Goal: Task Accomplishment & Management: Use online tool/utility

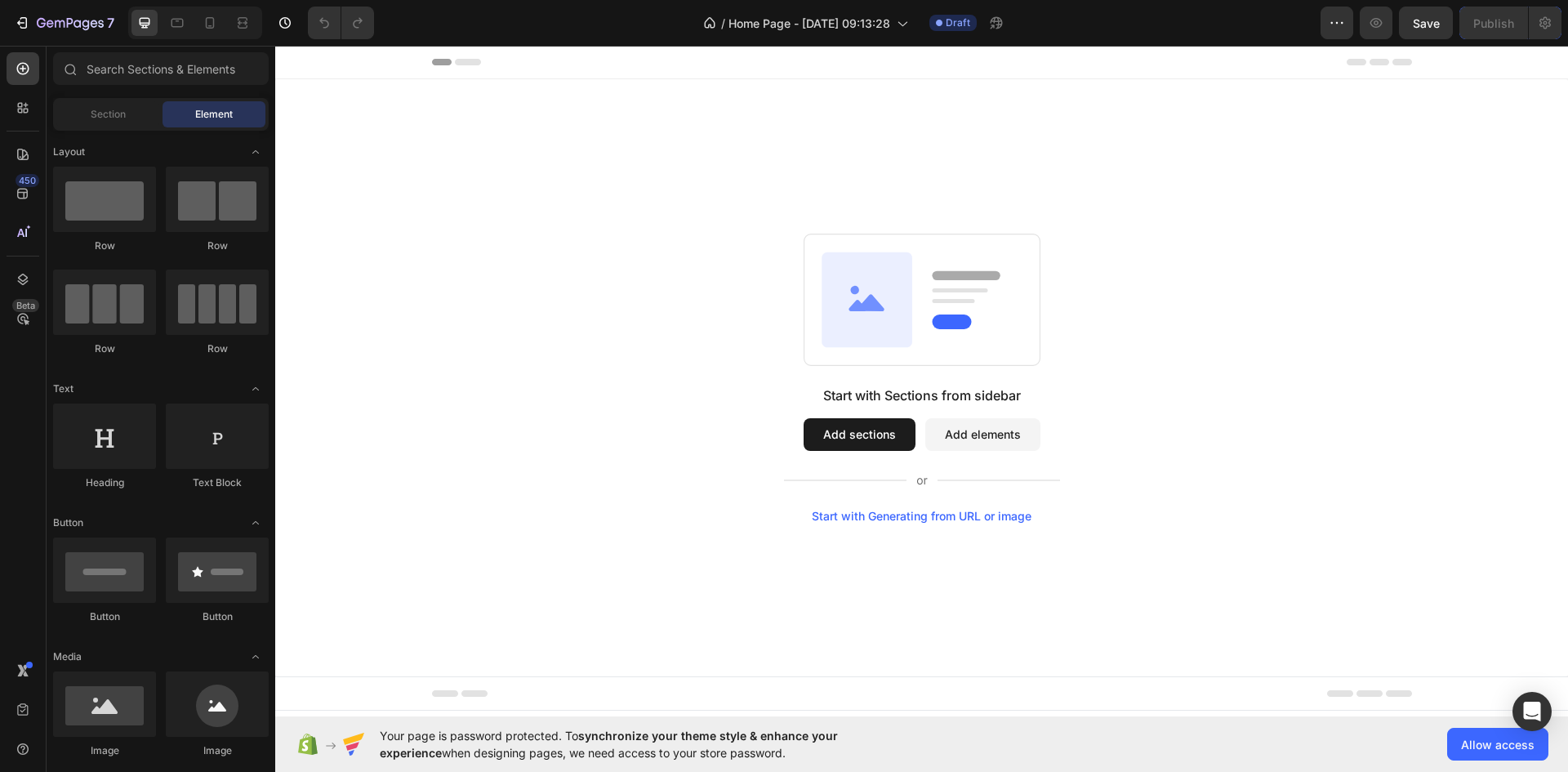
click at [863, 427] on button "Add sections" at bounding box center [859, 434] width 112 height 32
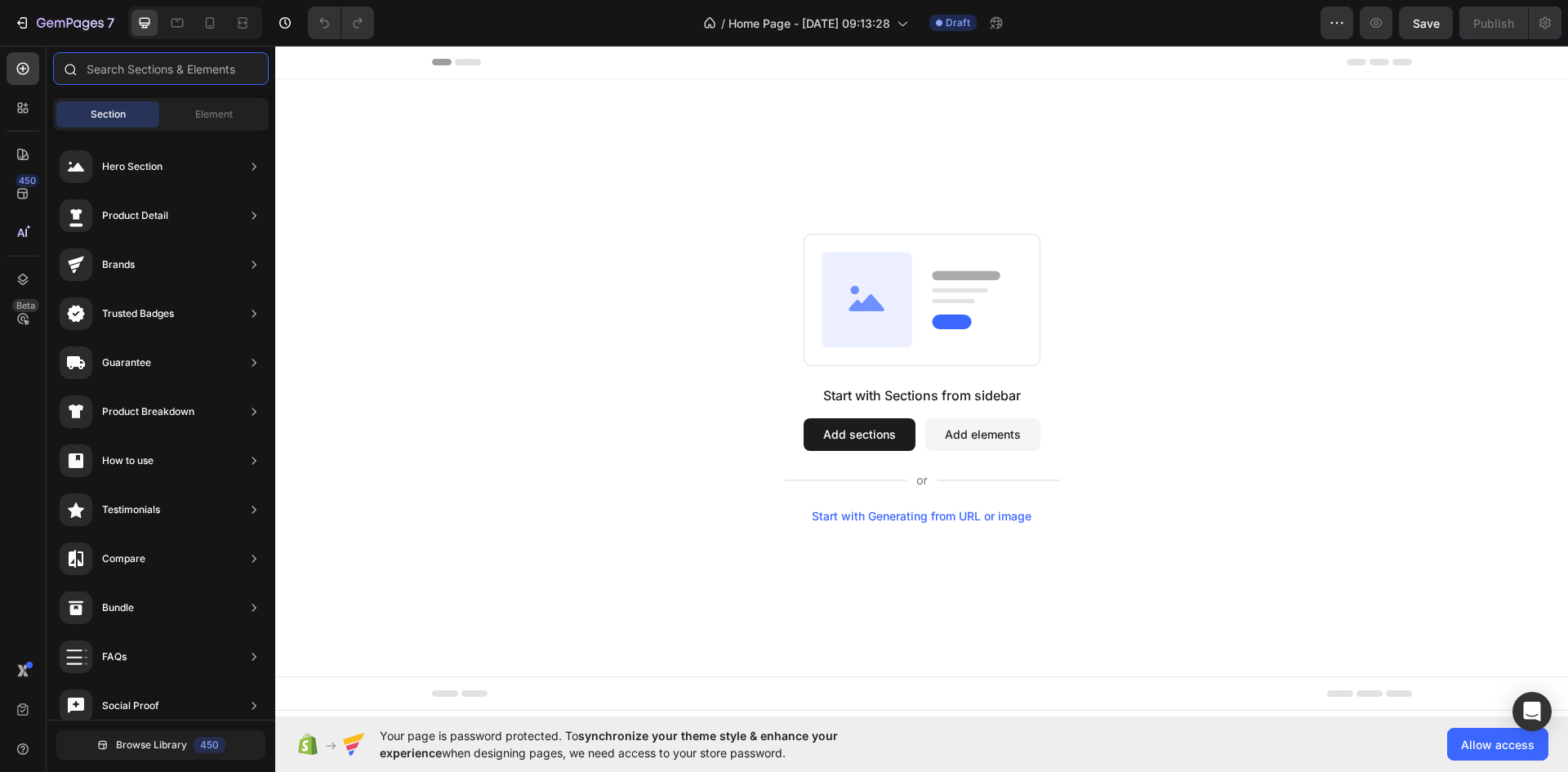
click at [150, 64] on input "text" at bounding box center [160, 68] width 215 height 32
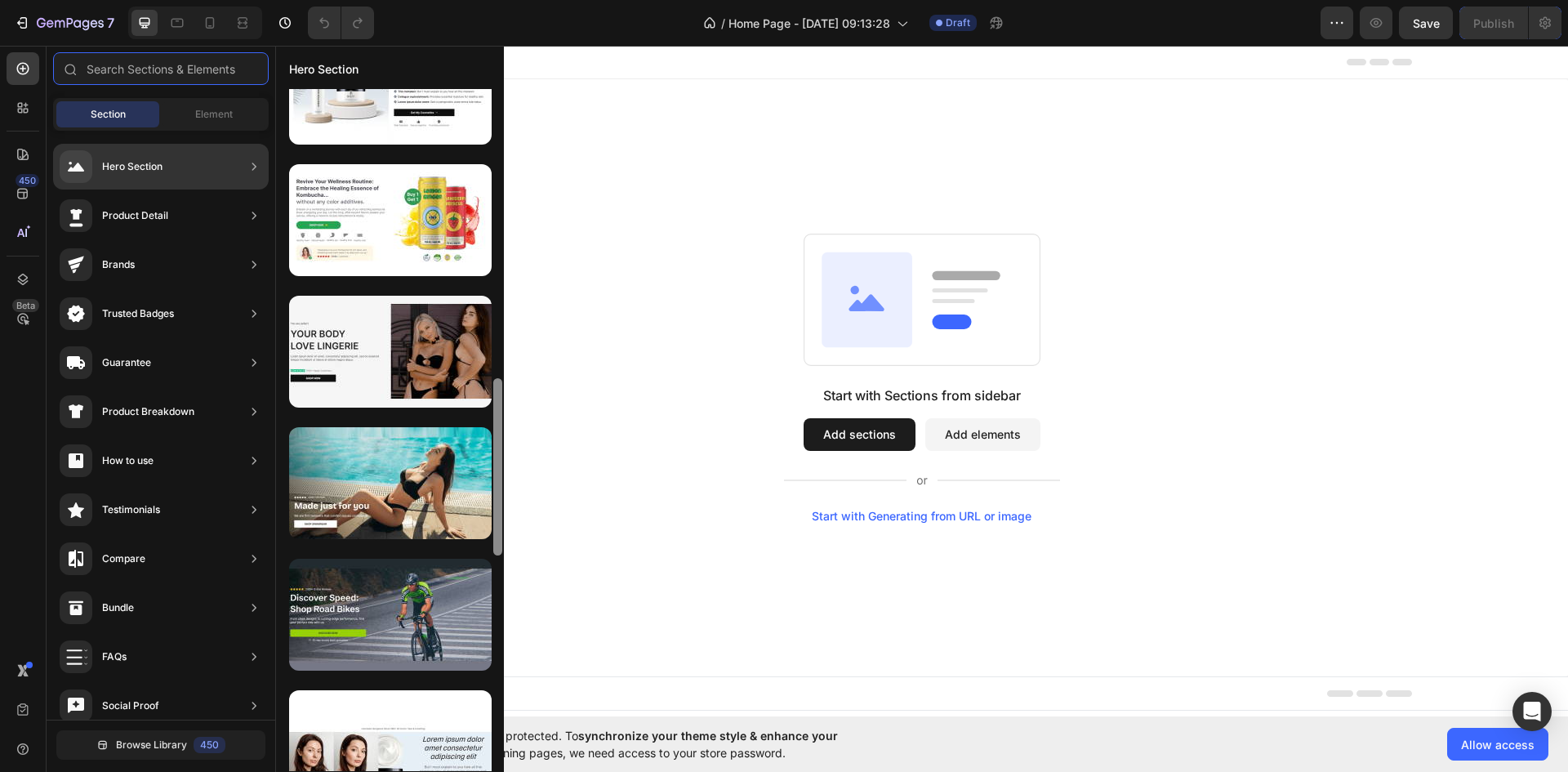
scroll to position [1032, 0]
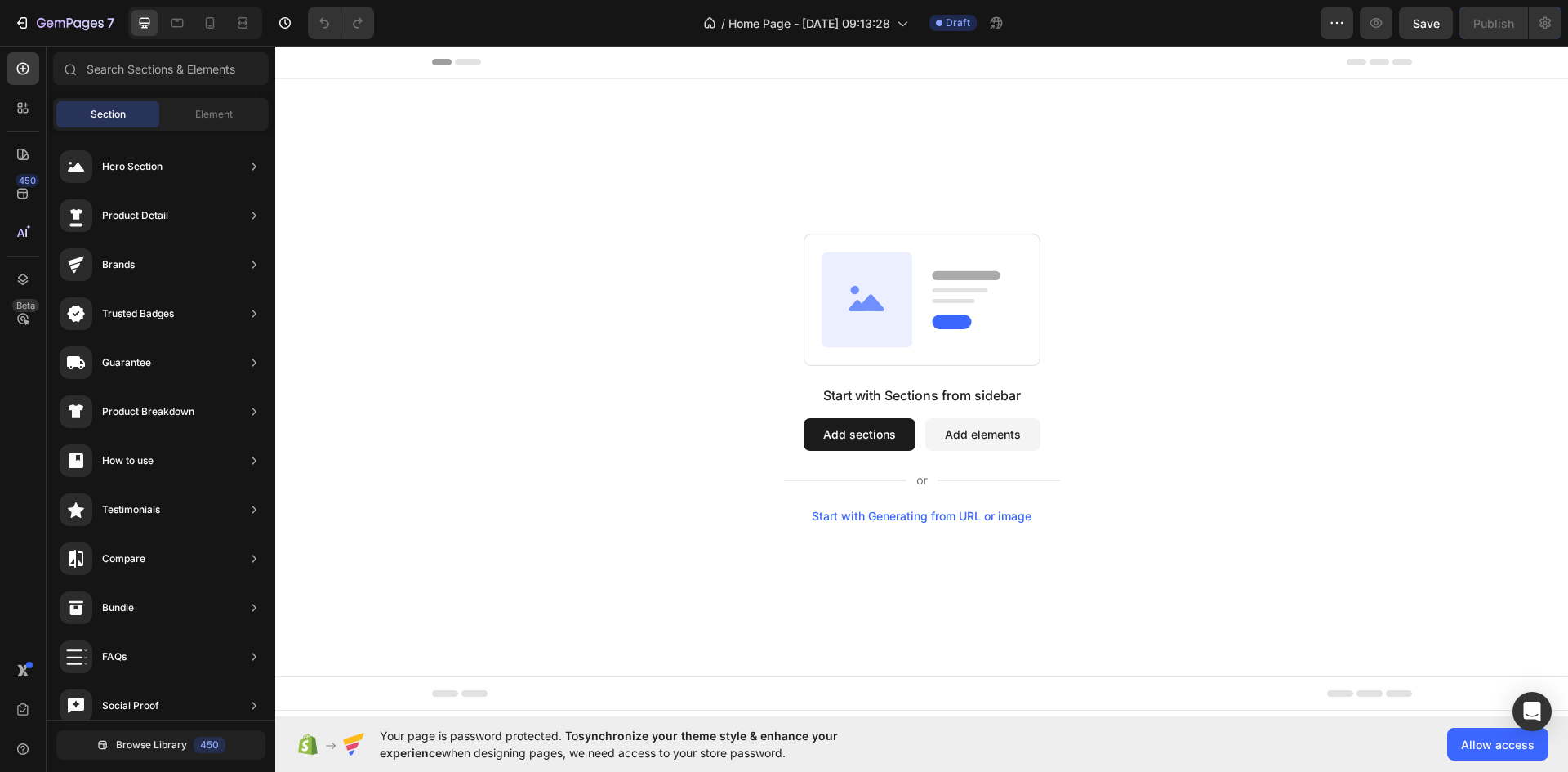
click at [675, 603] on div "Start with Sections from sidebar Add sections Add elements Start with Generatin…" at bounding box center [922, 377] width 1293 height 597
click at [992, 425] on button "Add elements" at bounding box center [983, 434] width 115 height 32
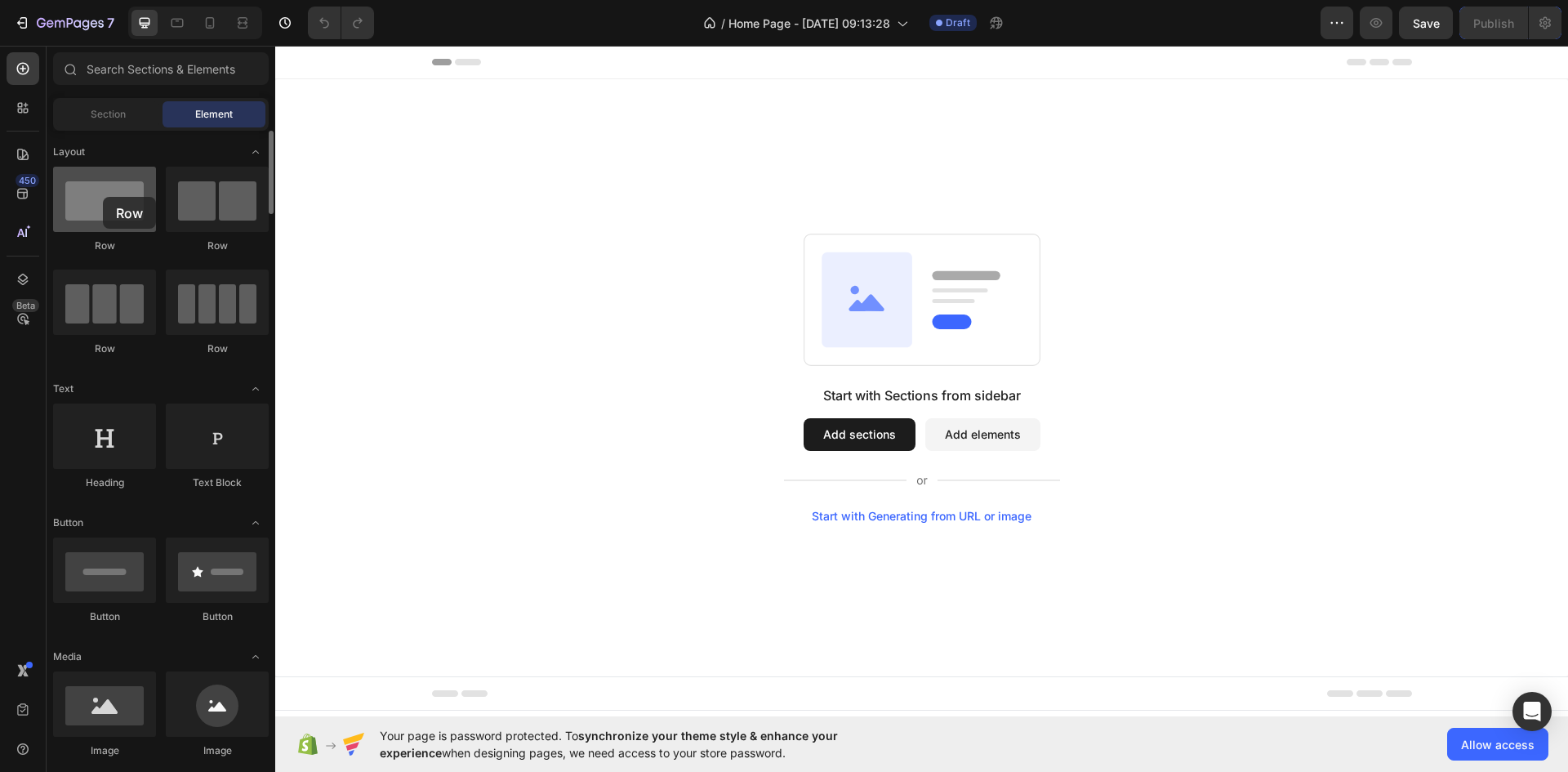
click at [103, 197] on div at bounding box center [105, 199] width 103 height 65
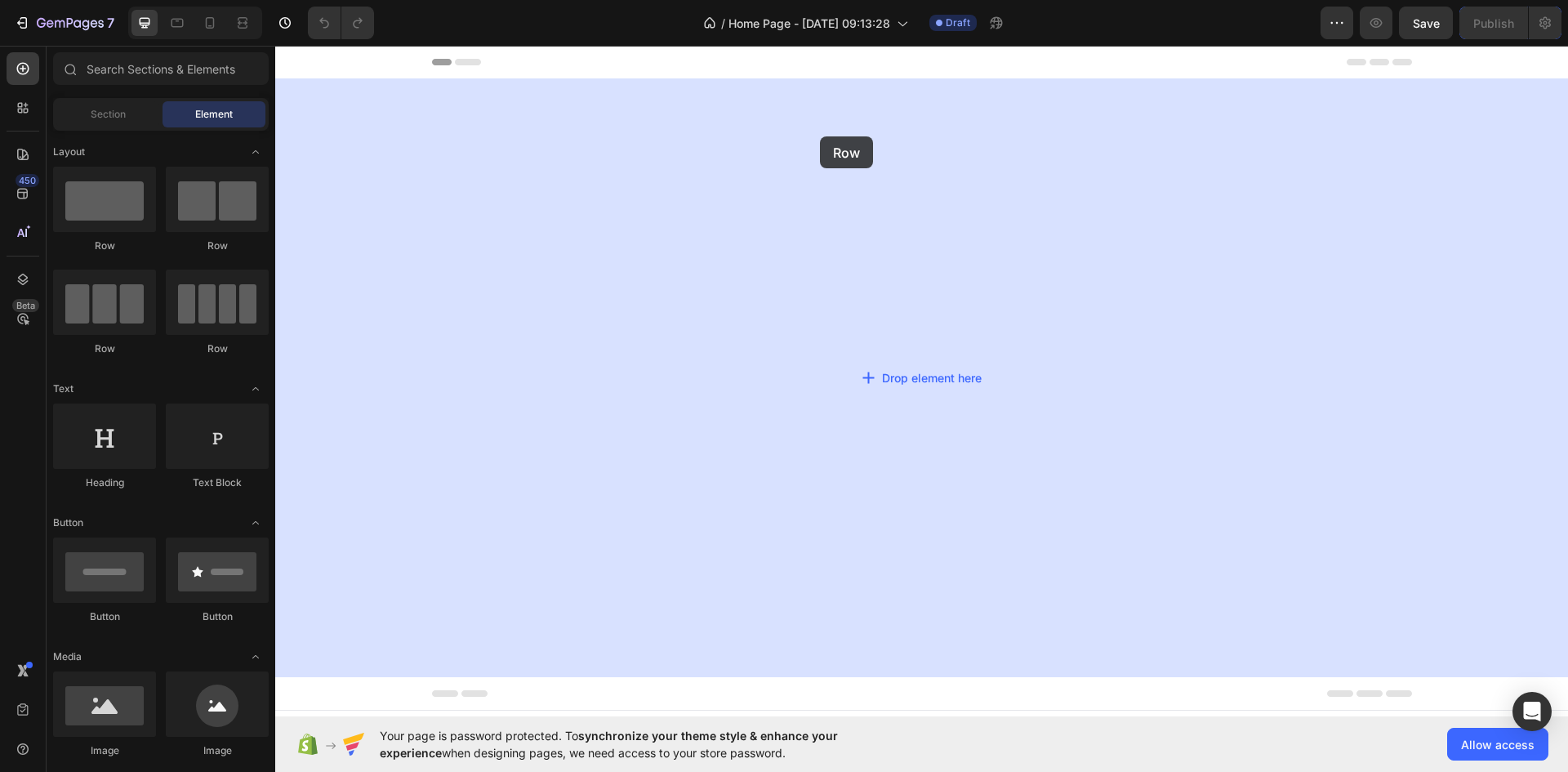
drag, startPoint x: 372, startPoint y: 249, endPoint x: 820, endPoint y: 137, distance: 461.8
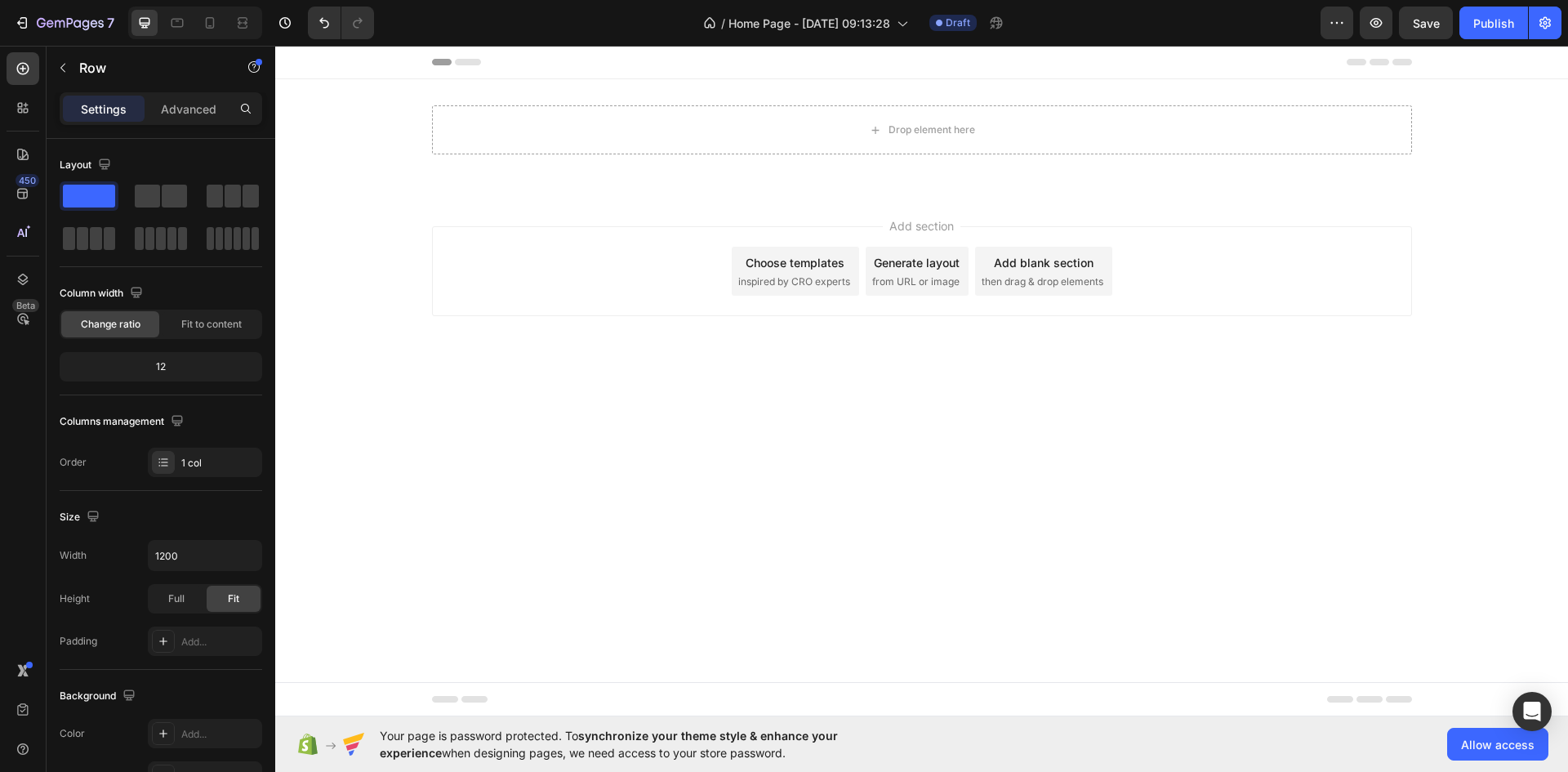
click at [906, 449] on body "Header Drop element here Row Section 1 Root Start with Sections from sidebar Ad…" at bounding box center [922, 381] width 1293 height 671
click at [681, 125] on div "Drop element here" at bounding box center [922, 130] width 980 height 49
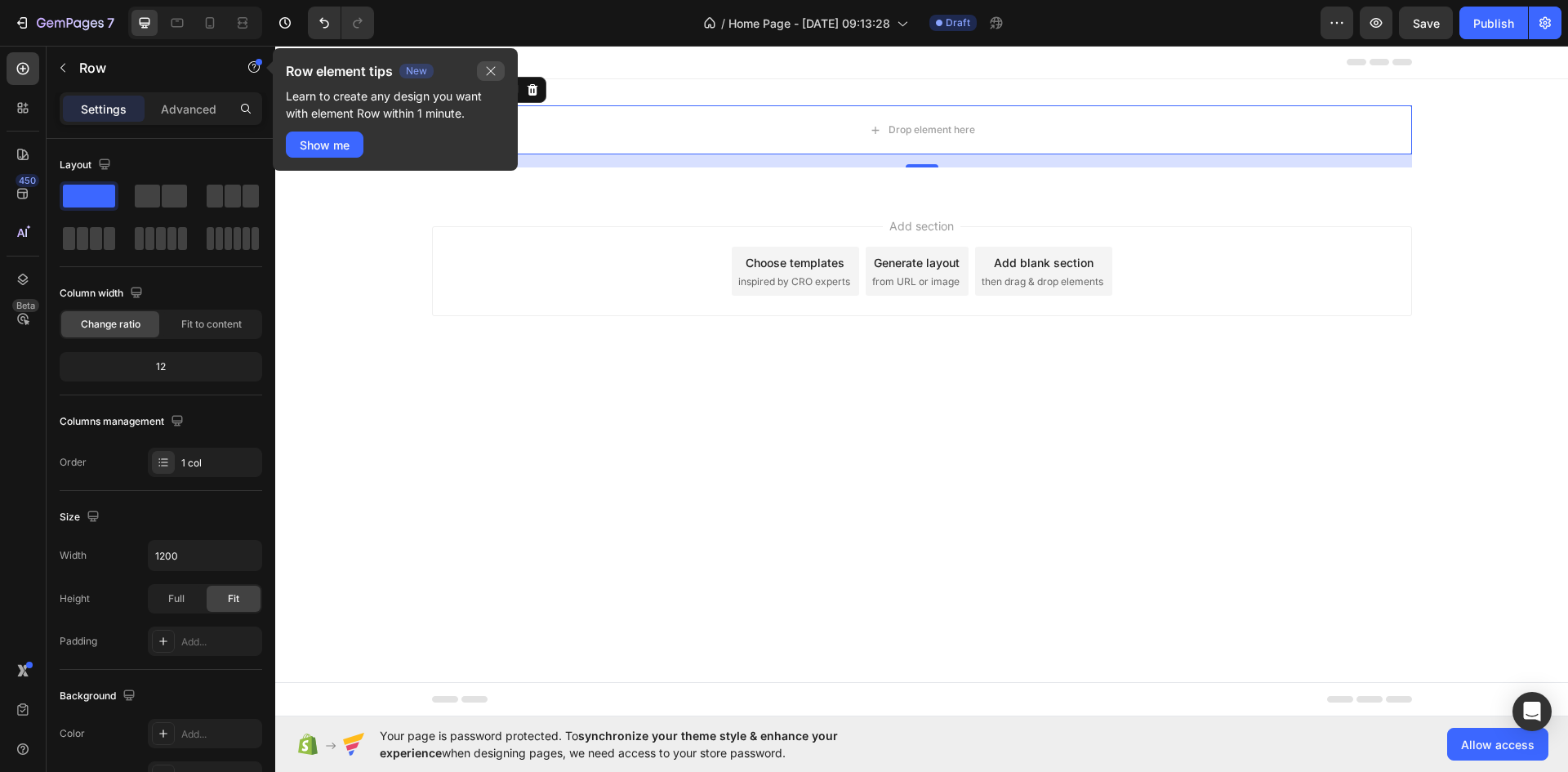
click at [482, 71] on button "button" at bounding box center [490, 71] width 28 height 19
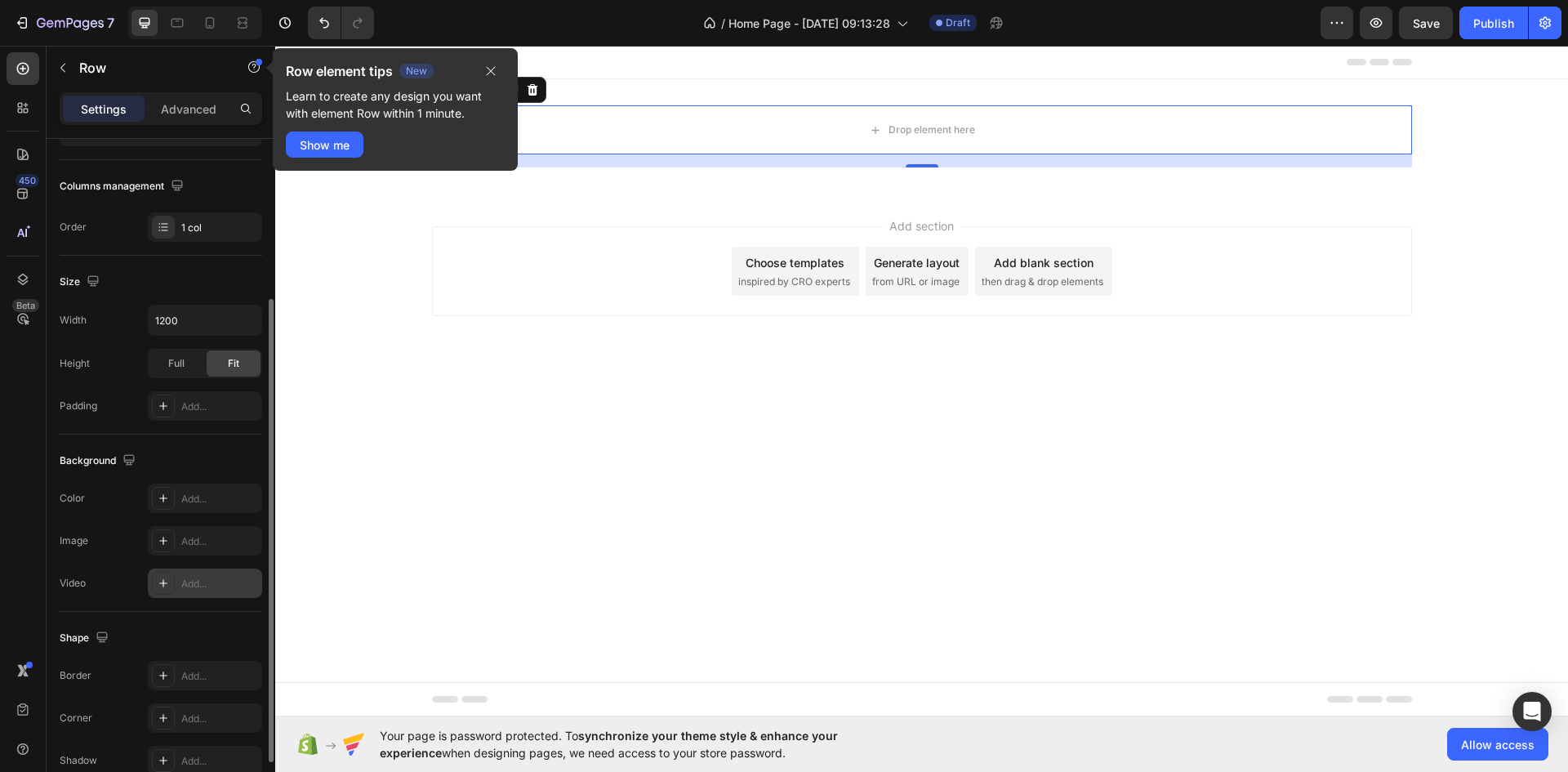
scroll to position [317, 0]
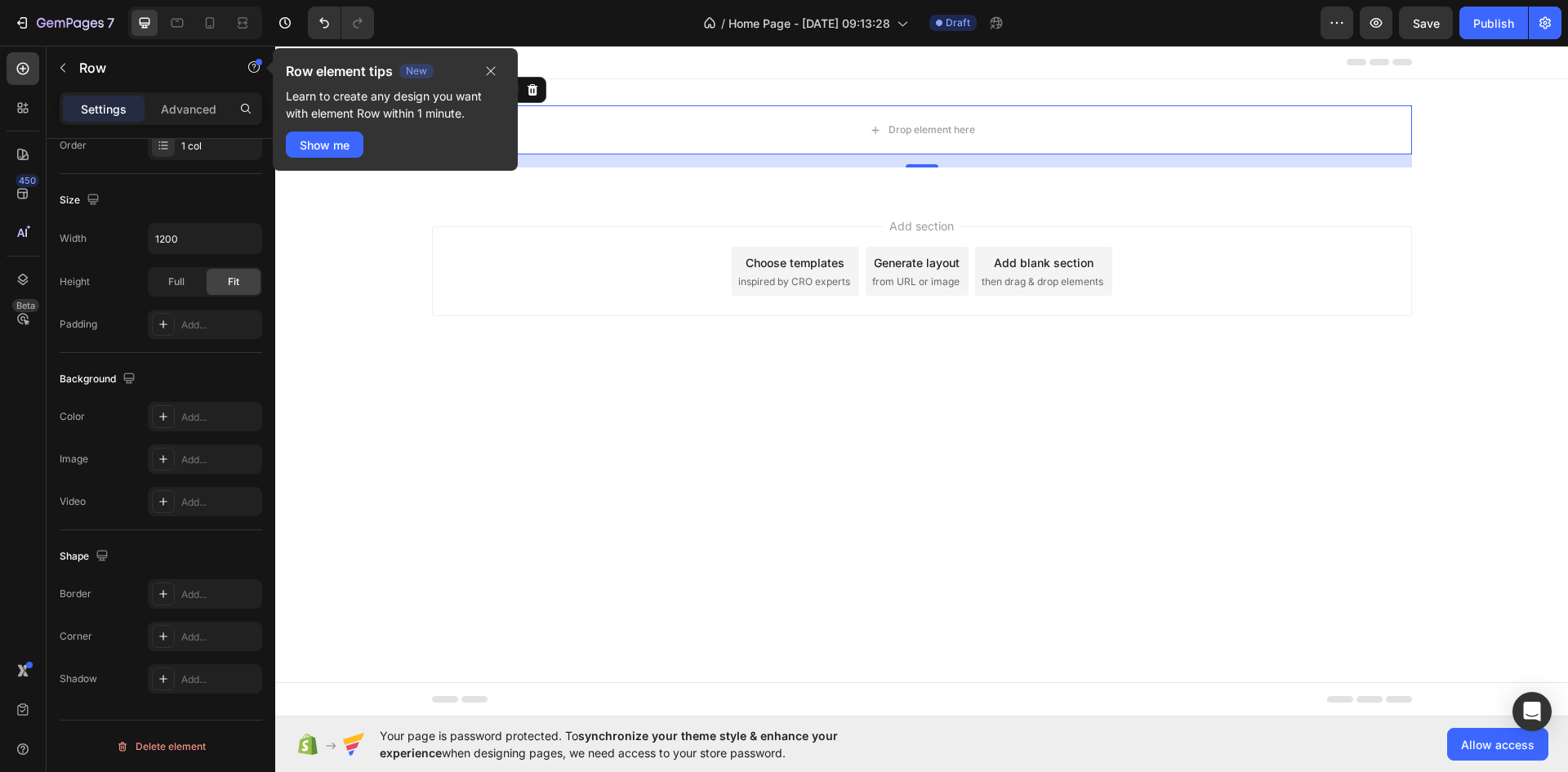
click at [1063, 539] on body "Header Drop element here Row 16 Section 1 Root Start with Sections from sidebar…" at bounding box center [922, 381] width 1293 height 671
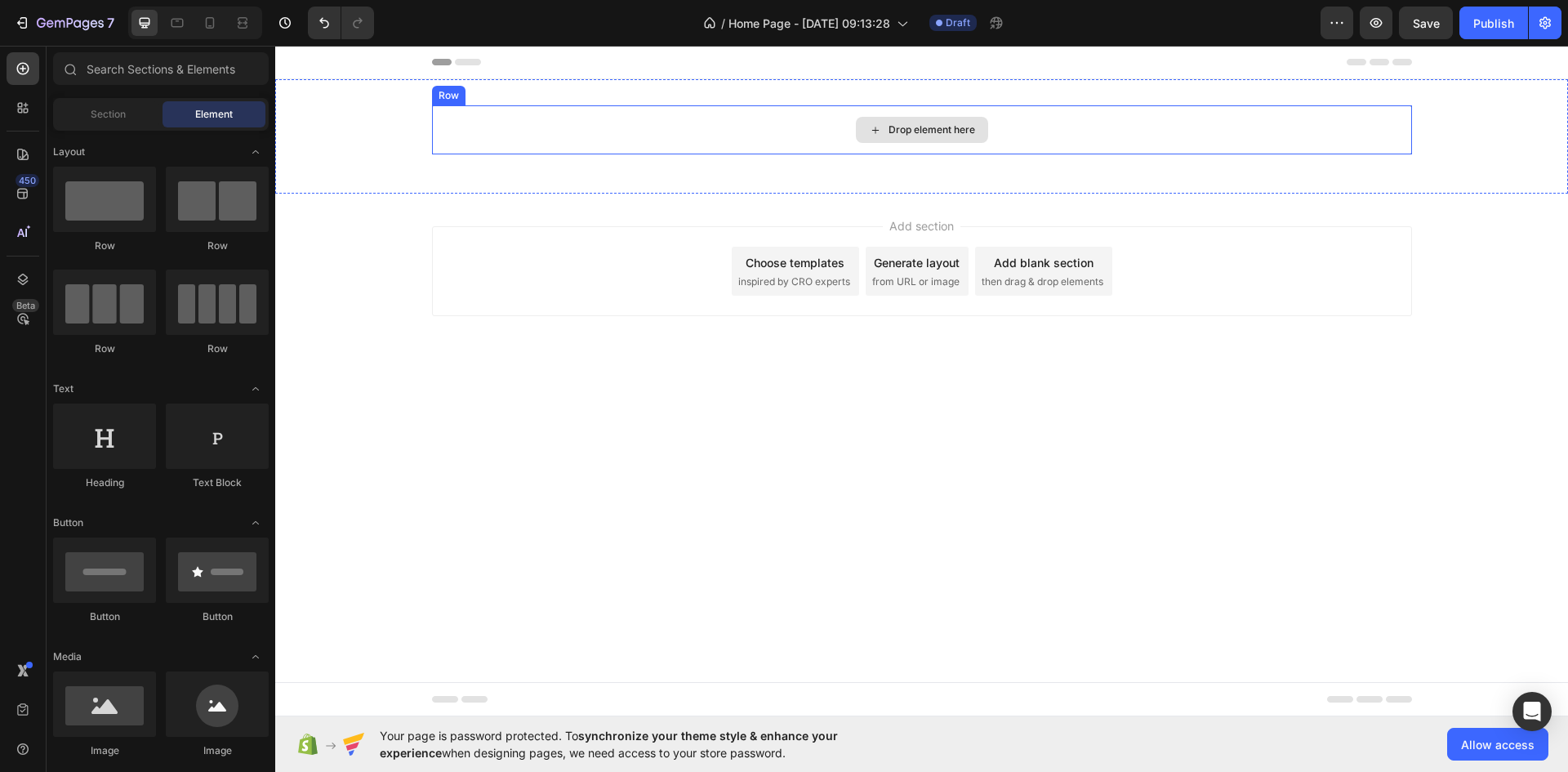
click at [956, 125] on div "Drop element here" at bounding box center [931, 130] width 86 height 13
click at [1129, 527] on body "Header Drop element here Row Section 1 Root Start with Sections from sidebar Ad…" at bounding box center [922, 381] width 1293 height 671
click at [1063, 552] on body "Header Drop element here Row Section 1 Root Start with Sections from sidebar Ad…" at bounding box center [922, 381] width 1293 height 671
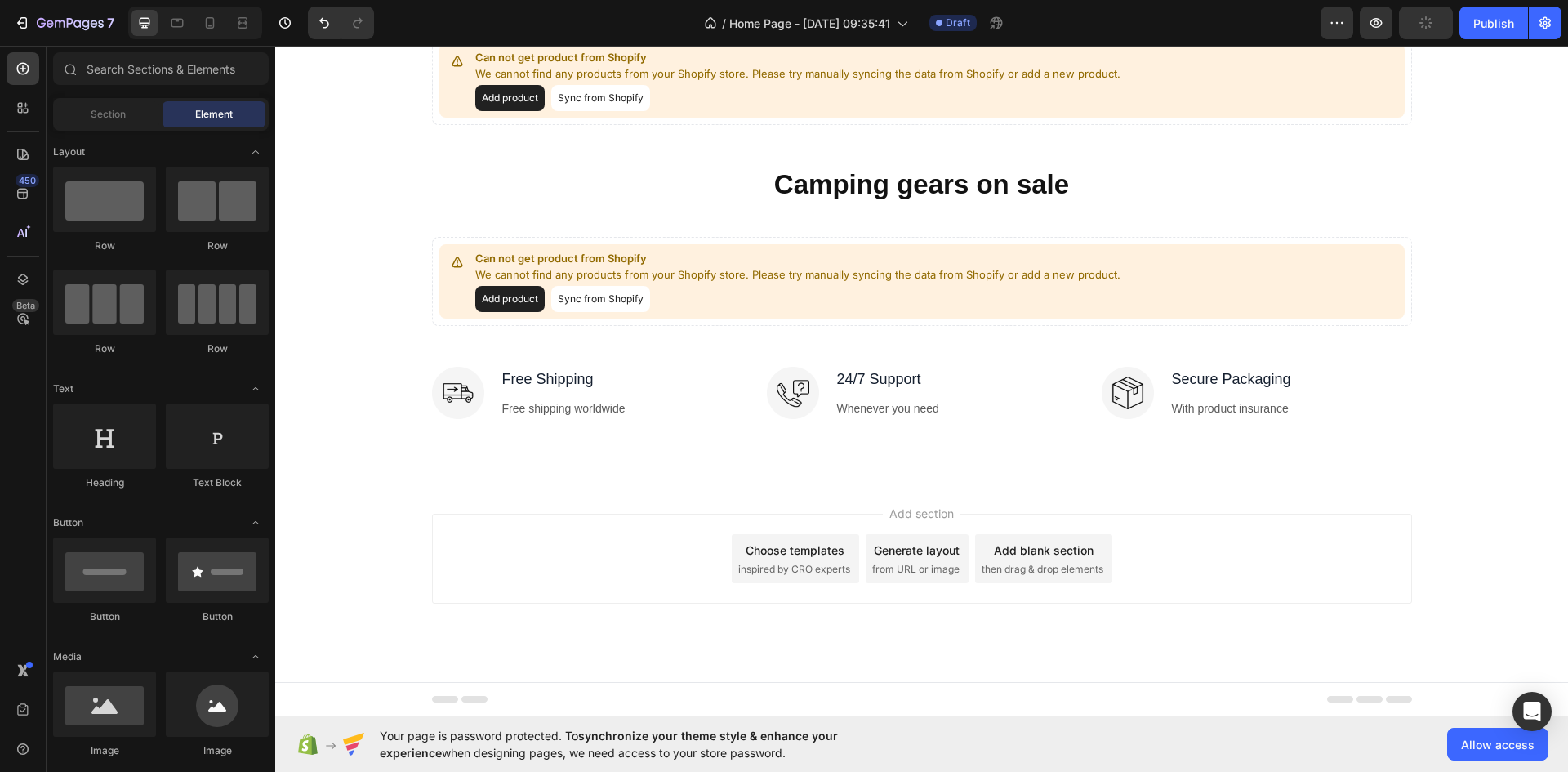
scroll to position [1289, 0]
click at [1472, 748] on span "Allow access" at bounding box center [1497, 745] width 73 height 17
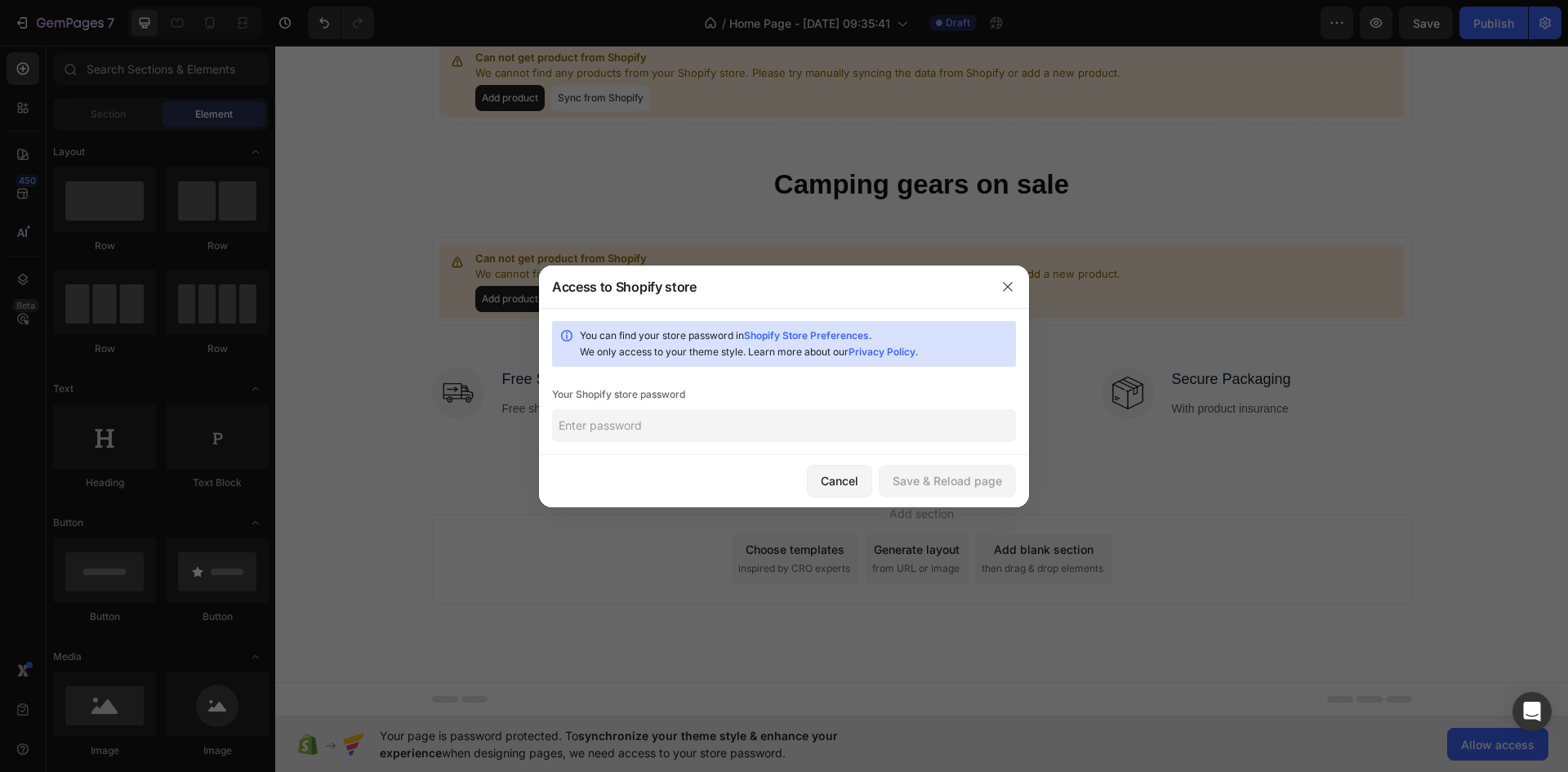
click at [627, 420] on input "text" at bounding box center [784, 425] width 463 height 32
paste input "aomien"
type input "aomien"
click at [951, 481] on div "Save & Reload page" at bounding box center [948, 481] width 110 height 17
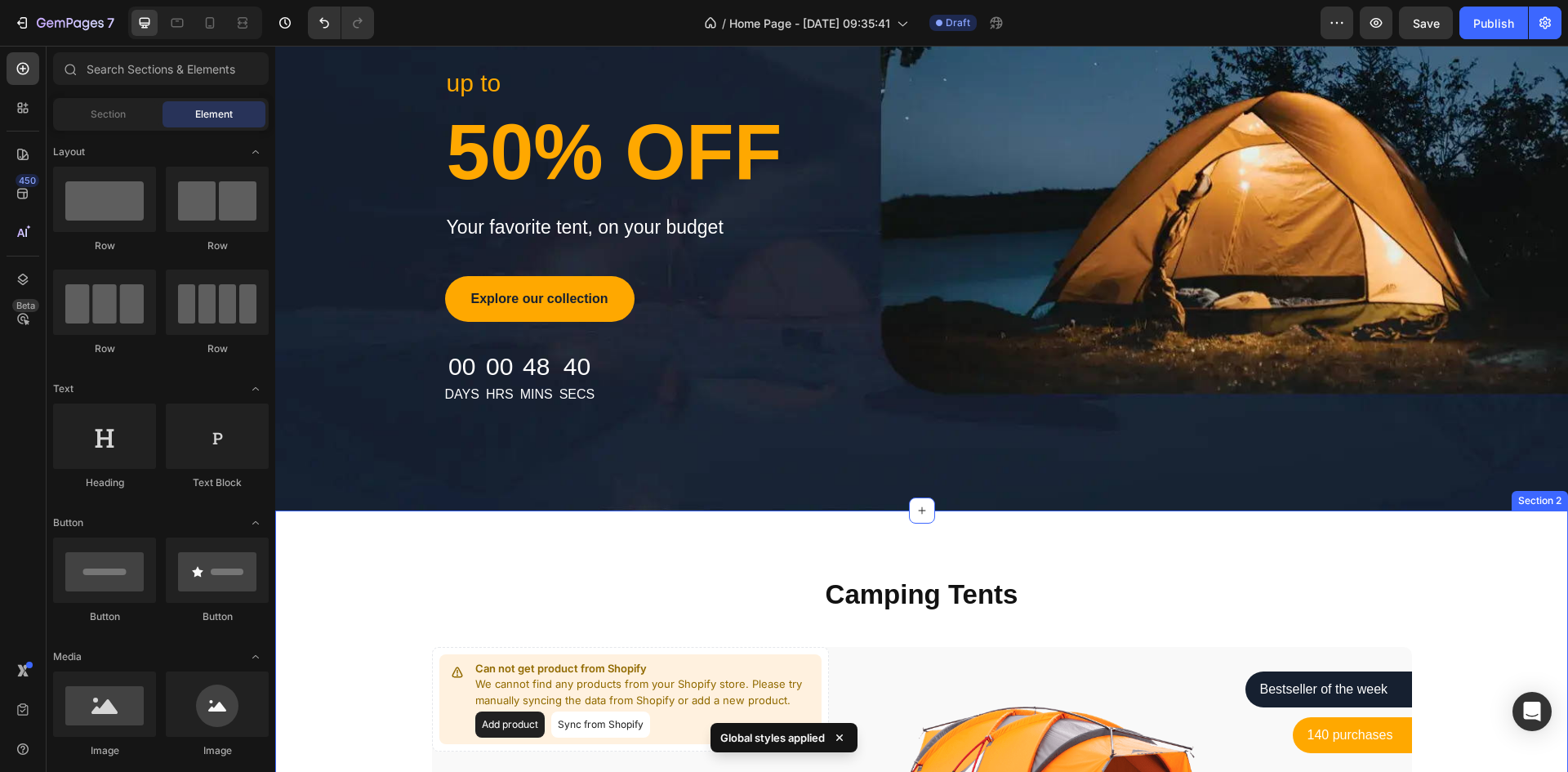
scroll to position [8, 0]
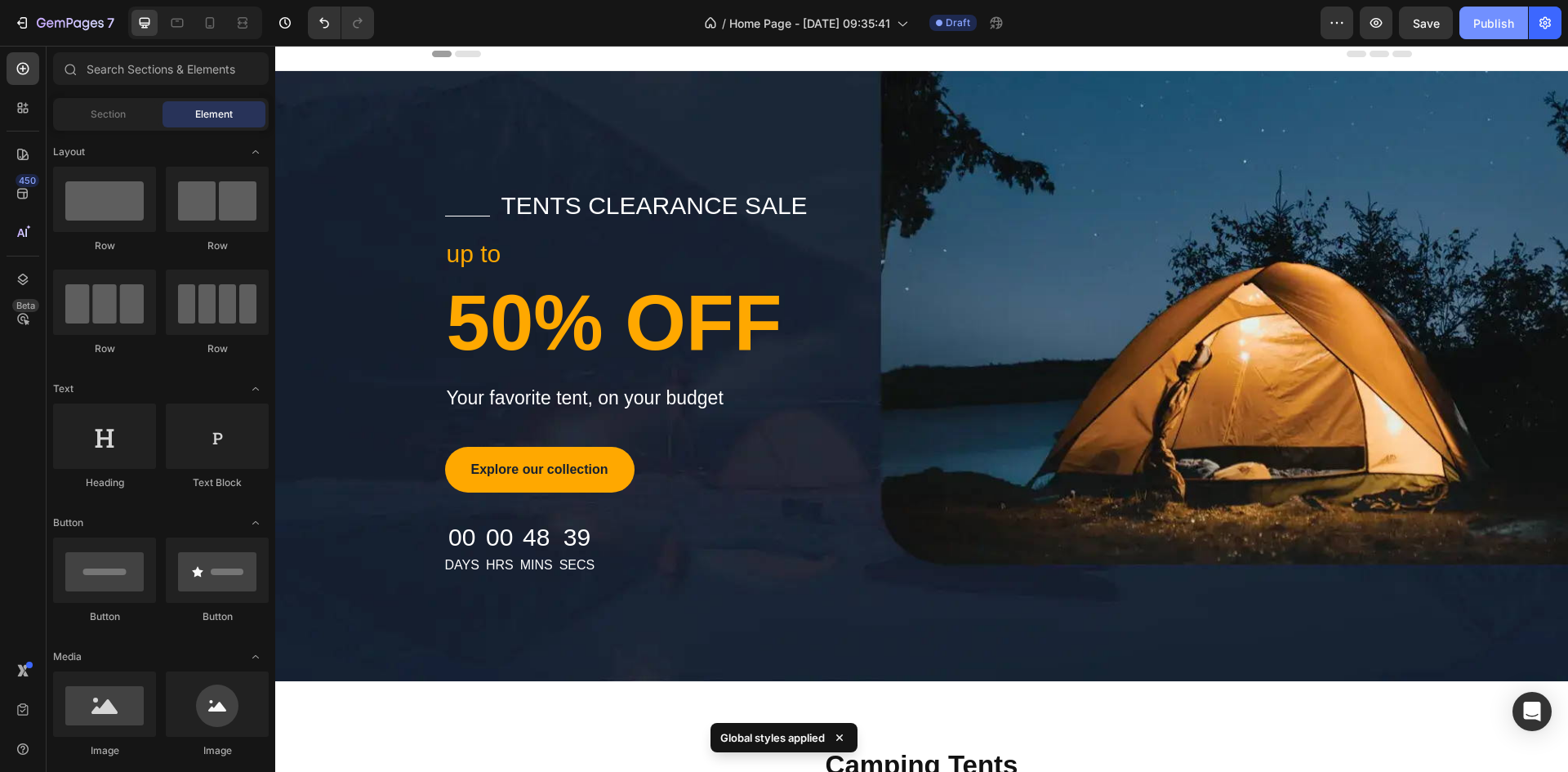
click at [1480, 22] on div "Publish" at bounding box center [1493, 24] width 41 height 17
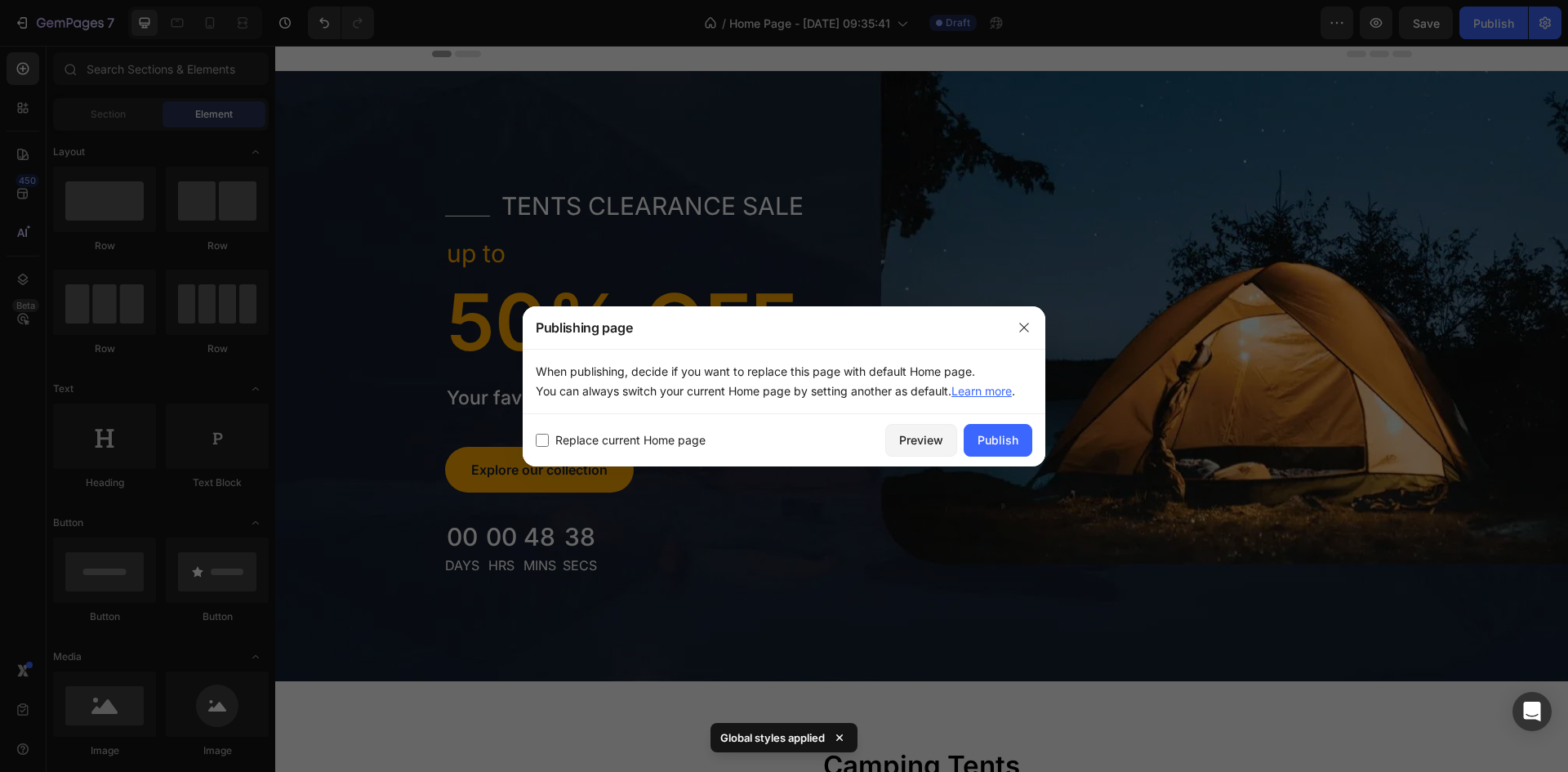
click at [538, 437] on input "checkbox" at bounding box center [542, 440] width 13 height 13
checkbox input "true"
click at [1001, 444] on div "Publish" at bounding box center [997, 440] width 41 height 17
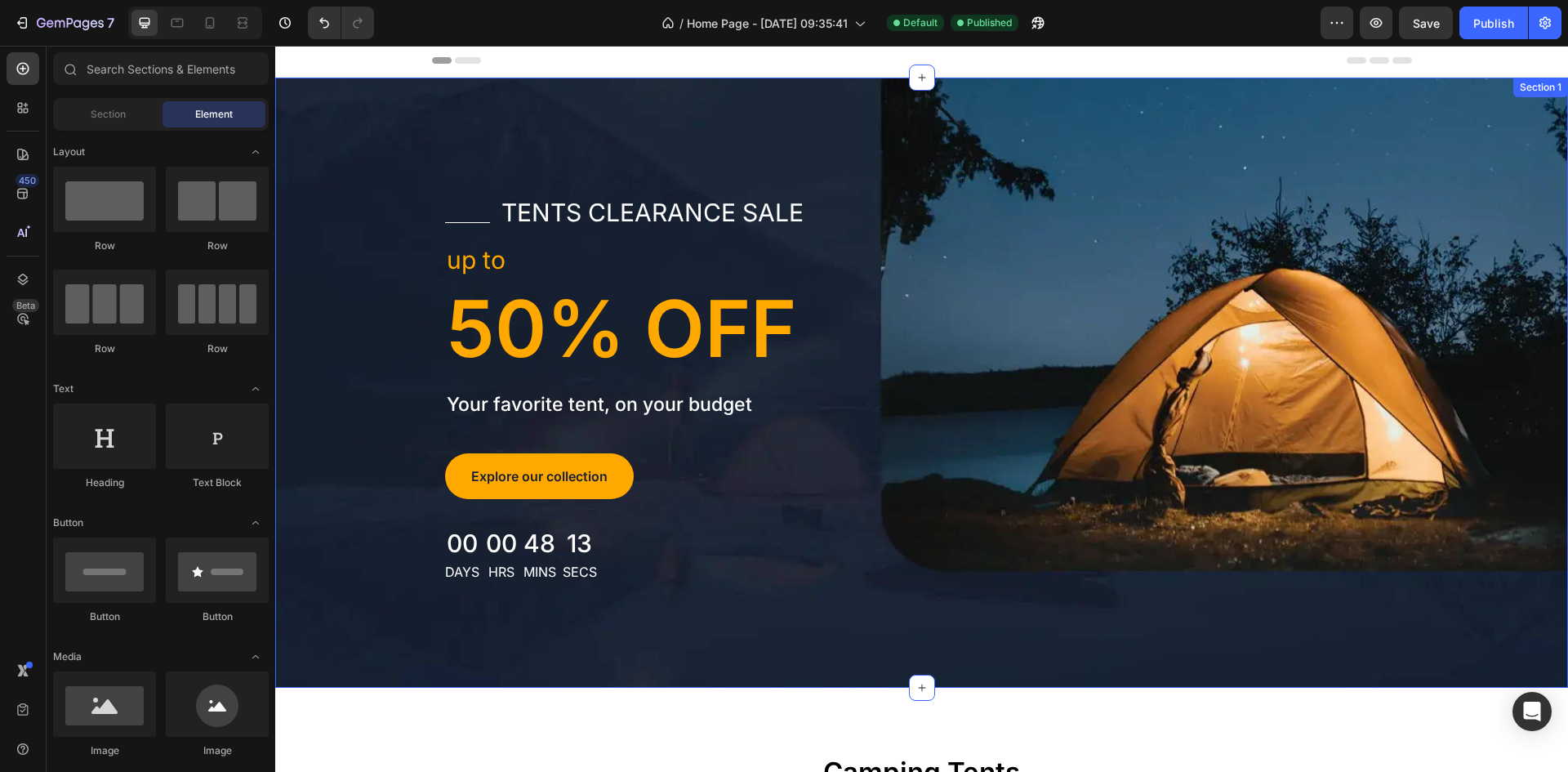
scroll to position [0, 0]
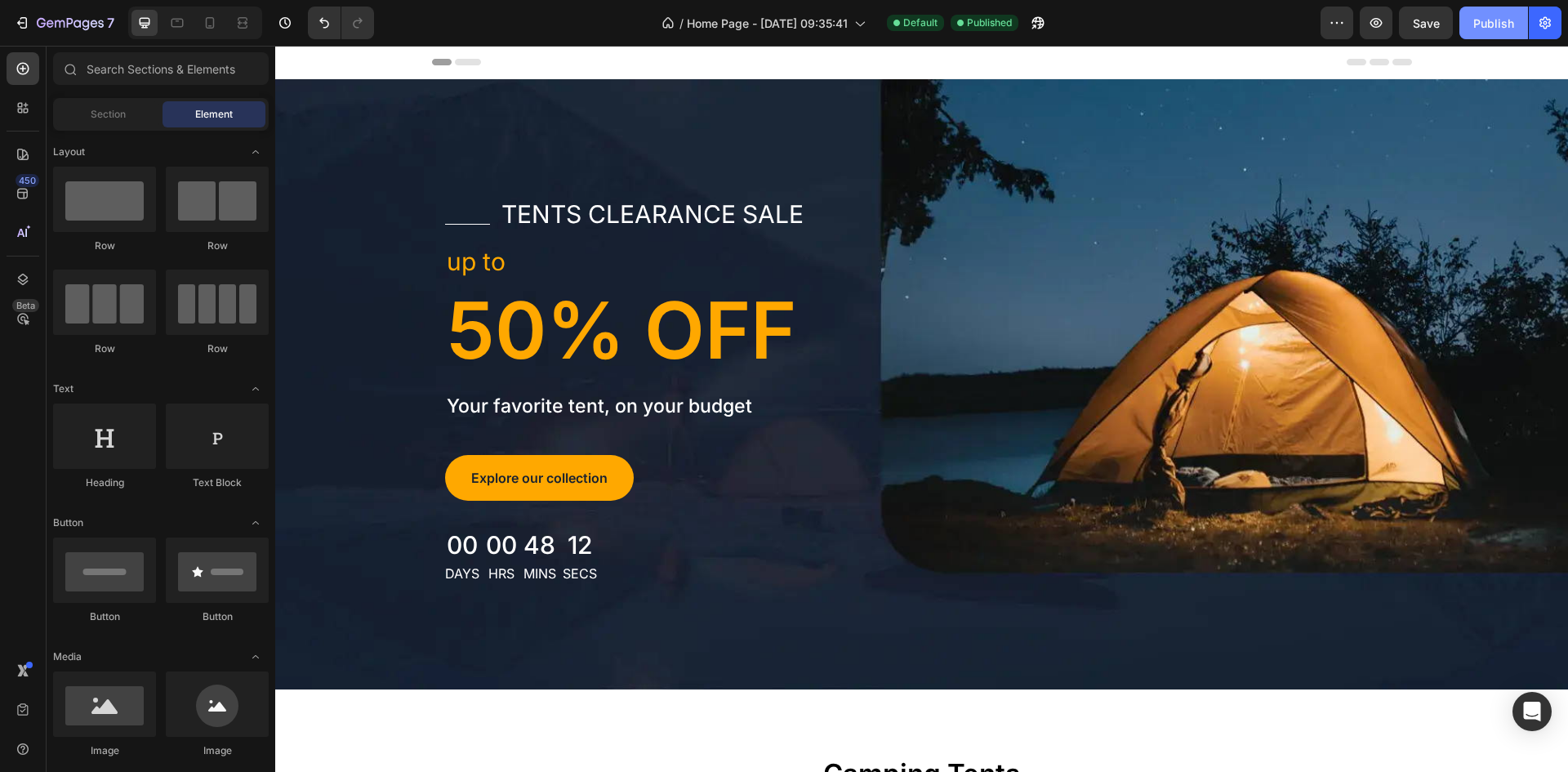
click at [1488, 36] on button "Publish" at bounding box center [1493, 22] width 69 height 32
click at [1331, 19] on icon "button" at bounding box center [1336, 23] width 17 height 17
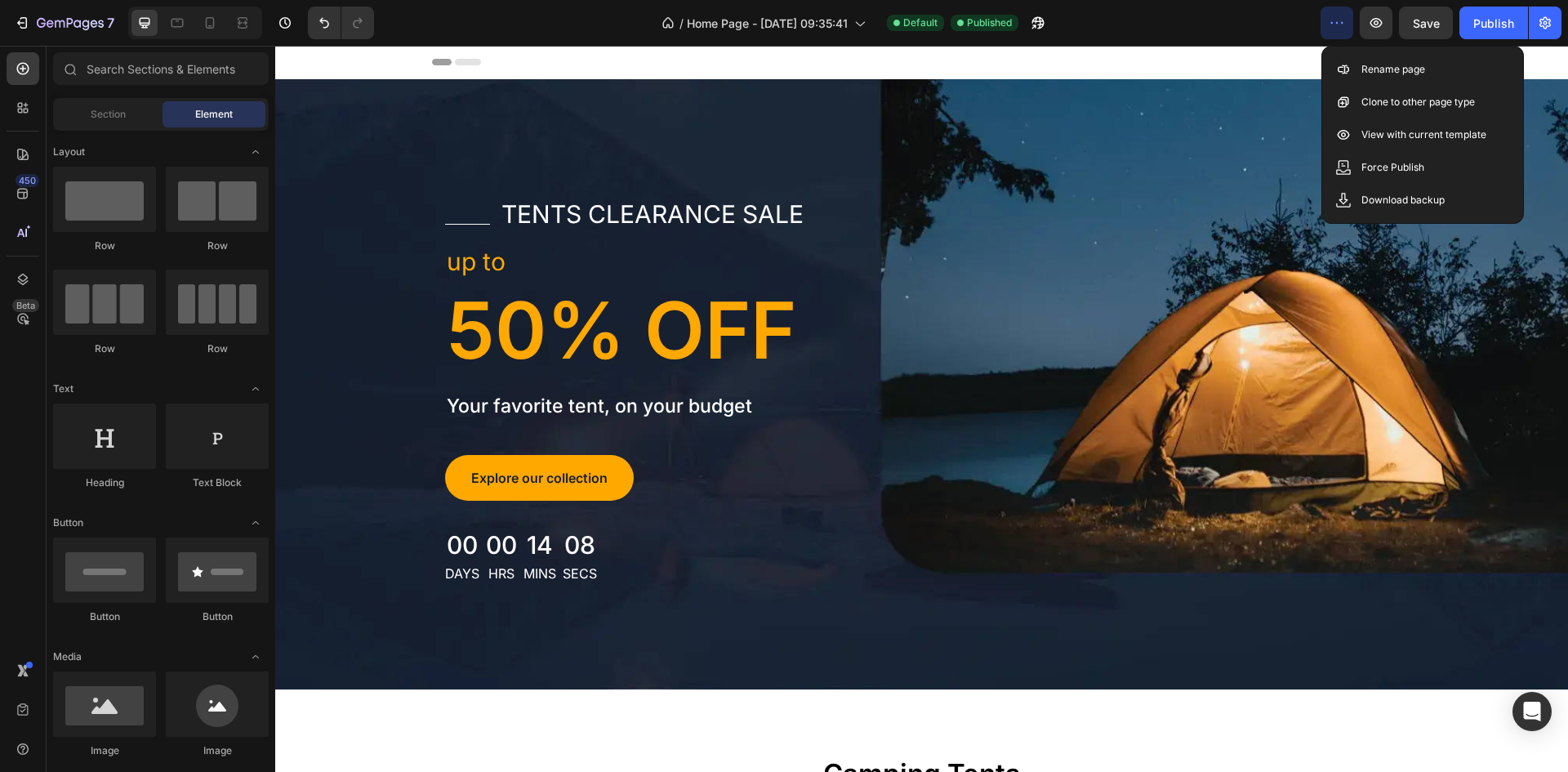
click at [1331, 19] on icon "button" at bounding box center [1336, 23] width 17 height 17
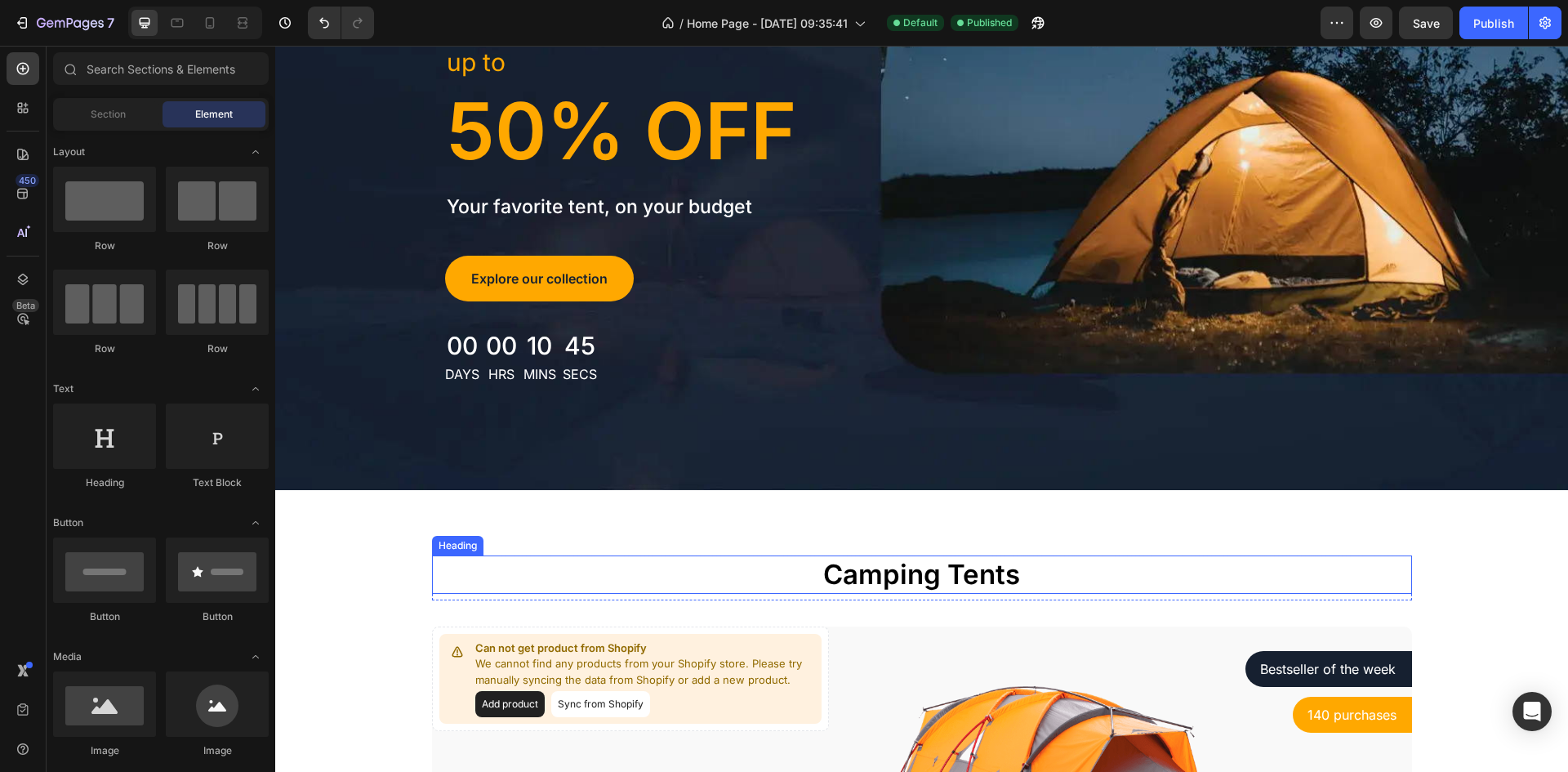
scroll to position [163, 0]
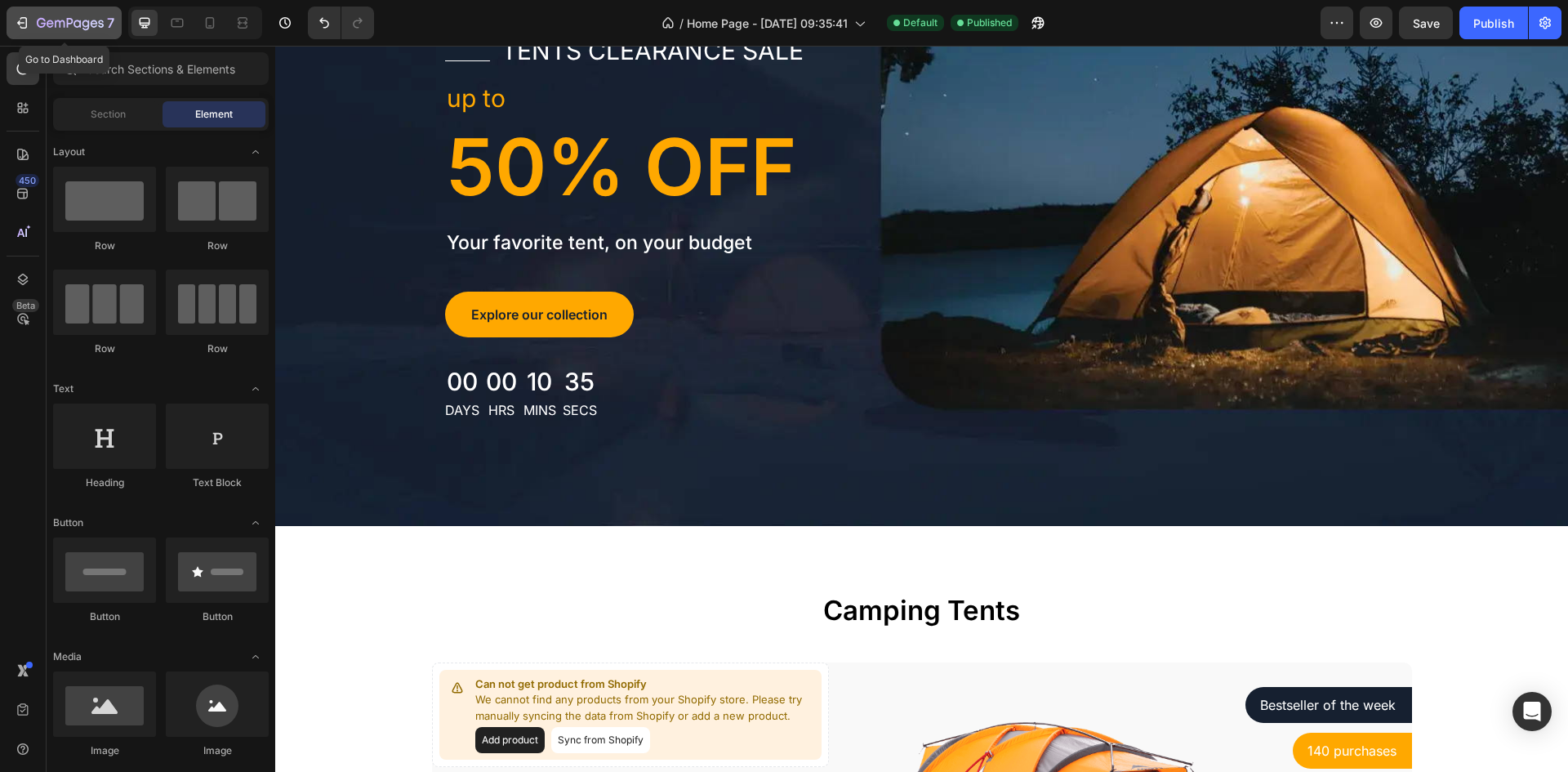
click at [27, 28] on icon "button" at bounding box center [22, 23] width 17 height 17
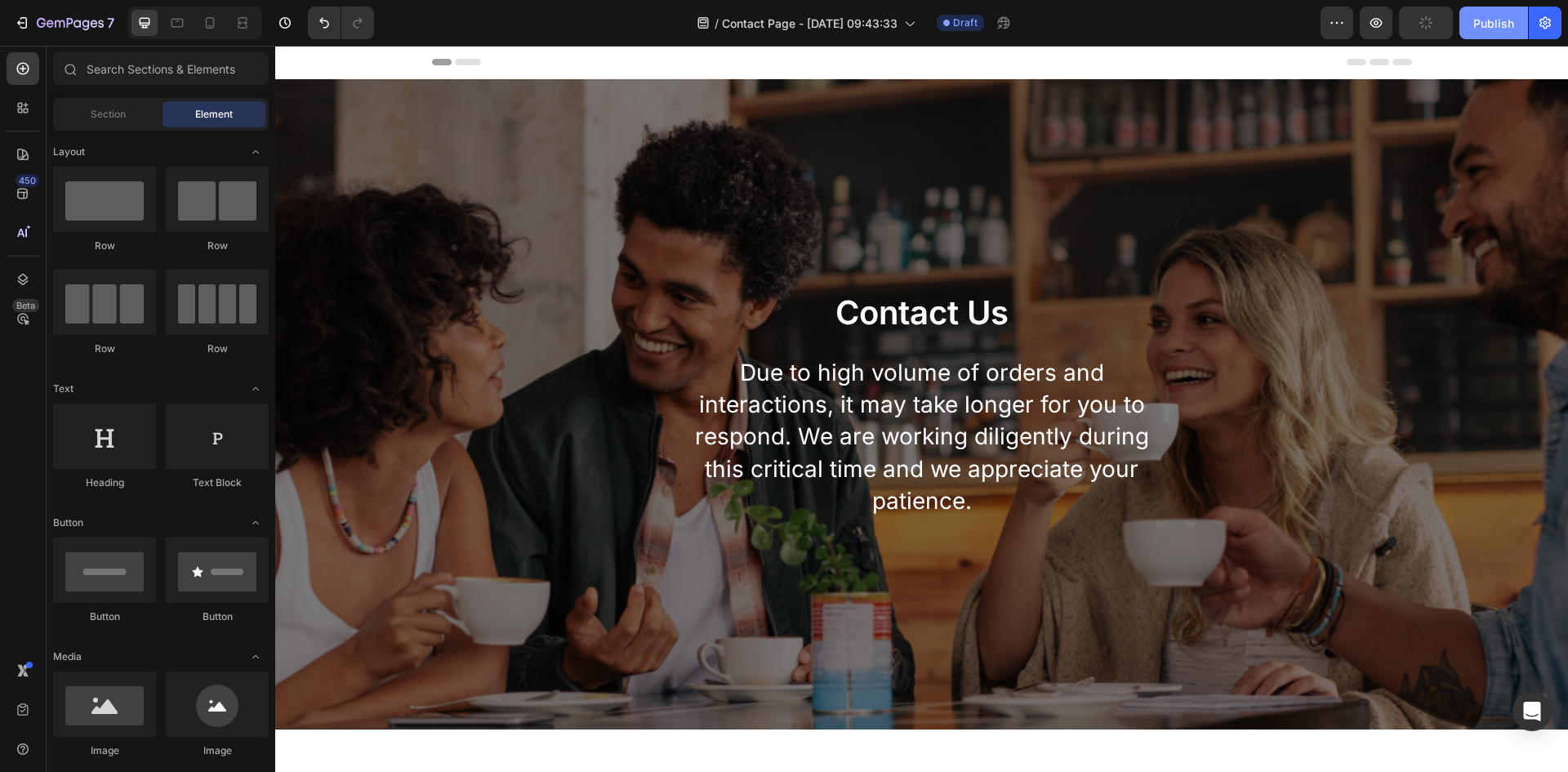
click at [1496, 15] on div "Publish" at bounding box center [1493, 24] width 41 height 17
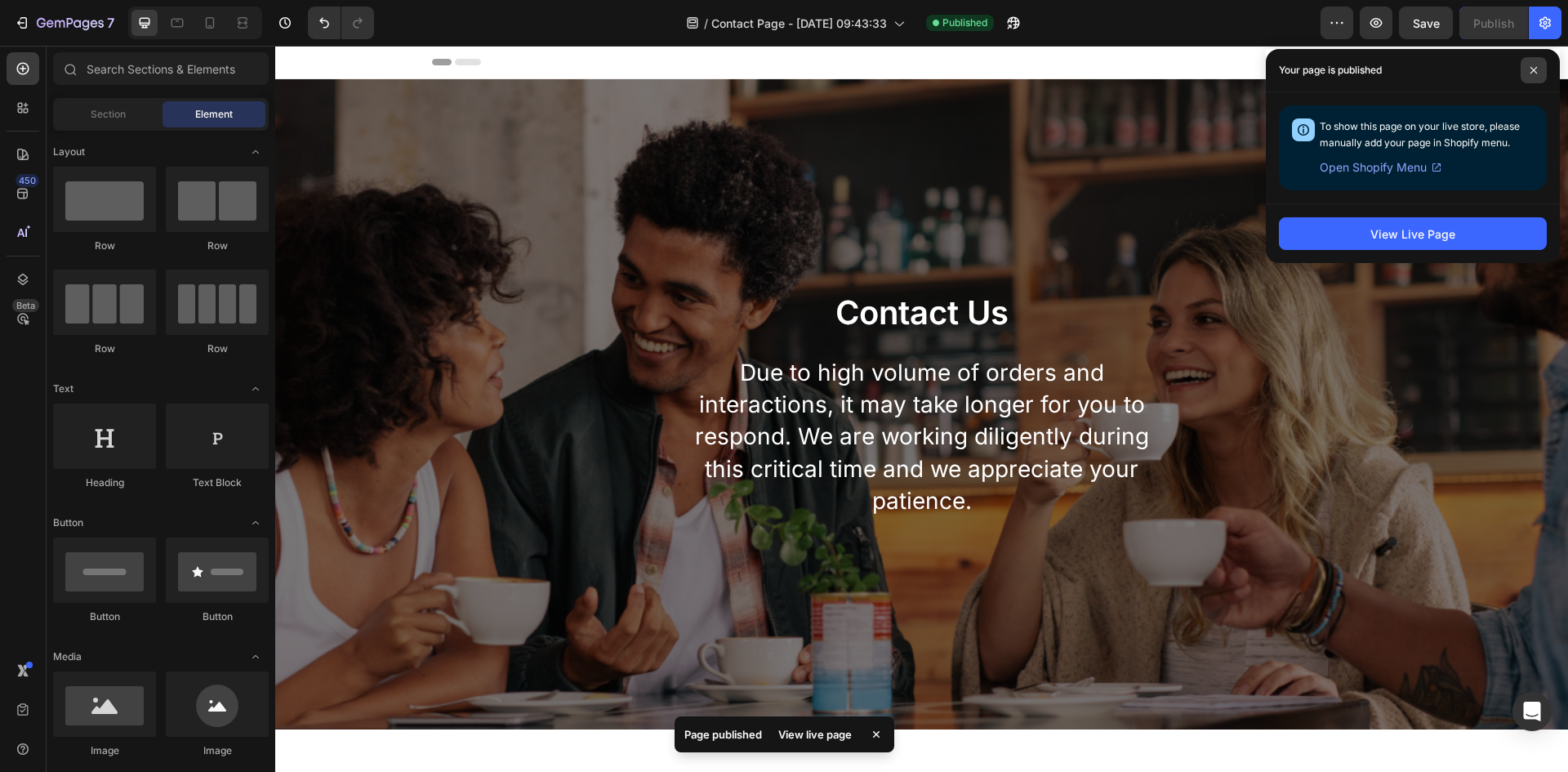
click at [1530, 64] on span at bounding box center [1533, 71] width 26 height 26
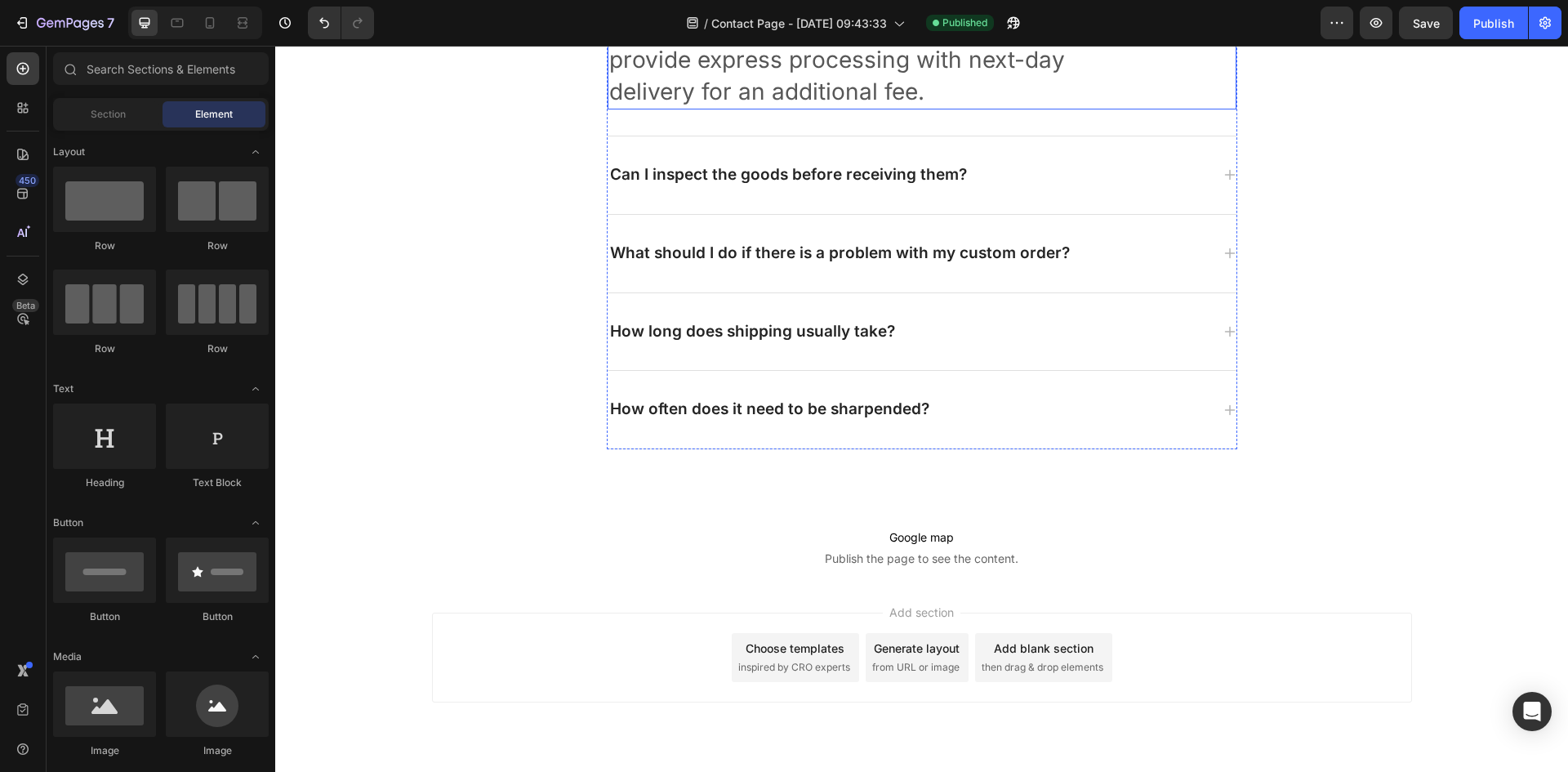
scroll to position [2492, 0]
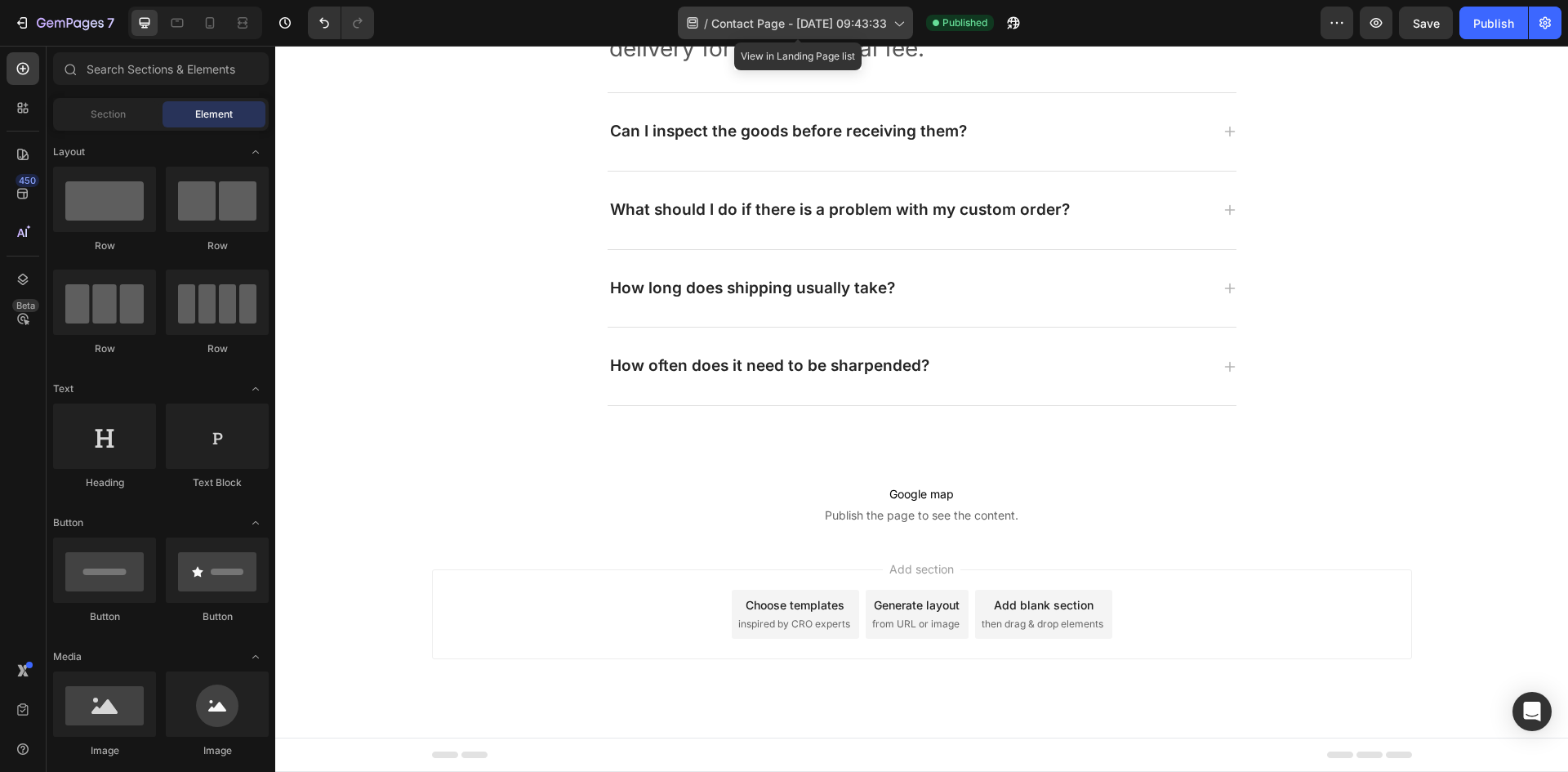
click at [882, 23] on span "Contact Page - Aug 28, 09:43:33" at bounding box center [799, 24] width 176 height 17
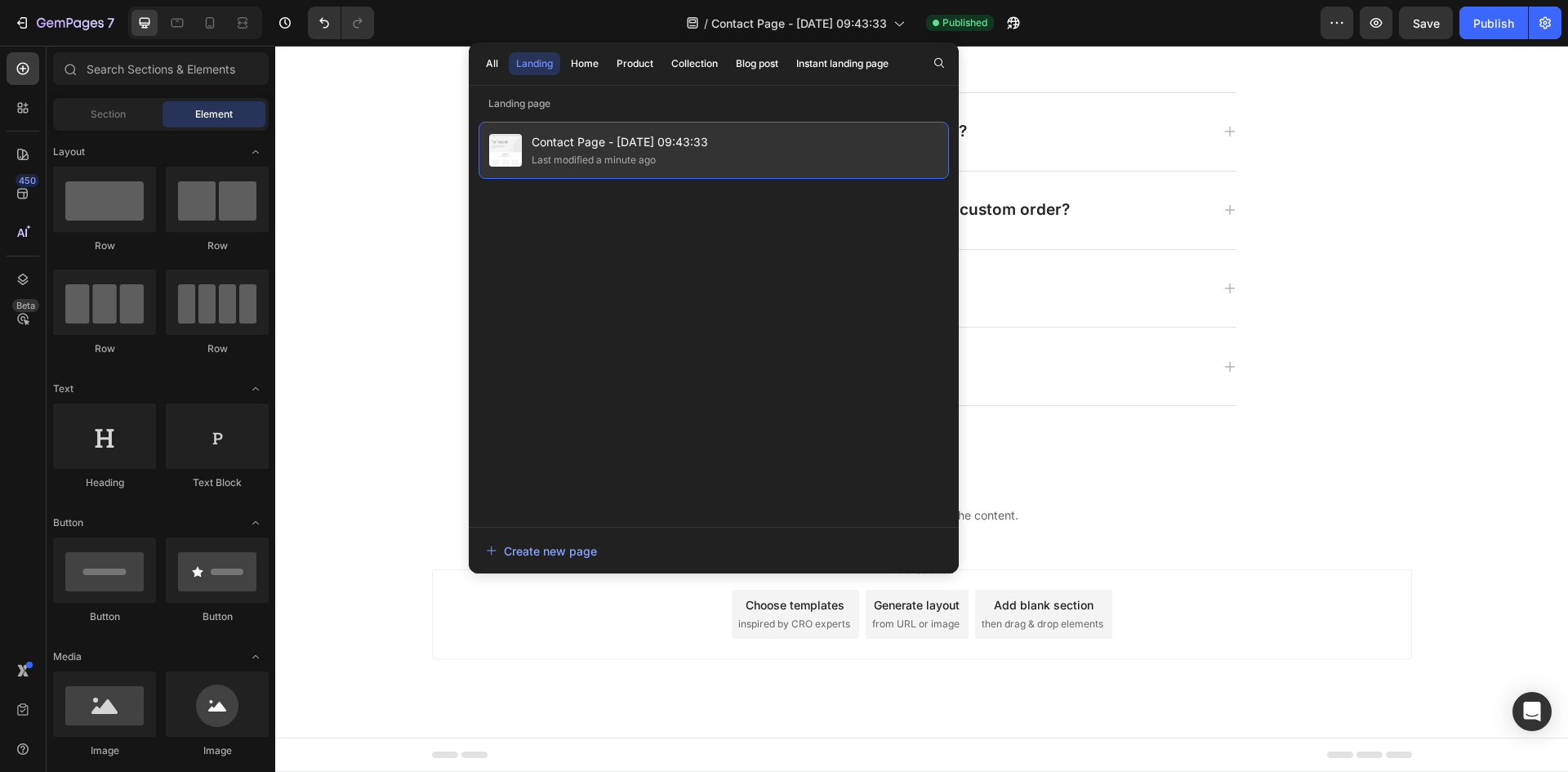
click at [614, 159] on div "Last modified a minute ago" at bounding box center [593, 159] width 124 height 17
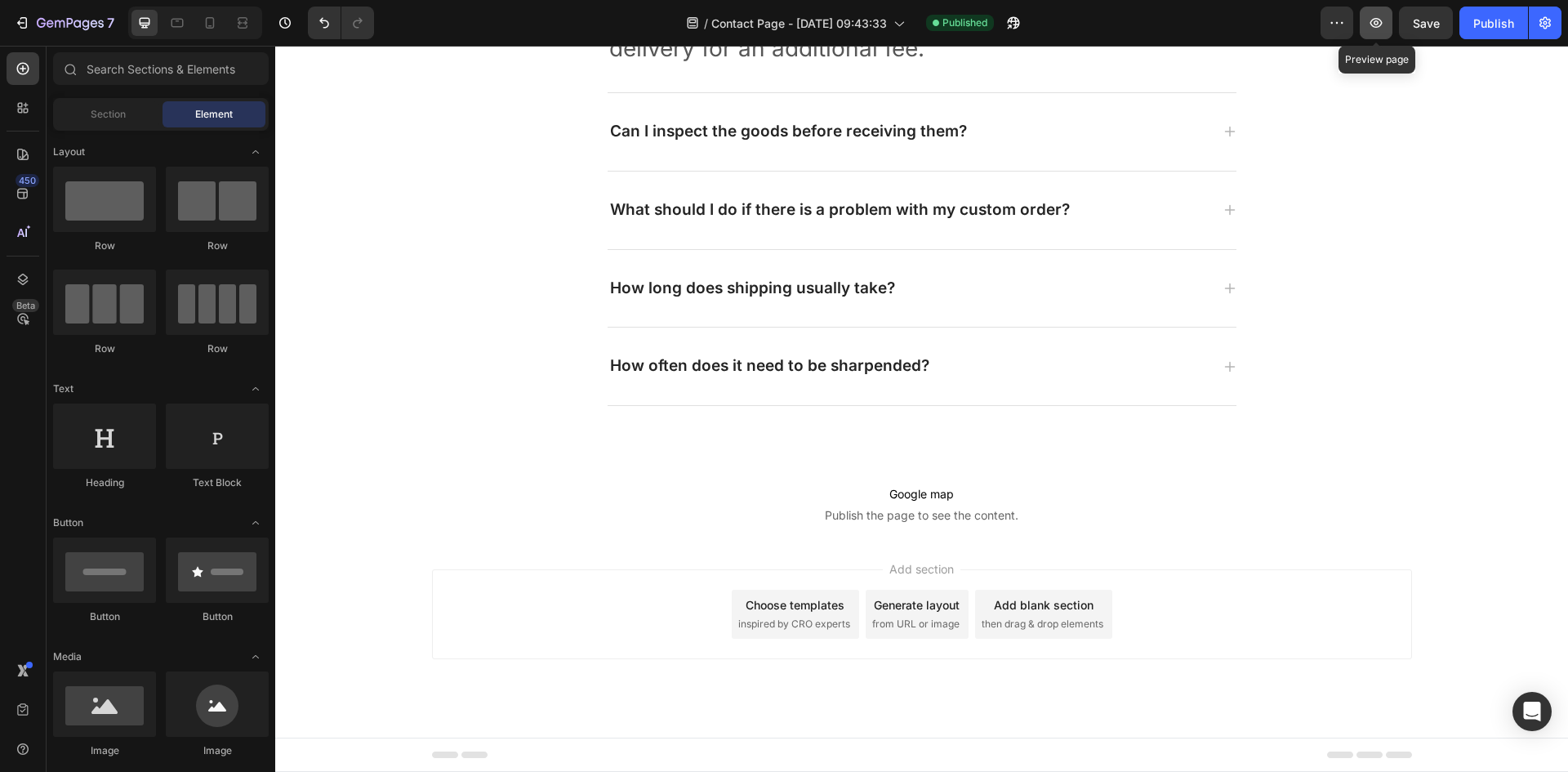
click at [1375, 25] on icon "button" at bounding box center [1375, 23] width 17 height 17
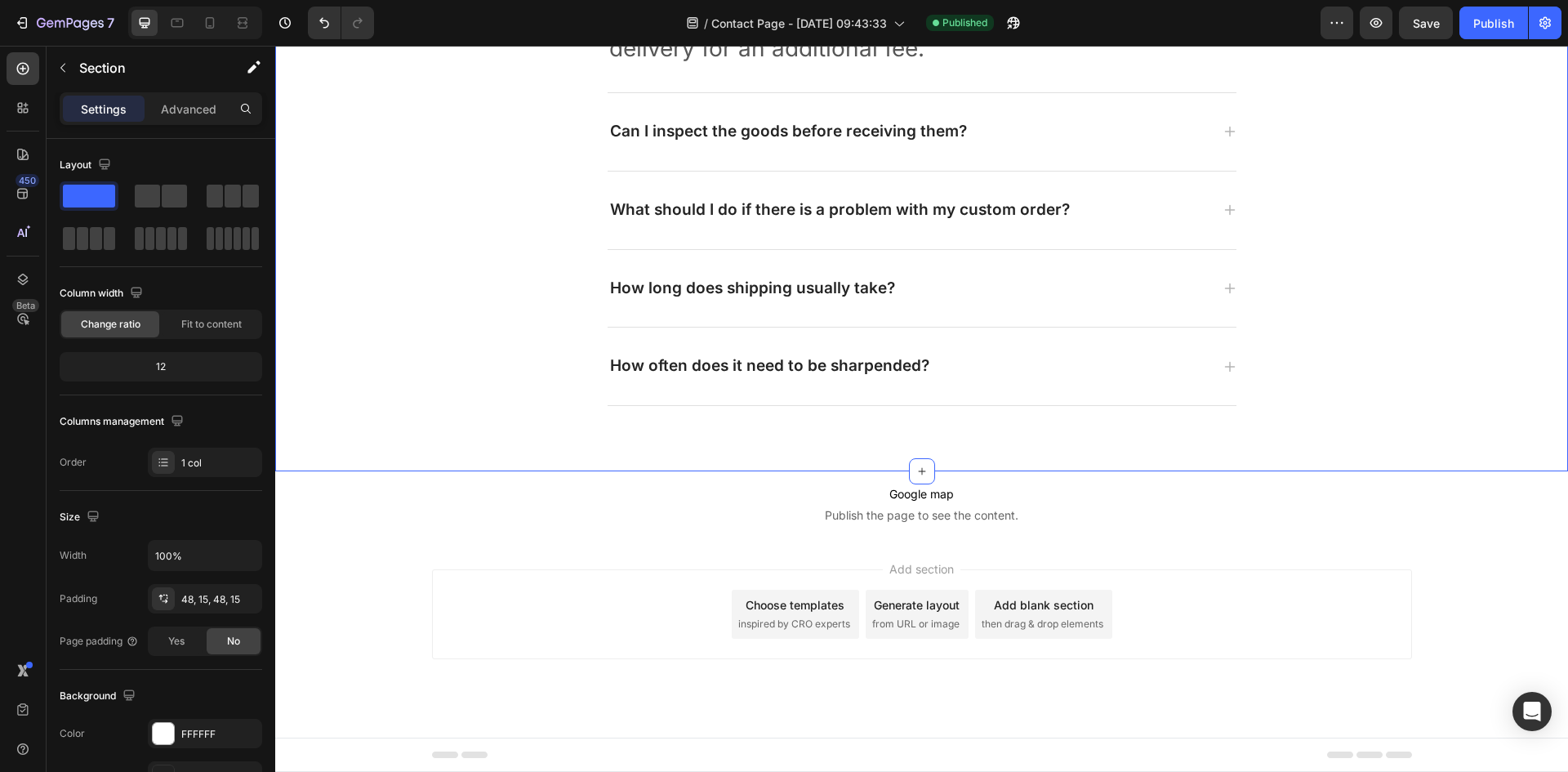
click at [1492, 380] on div "Frequently asked questions Heading Have questions? We’re here to help Text bloc…" at bounding box center [922, 83] width 1268 height 697
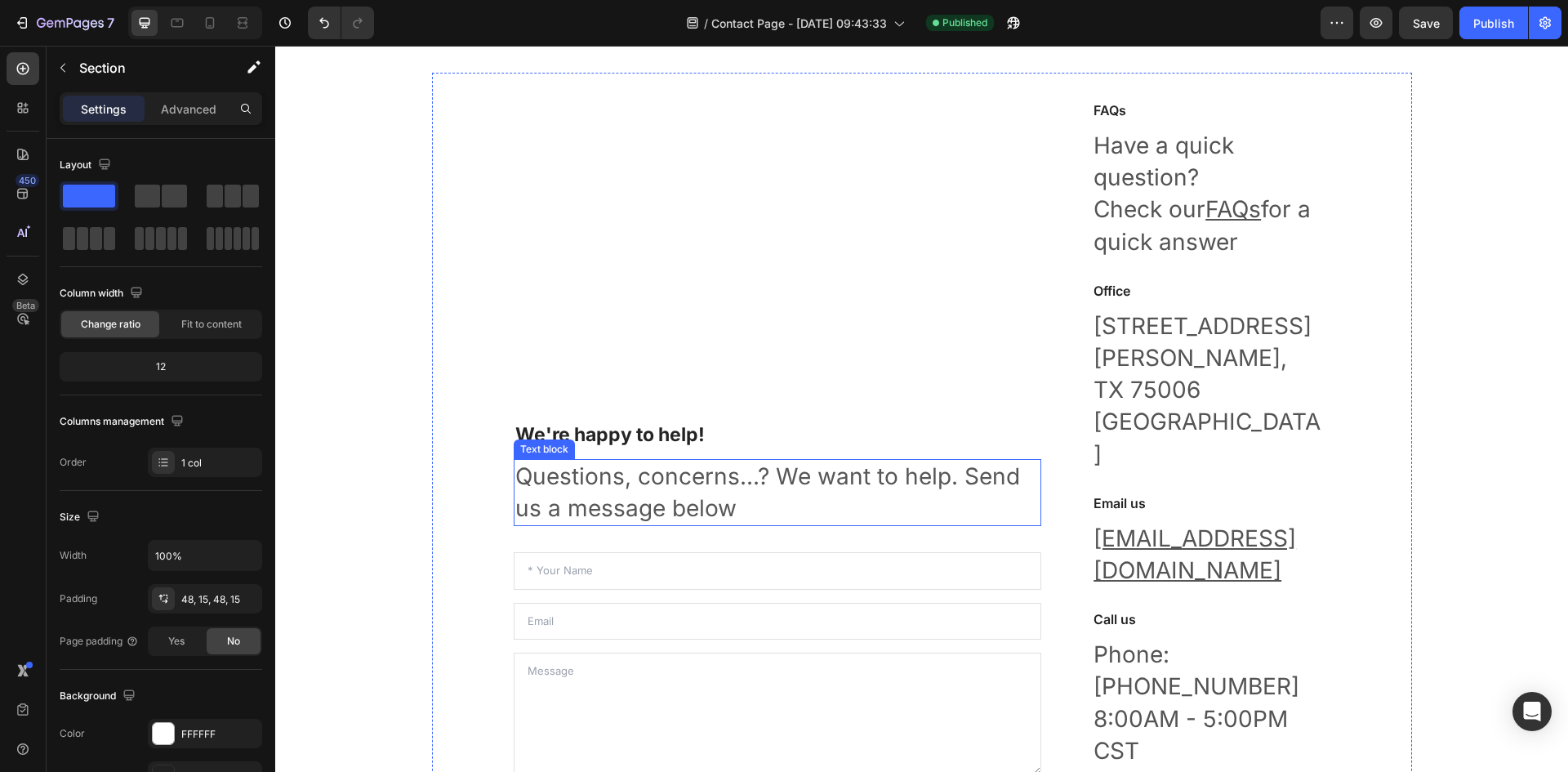
scroll to position [490, 0]
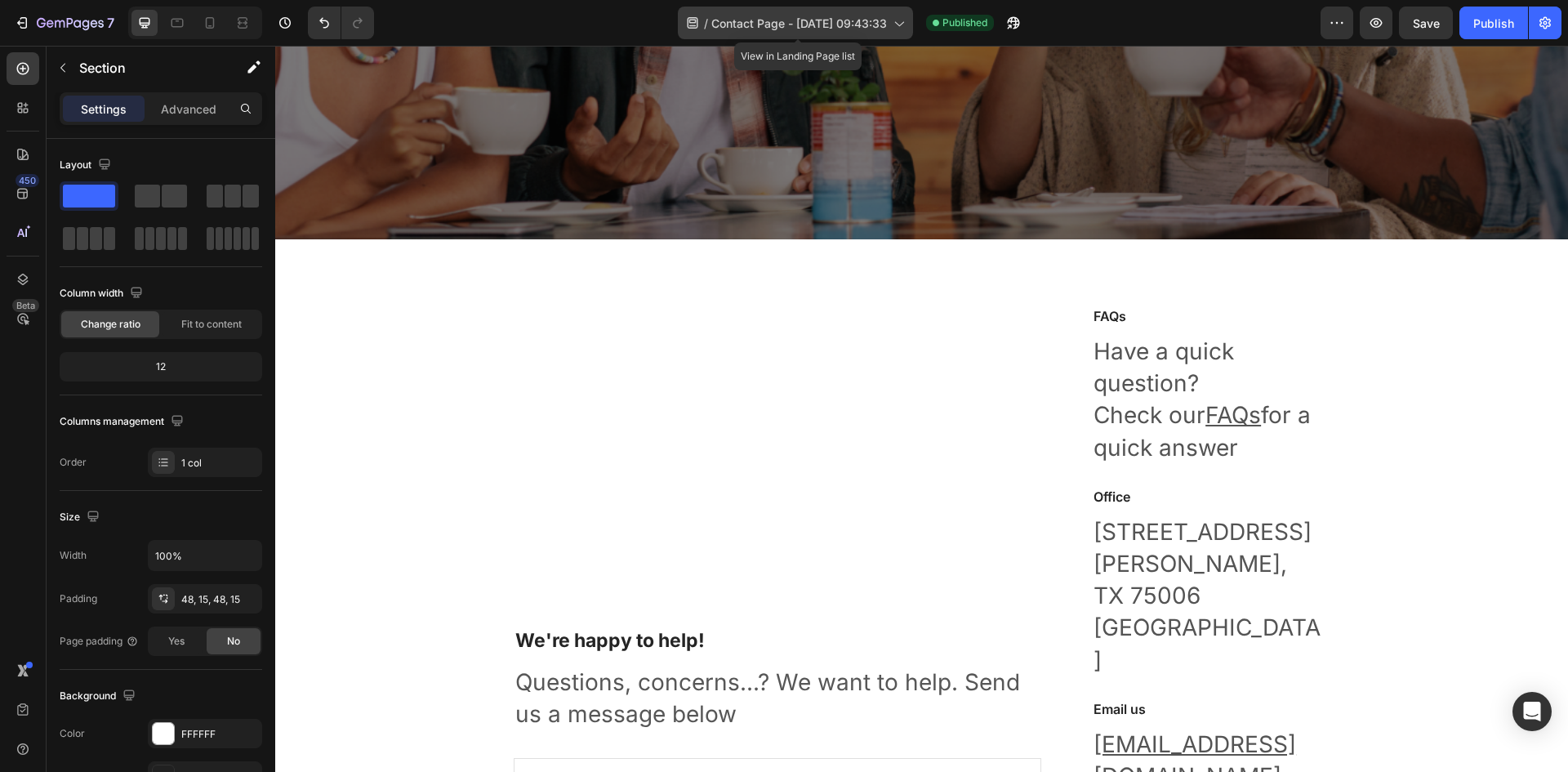
click at [906, 21] on icon at bounding box center [898, 23] width 17 height 17
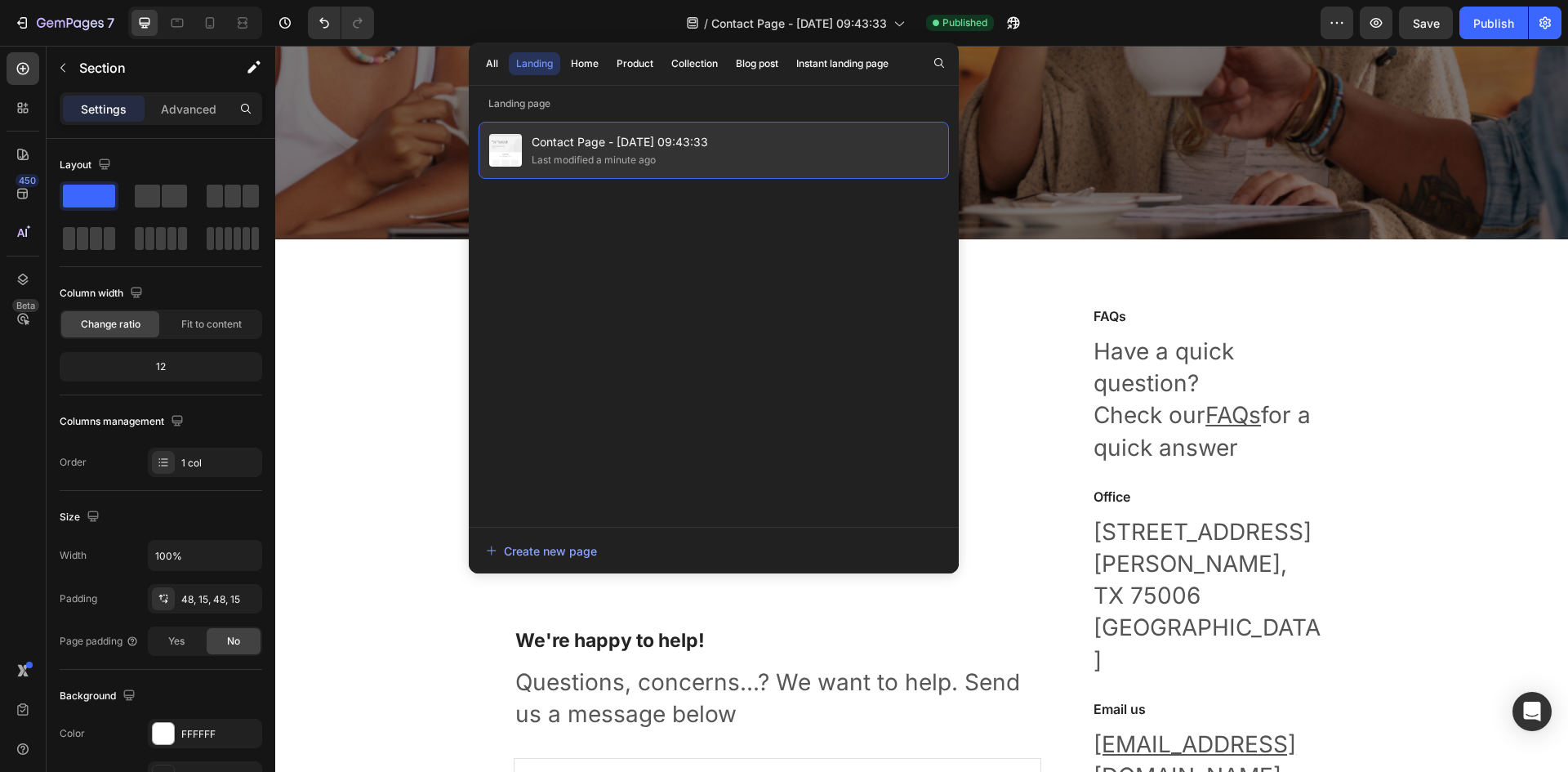
click at [654, 139] on span "Contact Page - Aug 28, 09:43:33" at bounding box center [619, 142] width 176 height 19
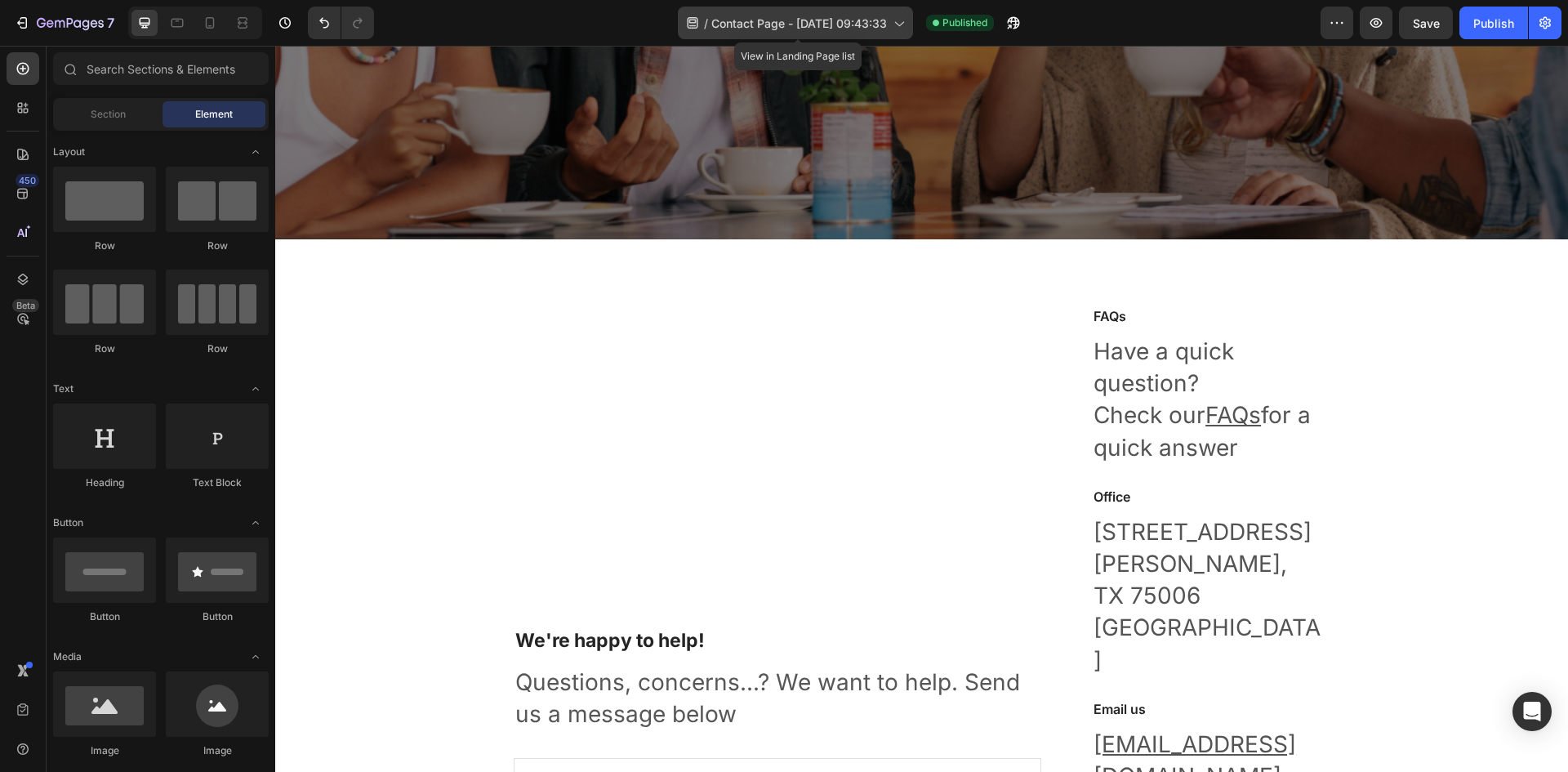
click at [795, 32] on div "/ Contact Page - Aug 28, 09:43:33" at bounding box center [795, 22] width 235 height 32
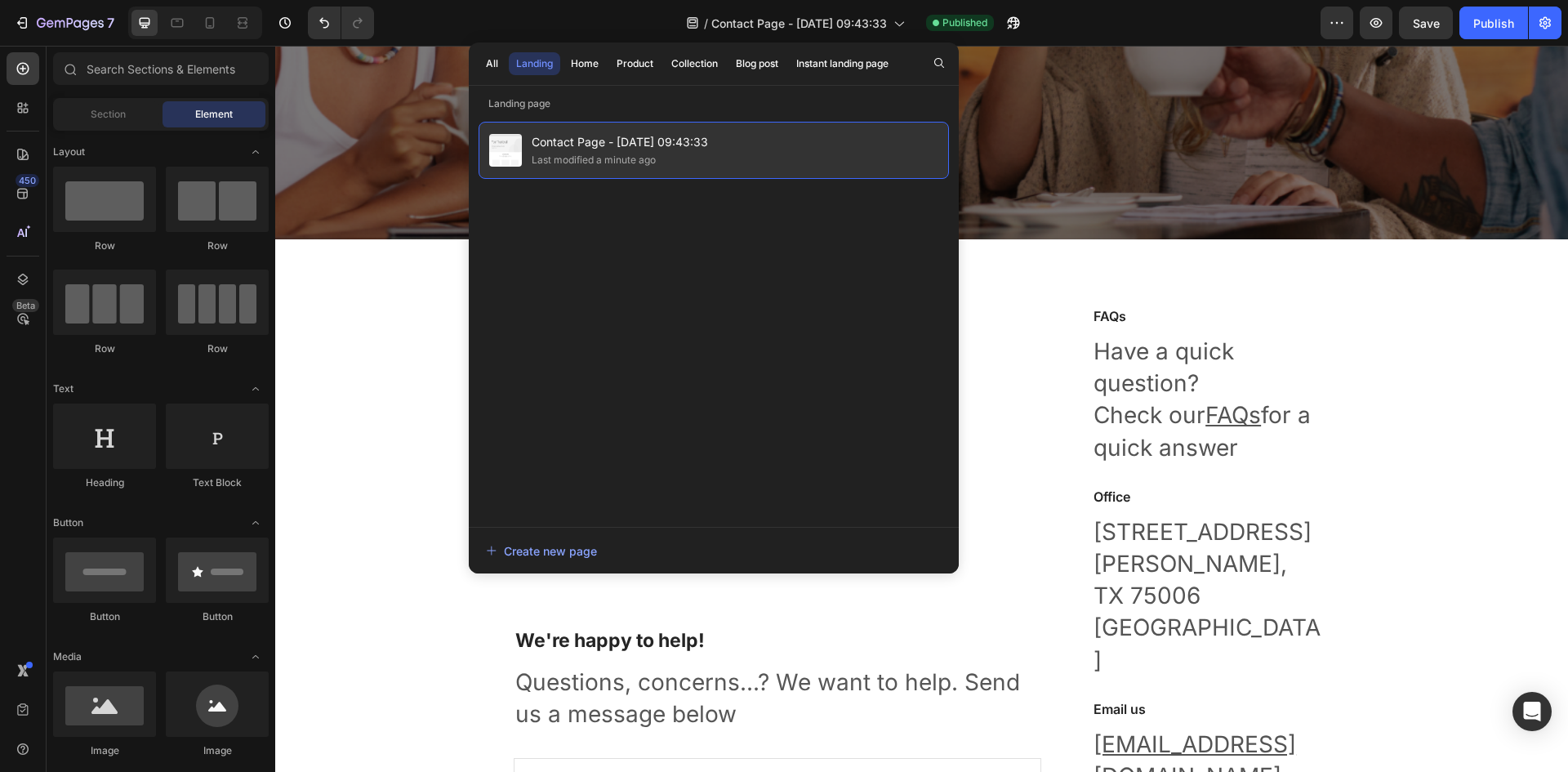
click at [510, 139] on img at bounding box center [504, 150] width 32 height 32
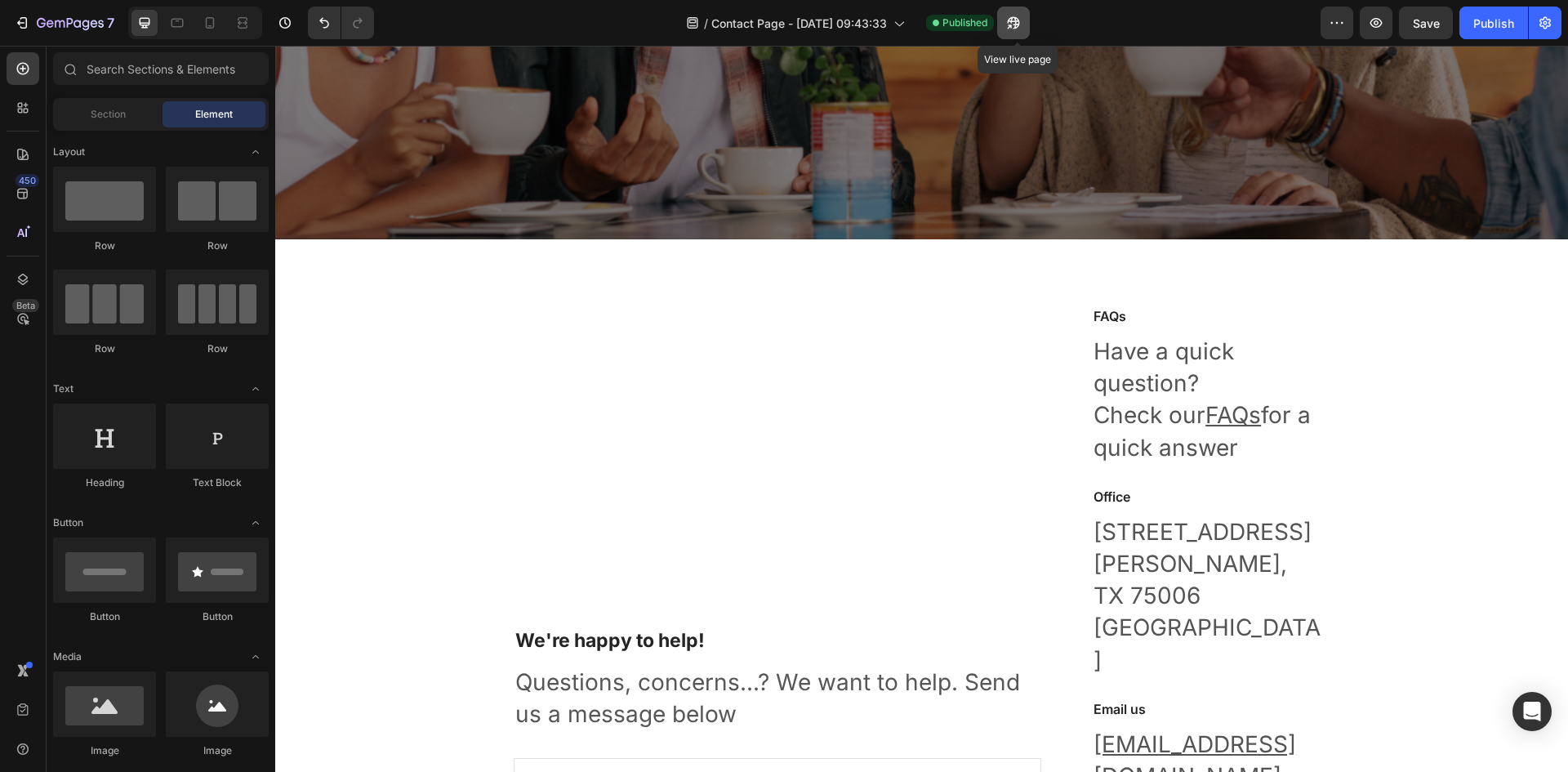
click at [1013, 17] on icon "button" at bounding box center [1013, 23] width 17 height 17
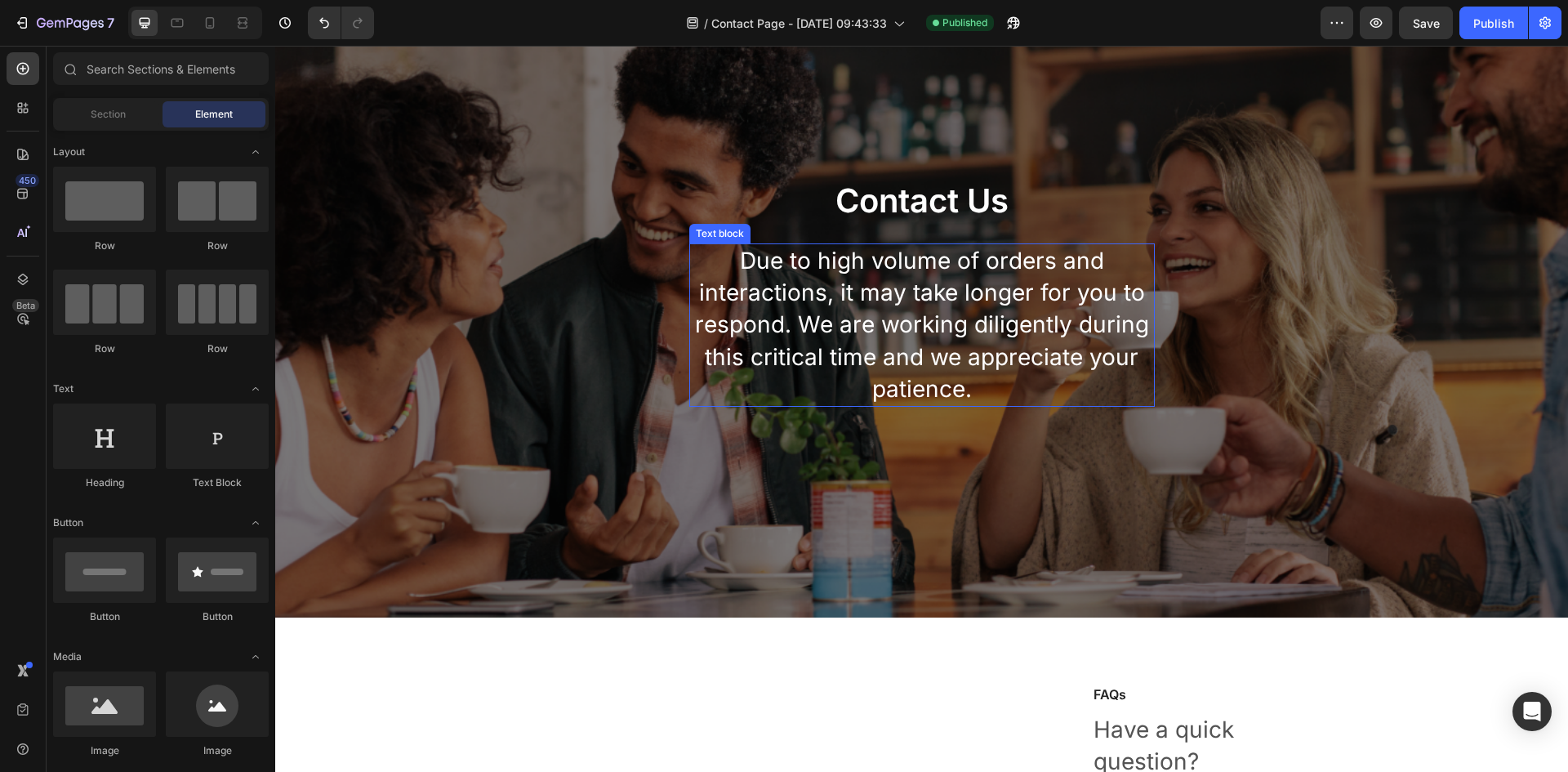
scroll to position [0, 0]
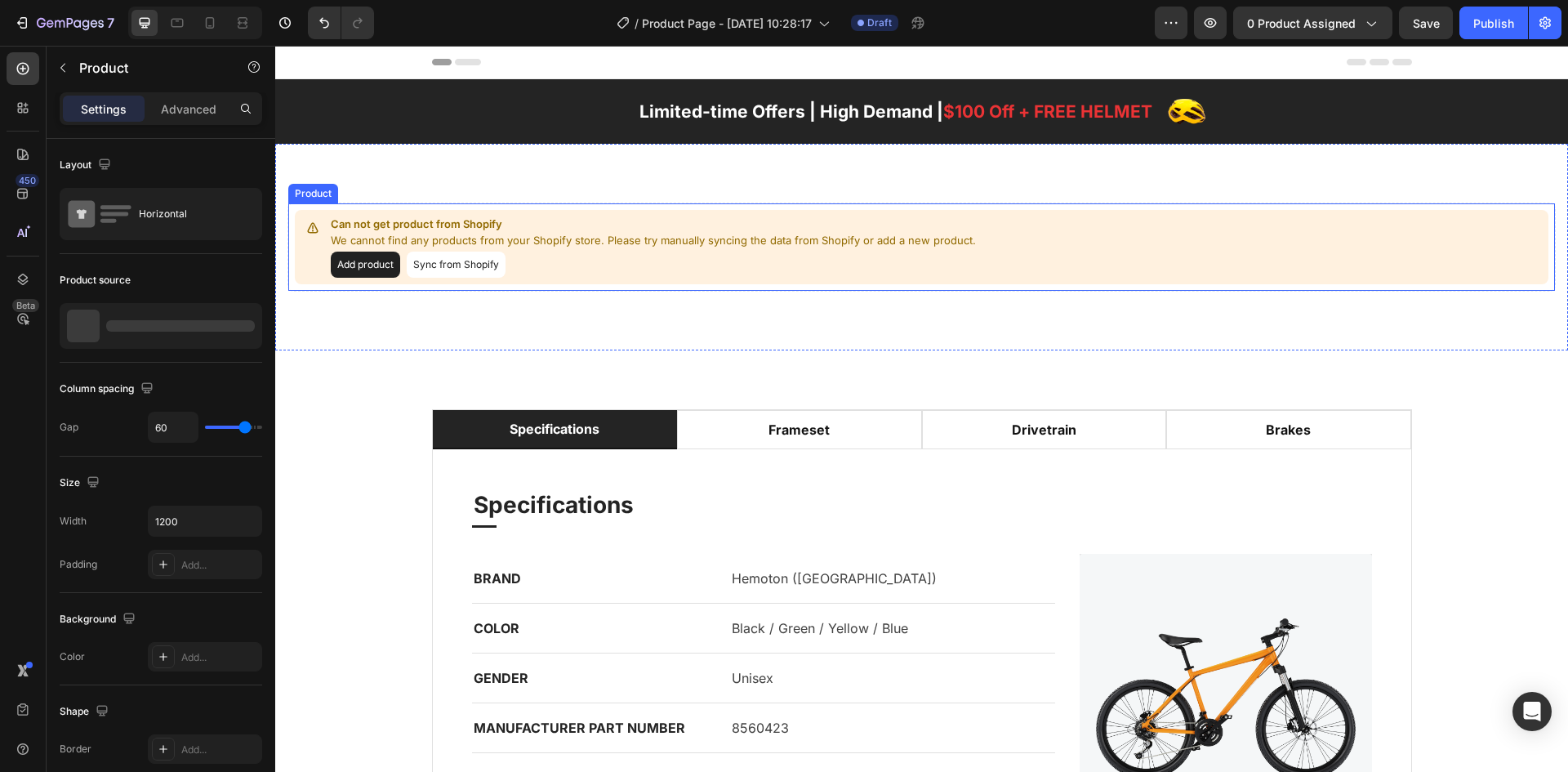
click at [358, 265] on button "Add product" at bounding box center [366, 265] width 70 height 26
click at [1371, 19] on icon "button" at bounding box center [1370, 23] width 17 height 17
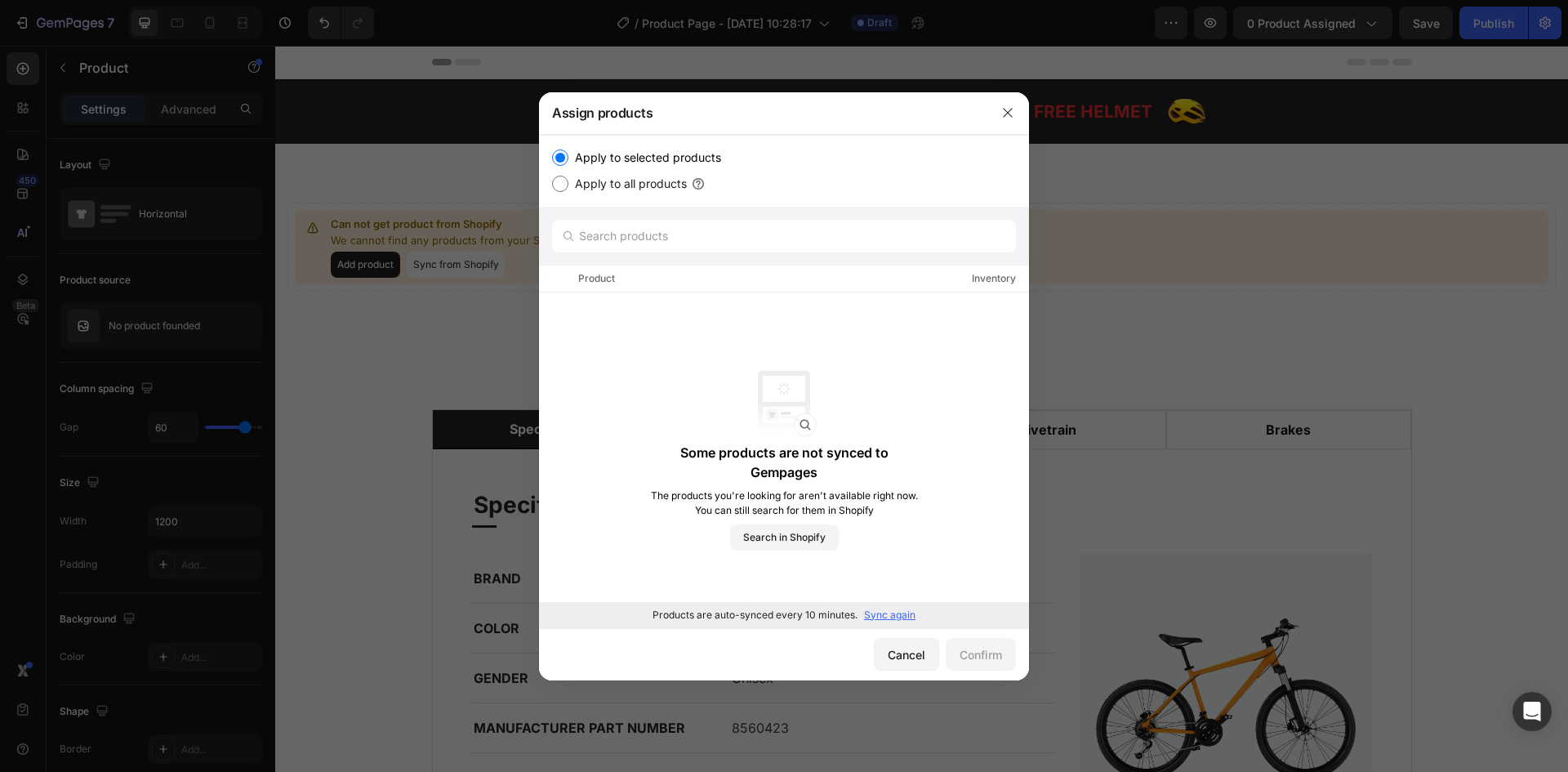
click at [558, 188] on input "Apply to all products" at bounding box center [560, 184] width 17 height 17
radio input "true"
click at [977, 652] on div "Confirm" at bounding box center [980, 654] width 43 height 17
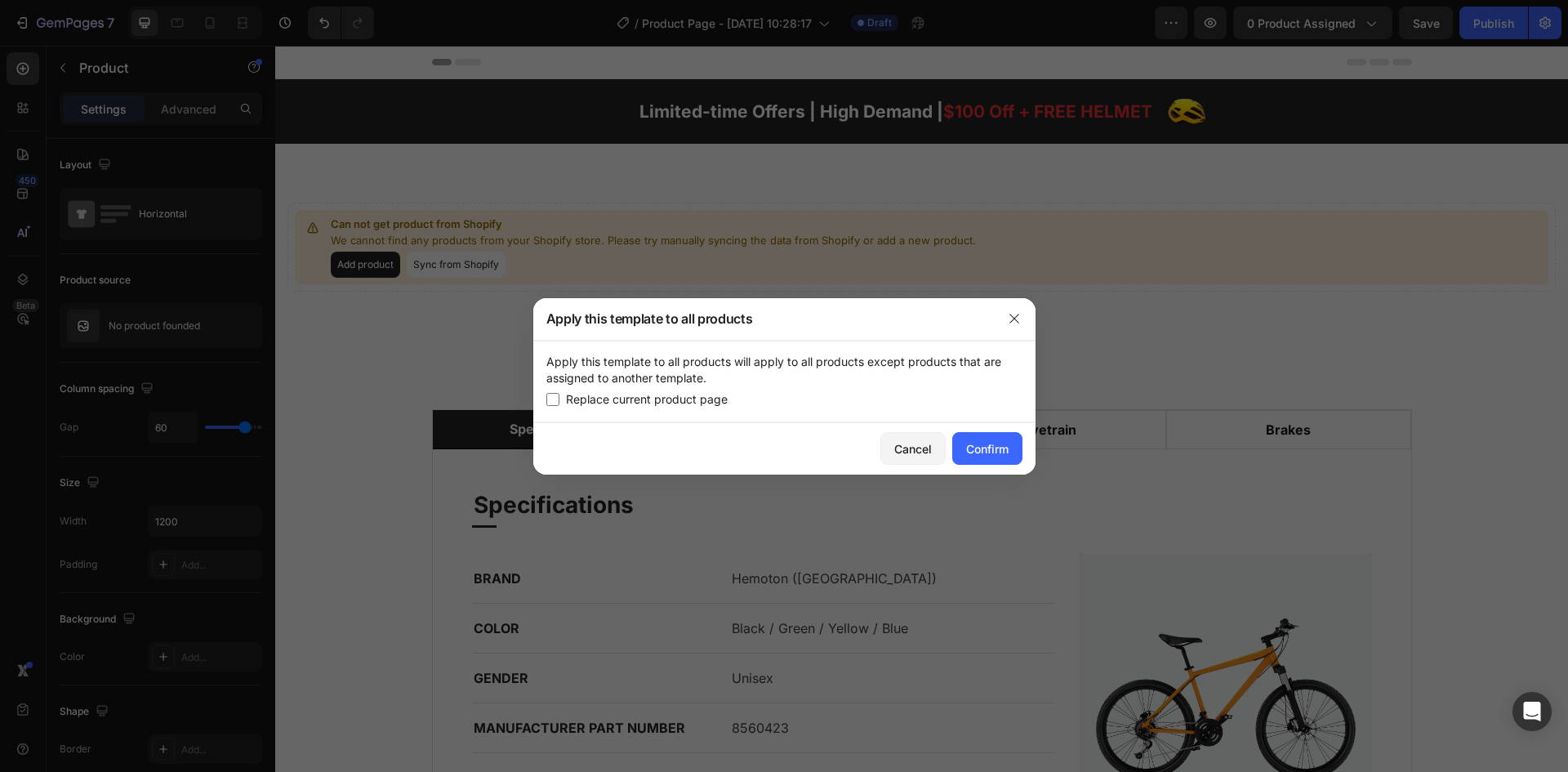
click at [548, 399] on input "checkbox" at bounding box center [552, 399] width 13 height 13
checkbox input "true"
click at [997, 449] on div "Confirm" at bounding box center [987, 449] width 43 height 17
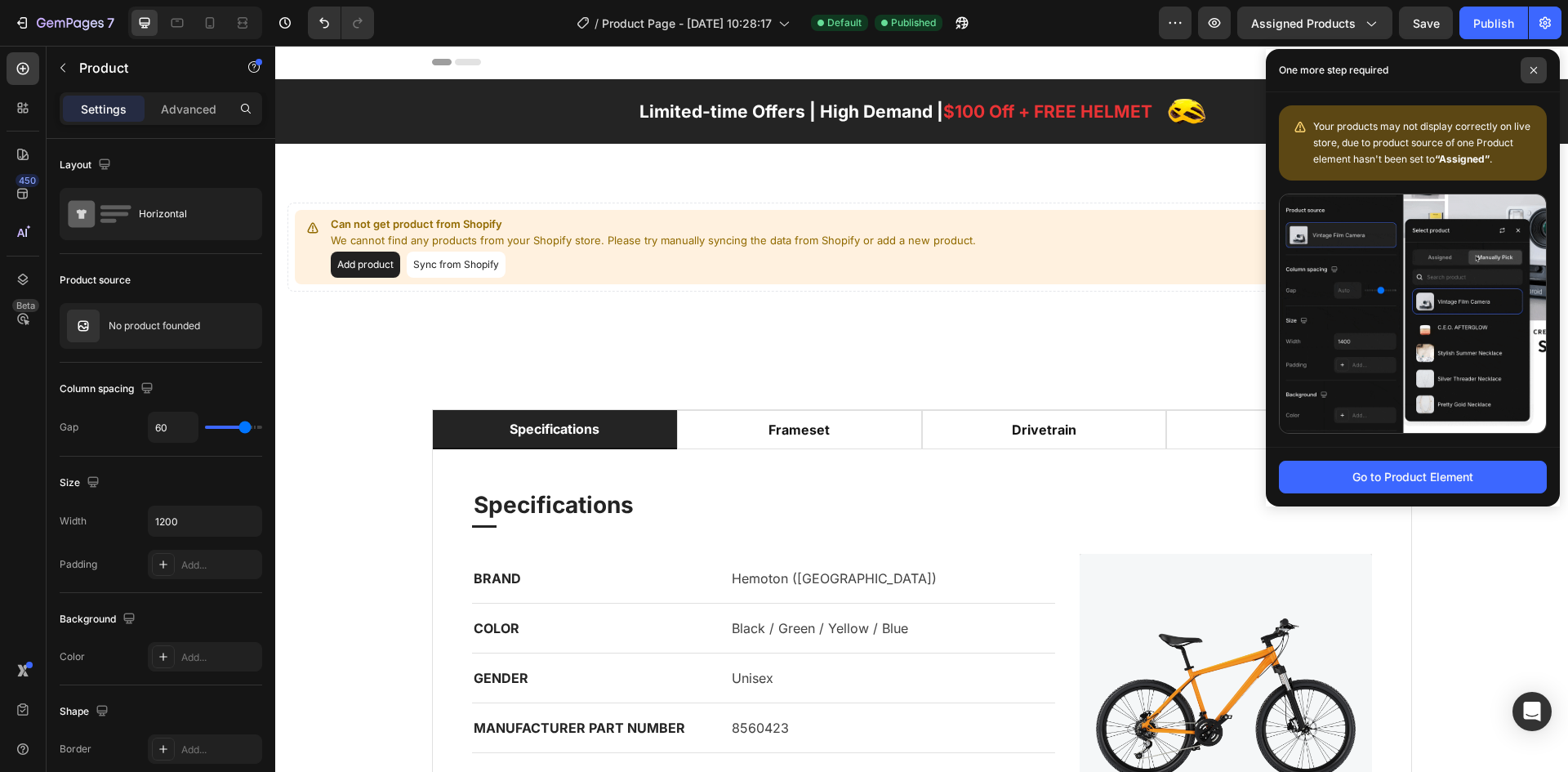
click at [1535, 71] on icon at bounding box center [1533, 70] width 8 height 8
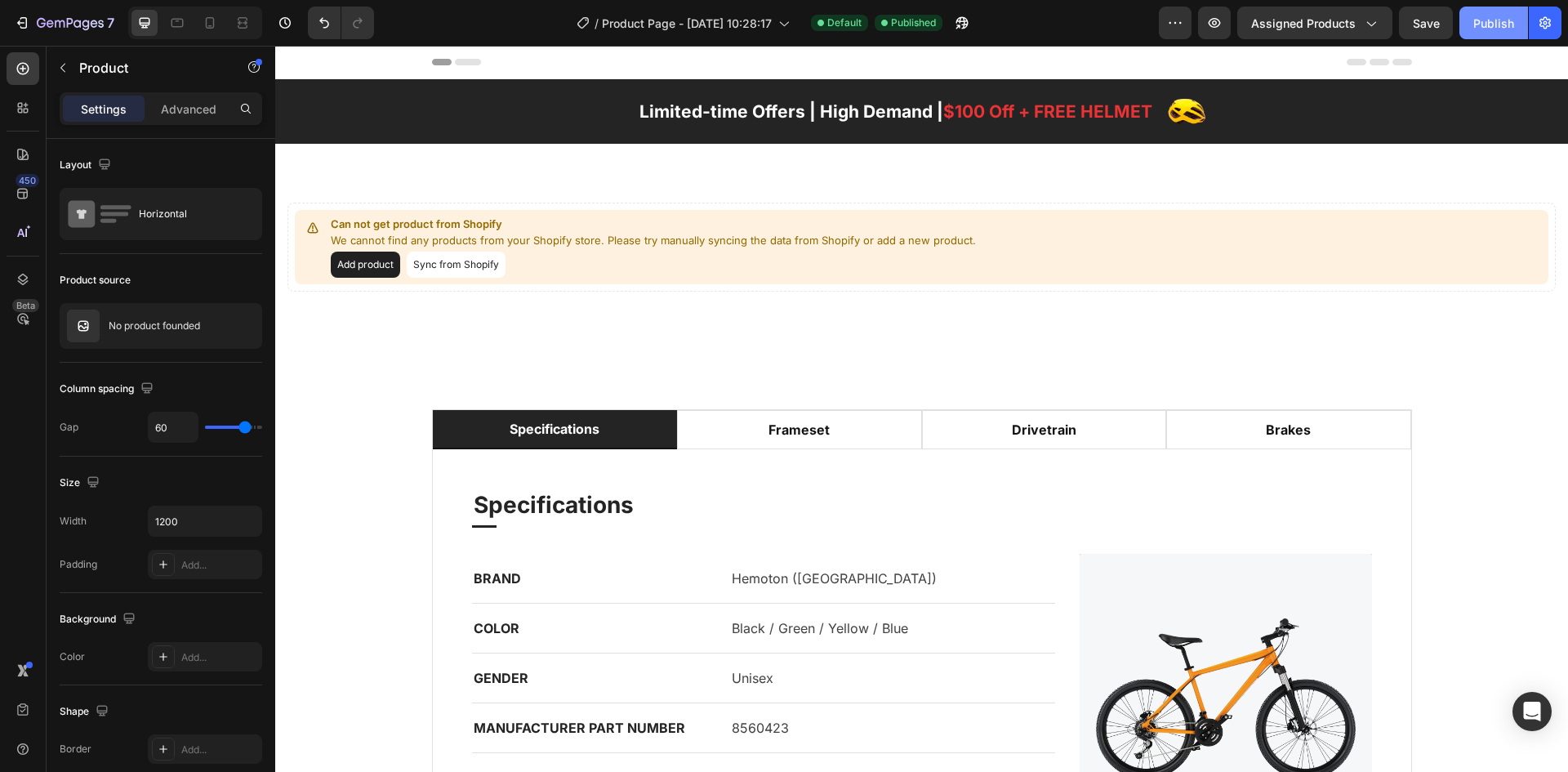
click at [1477, 17] on div "Publish" at bounding box center [1493, 24] width 41 height 17
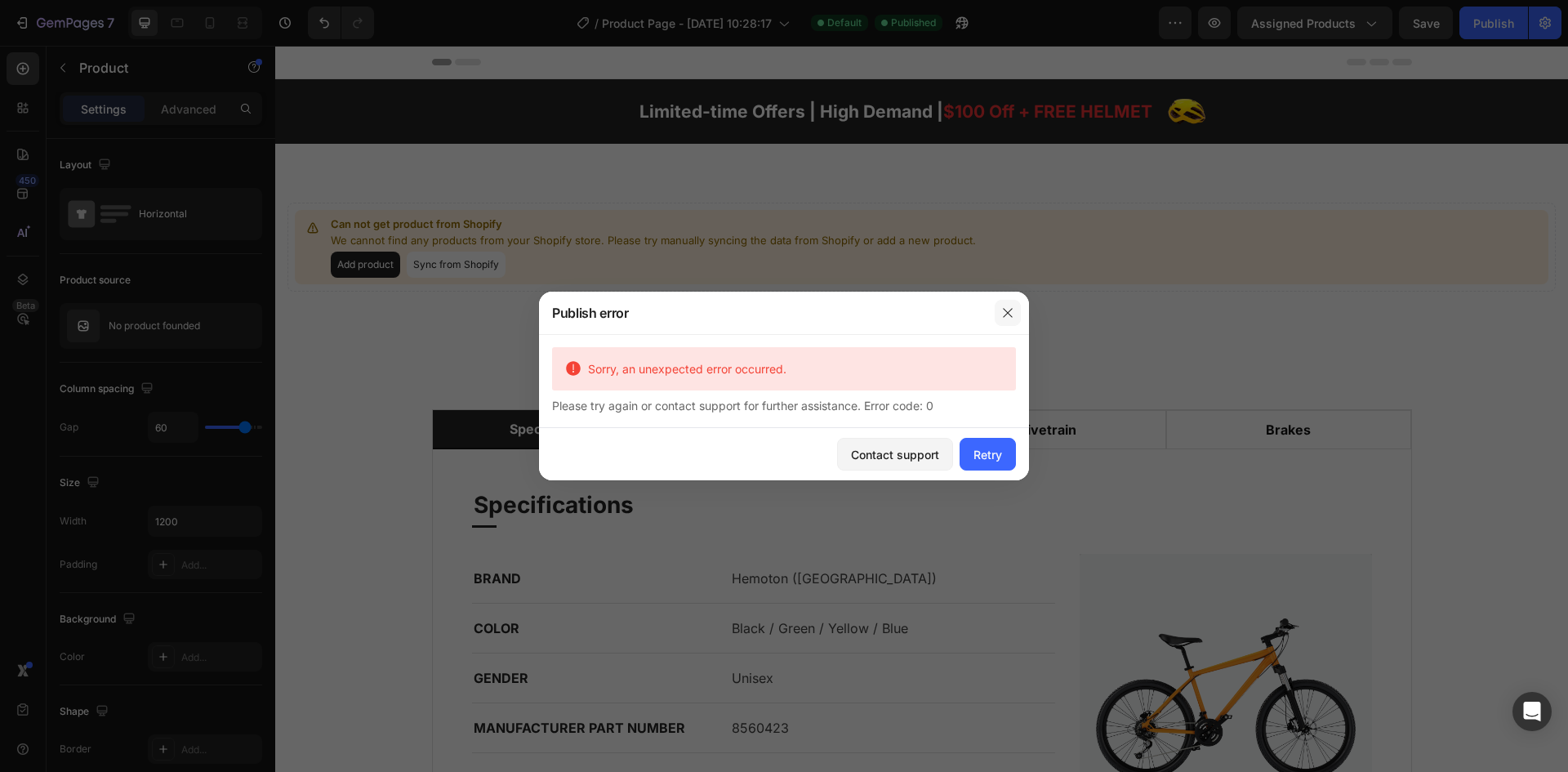
click at [1011, 309] on icon "button" at bounding box center [1007, 313] width 13 height 13
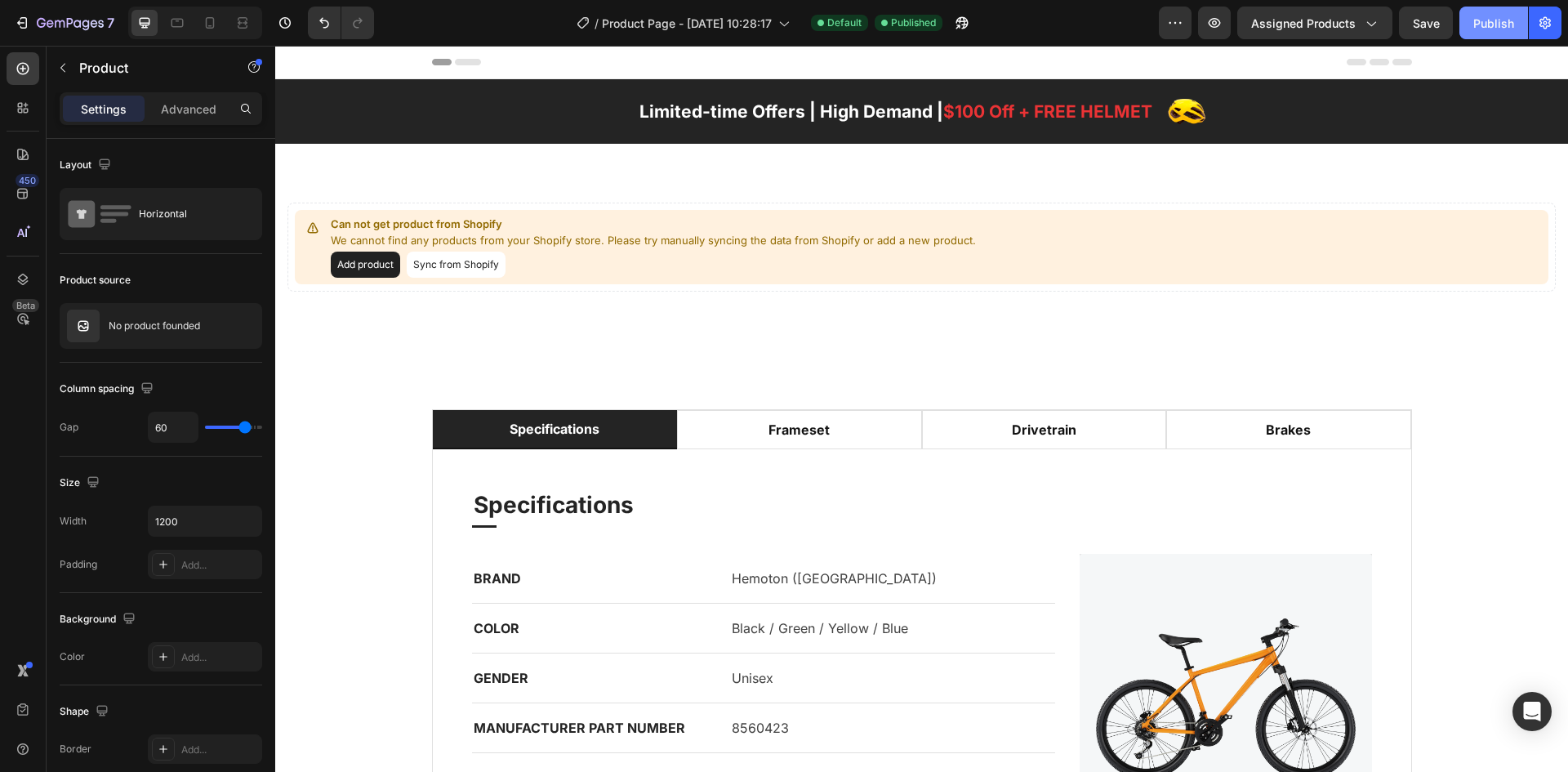
click at [1502, 20] on div "Publish" at bounding box center [1493, 24] width 41 height 17
click at [253, 71] on icon "button" at bounding box center [253, 66] width 13 height 13
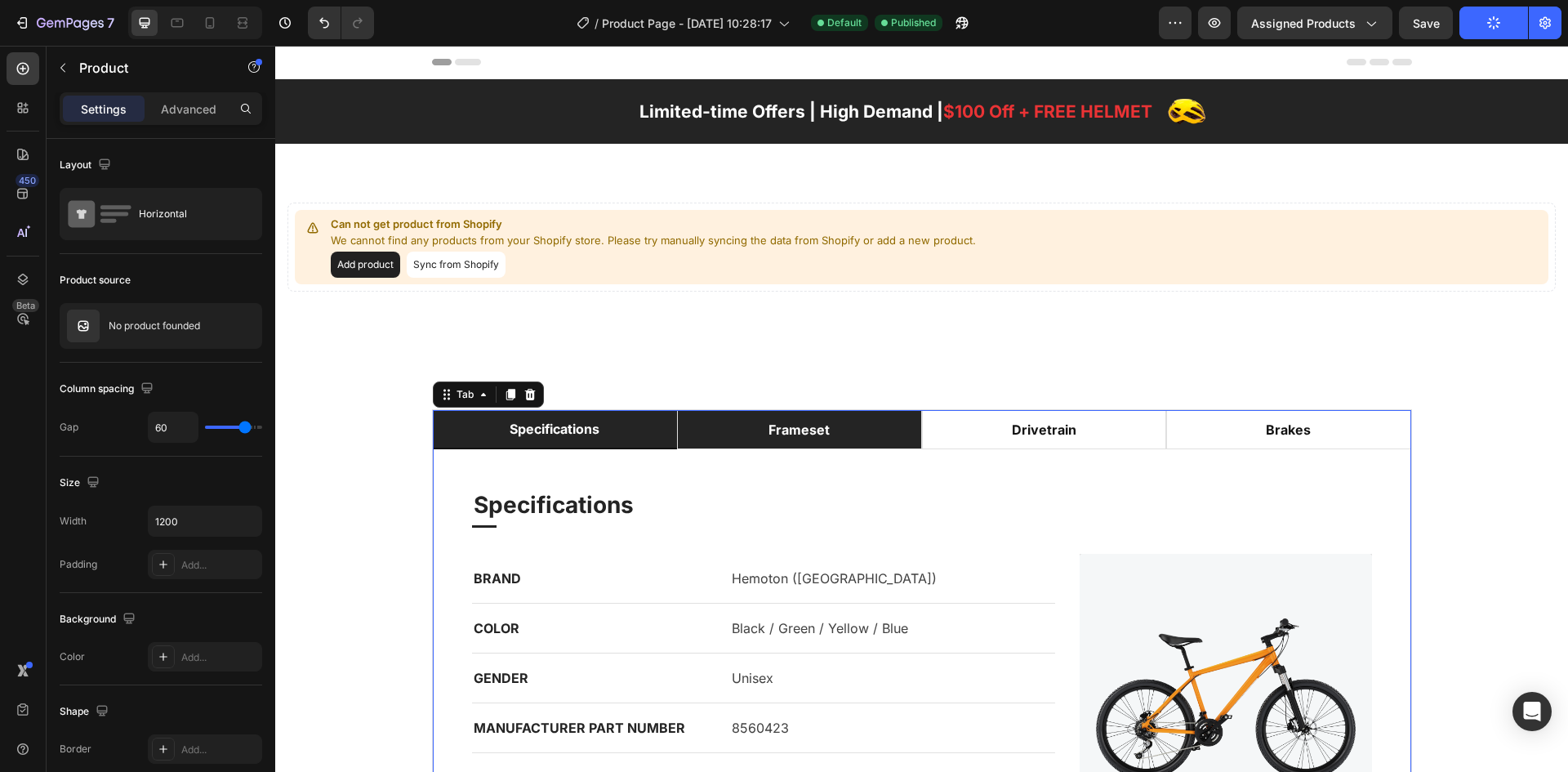
click at [861, 425] on li "frameset" at bounding box center [799, 430] width 245 height 39
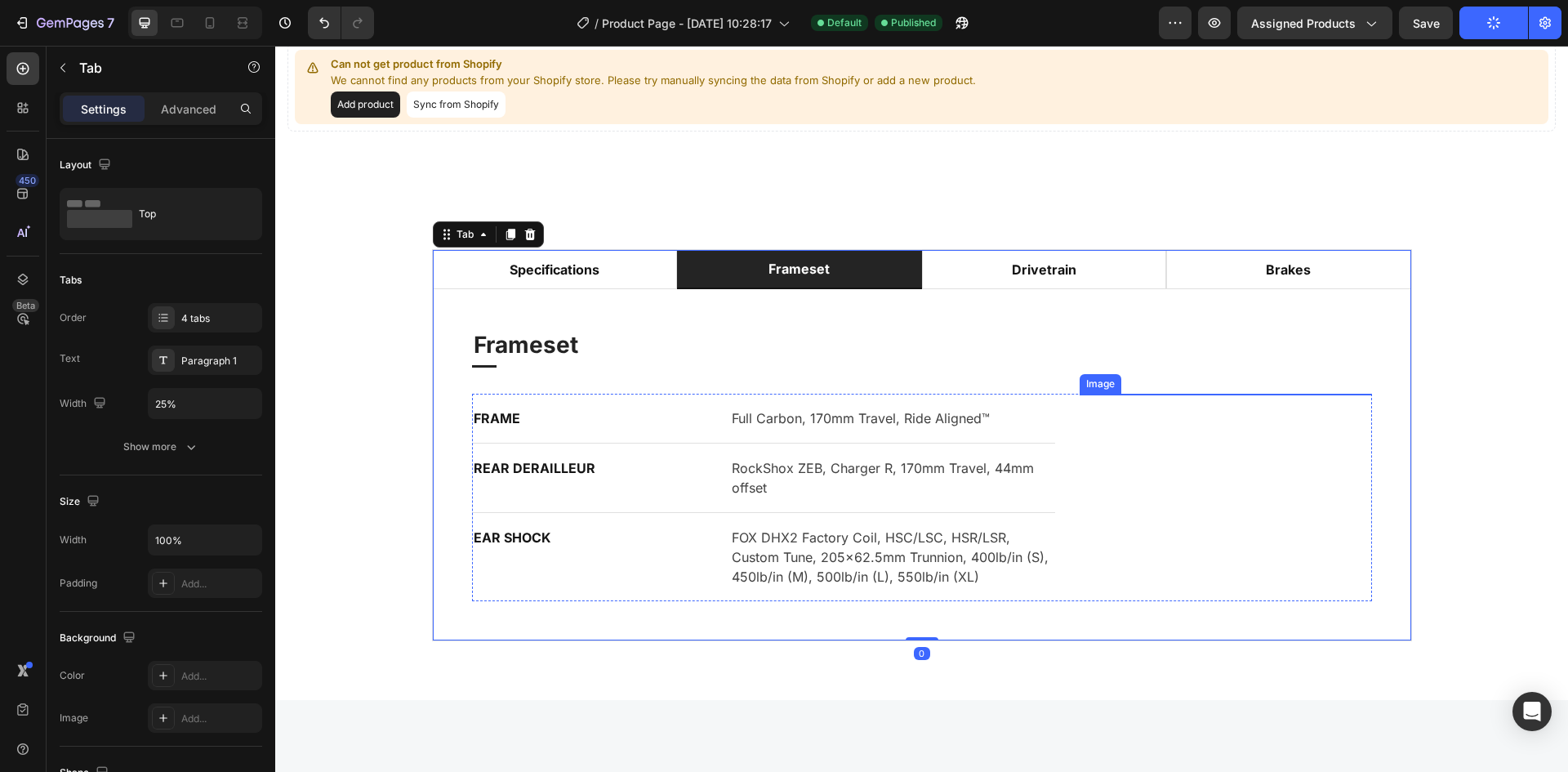
scroll to position [163, 0]
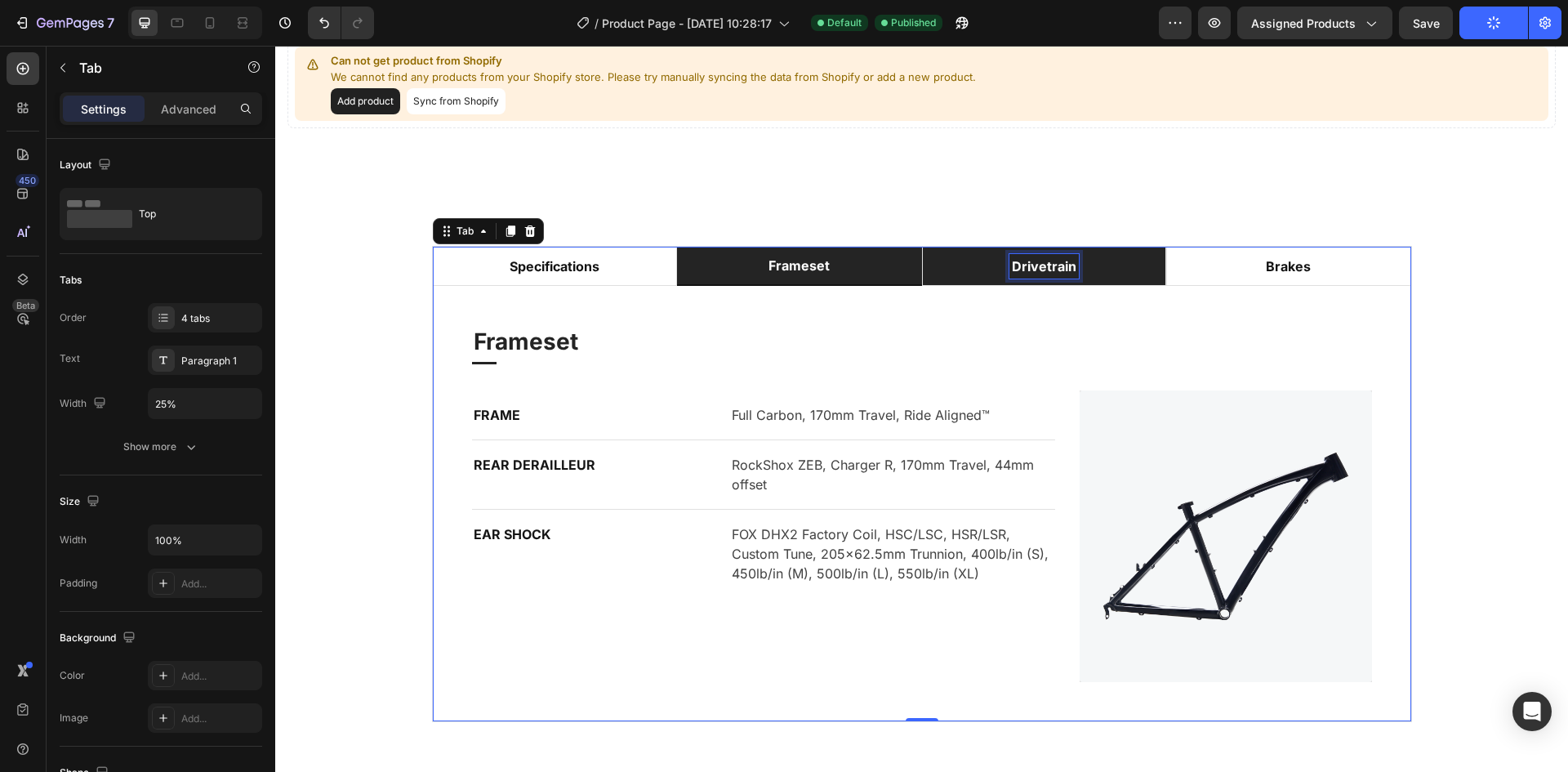
click at [1037, 278] on div "drivetrain" at bounding box center [1044, 267] width 70 height 24
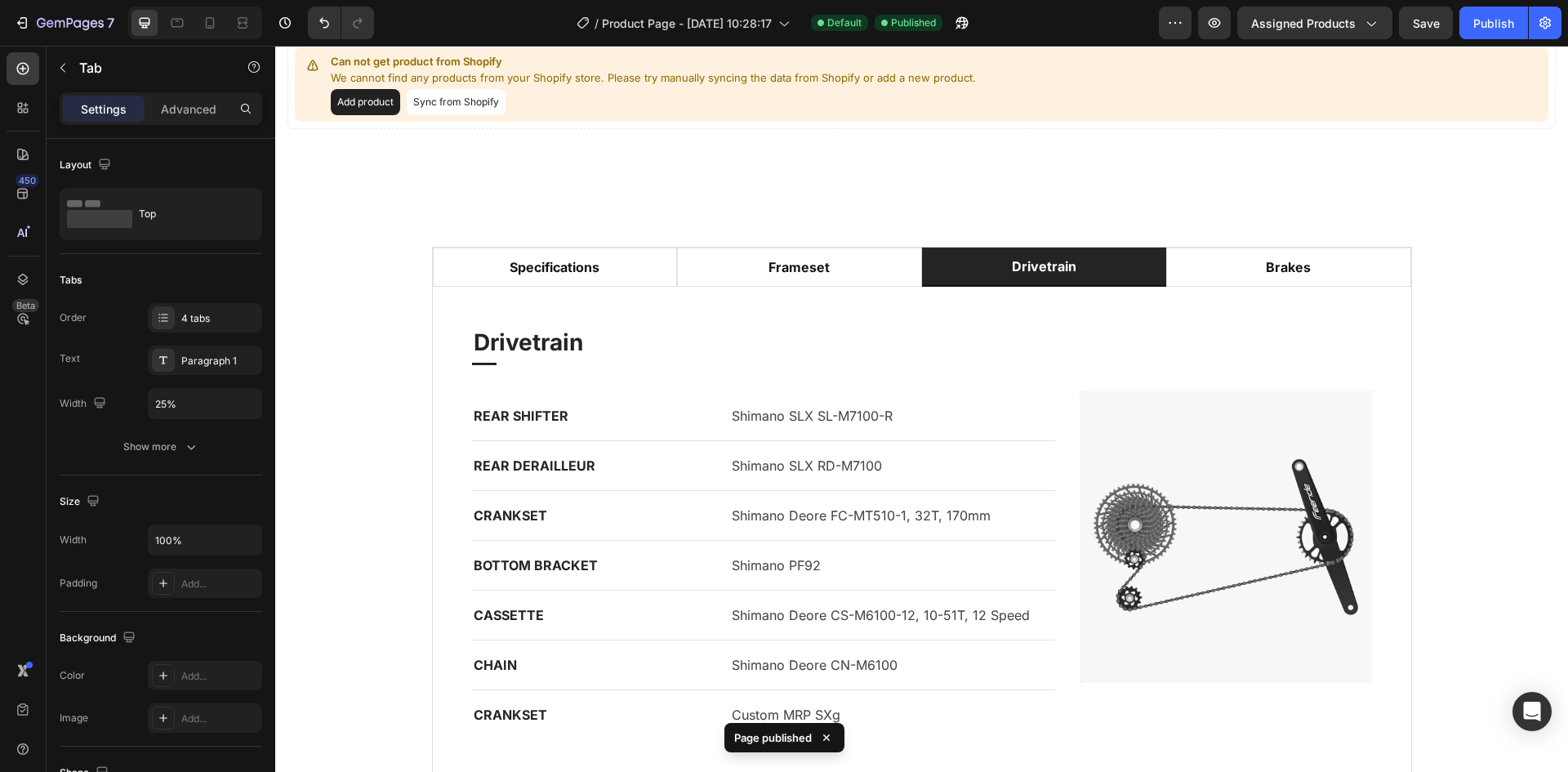
click at [1165, 289] on div "Specifications Heading Title Line BRAND Text block Hemoton (USA) Text block Row…" at bounding box center [922, 532] width 978 height 491
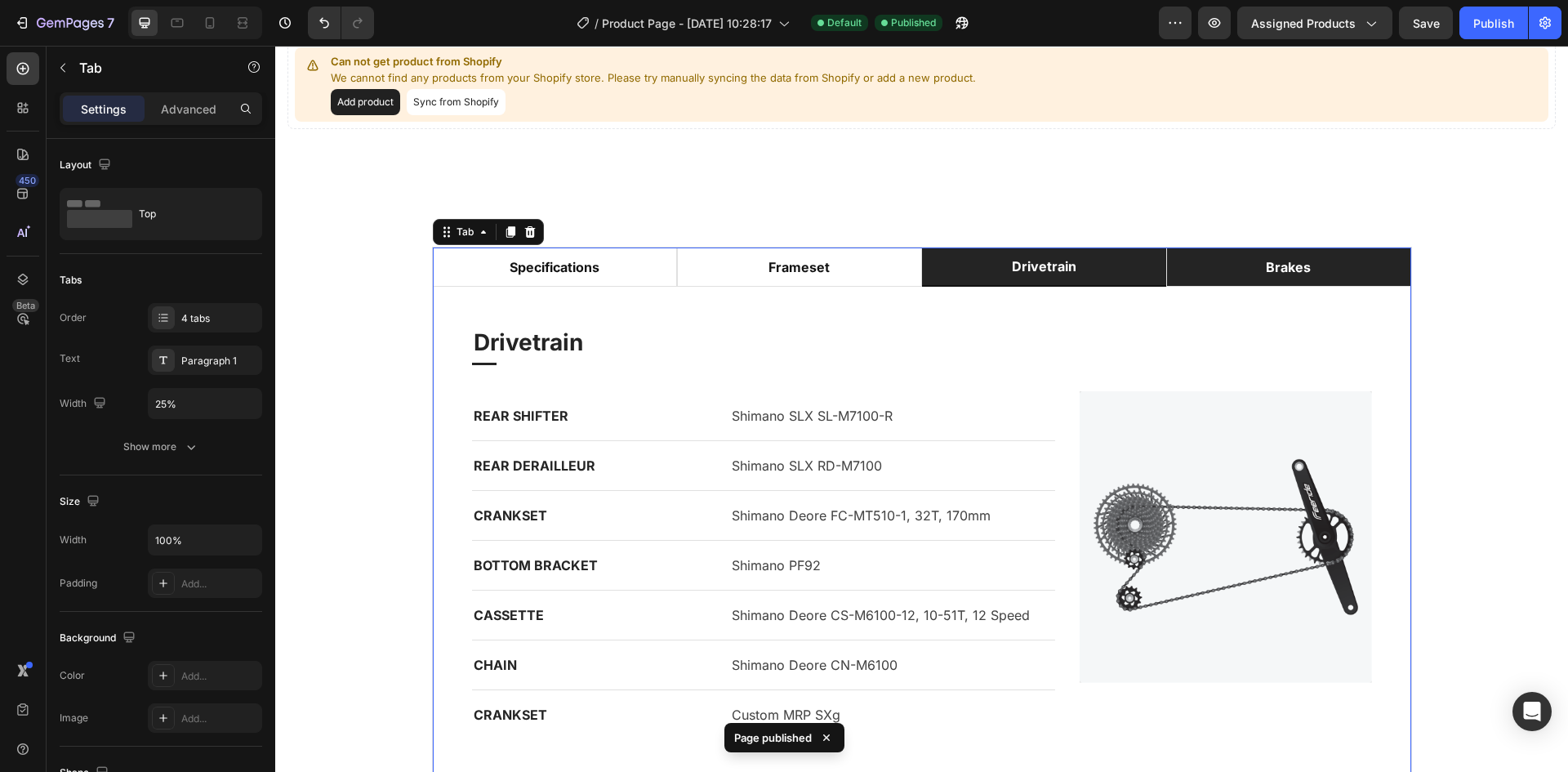
click at [1186, 280] on li "brakes" at bounding box center [1288, 267] width 245 height 39
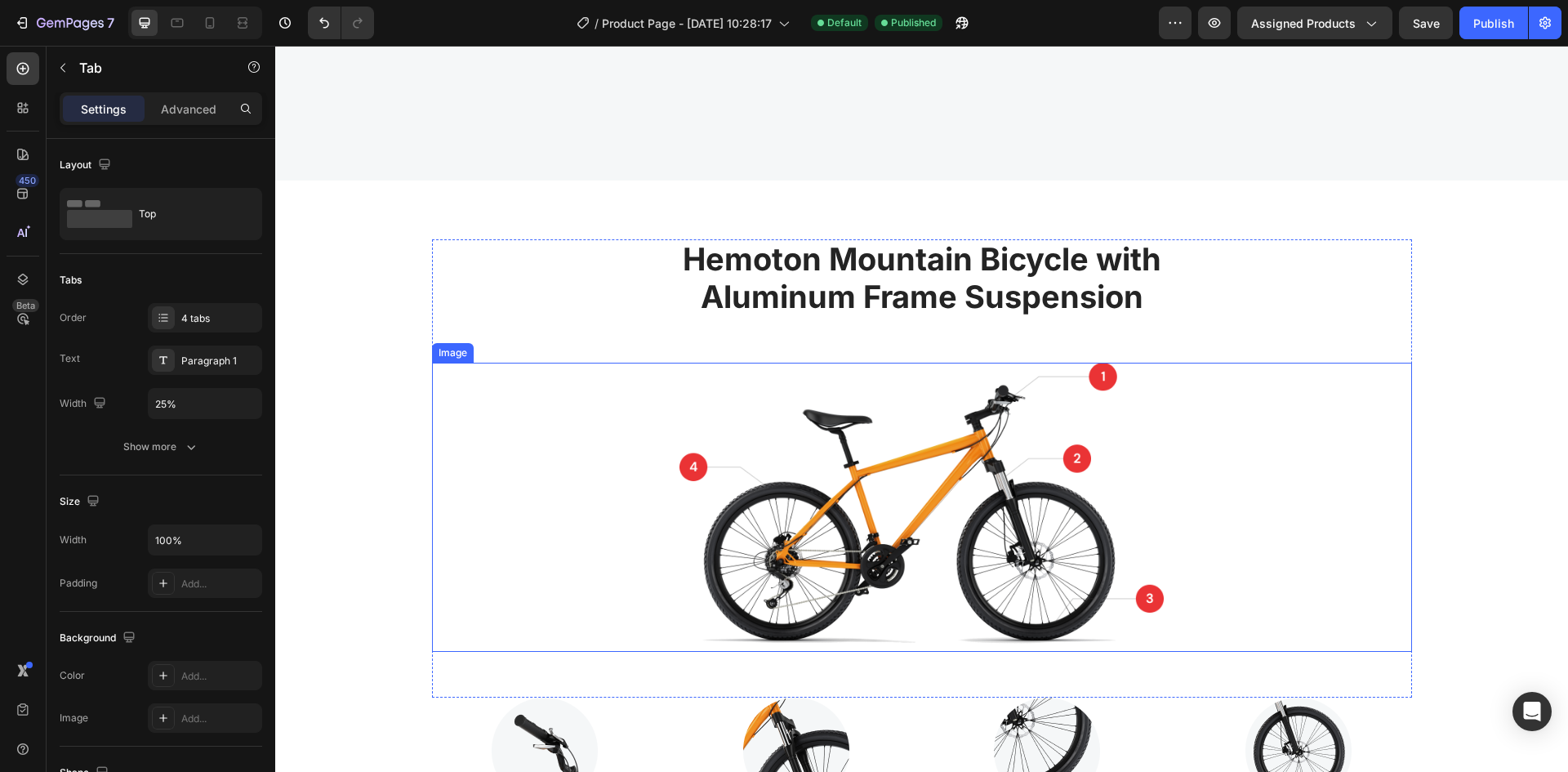
scroll to position [1307, 0]
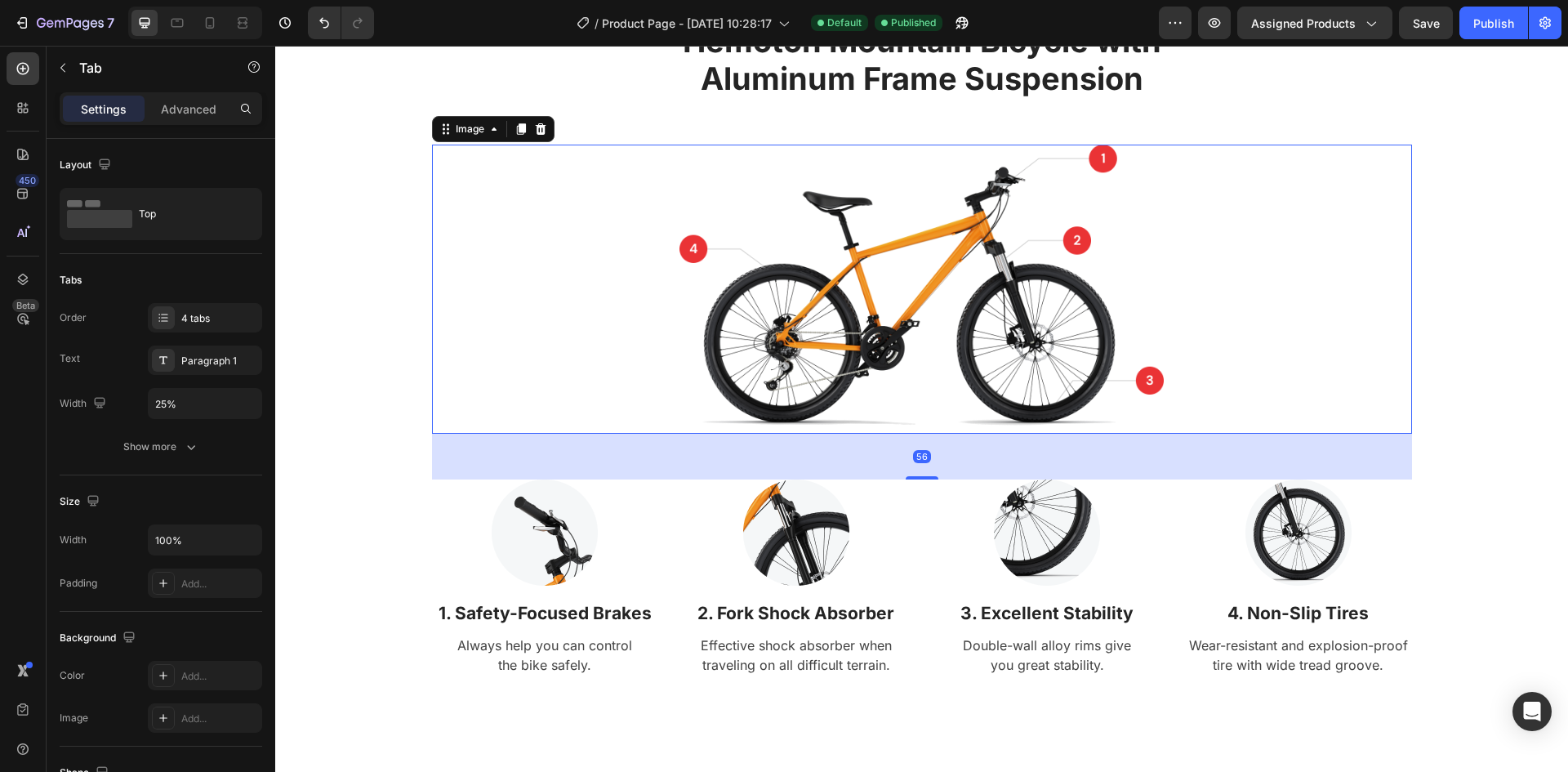
click at [881, 313] on img at bounding box center [922, 288] width 484 height 288
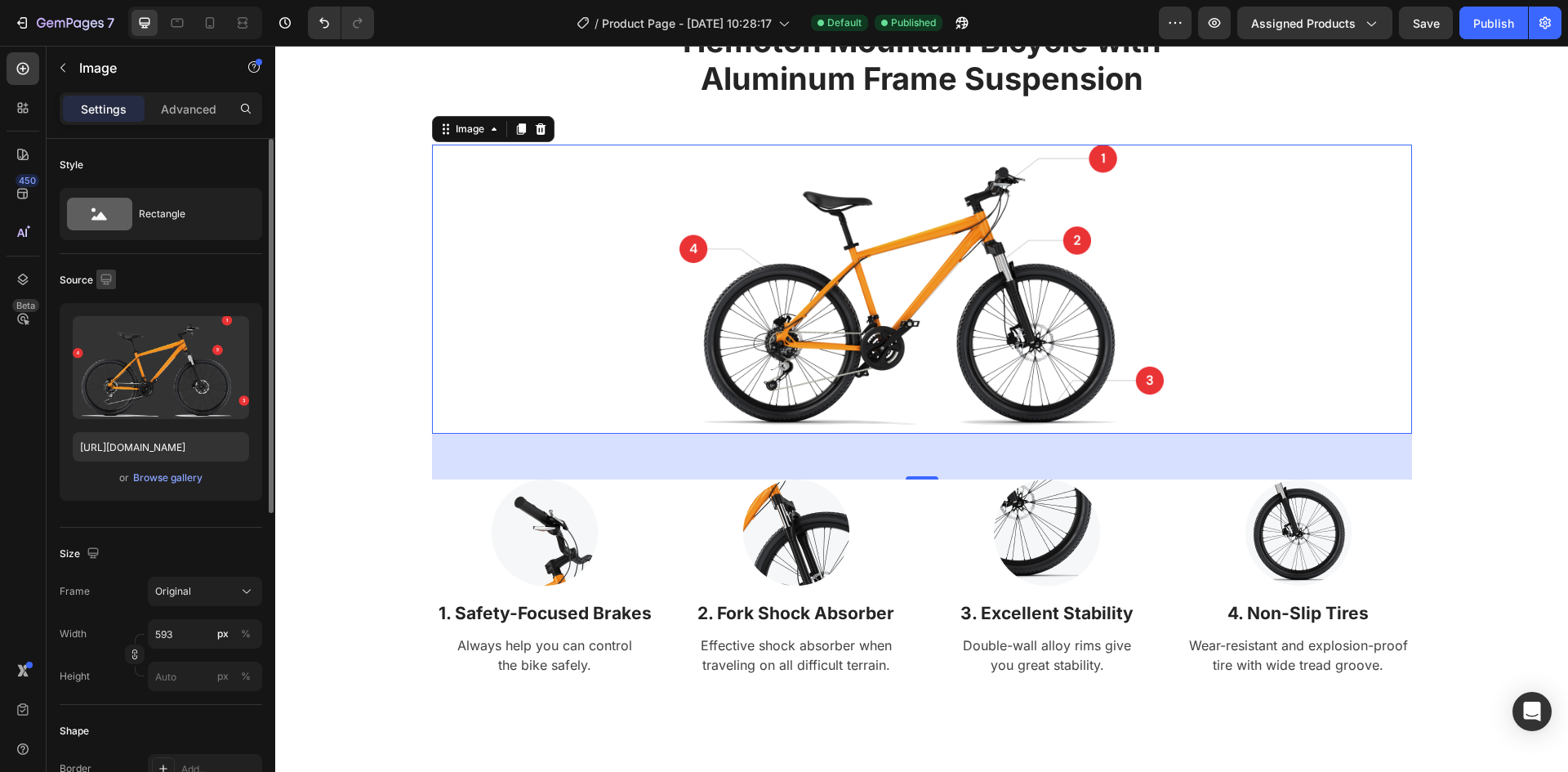
click at [106, 272] on icon "button" at bounding box center [105, 279] width 17 height 17
click at [106, 361] on icon "button" at bounding box center [109, 364] width 17 height 17
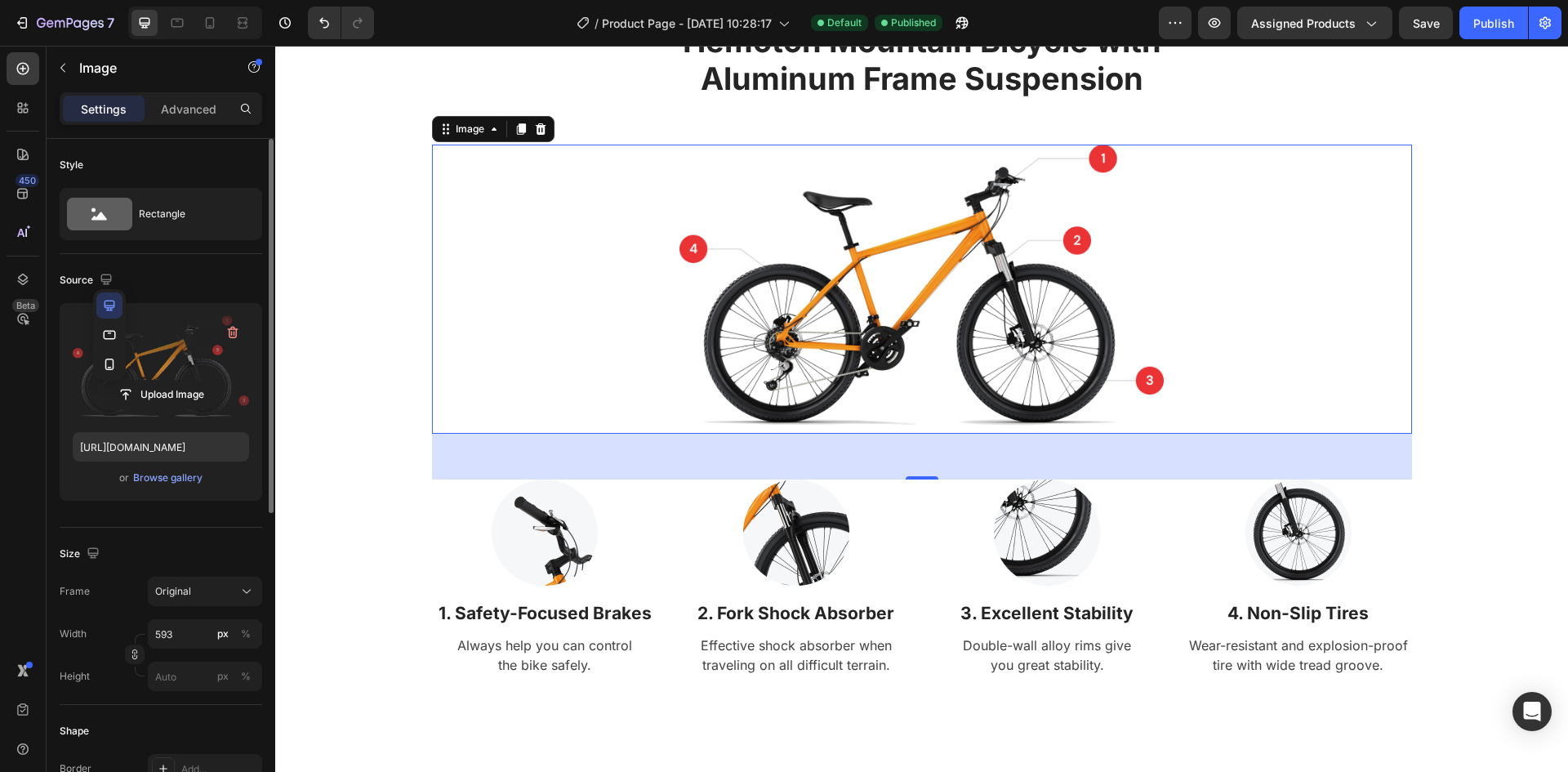
type input "100"
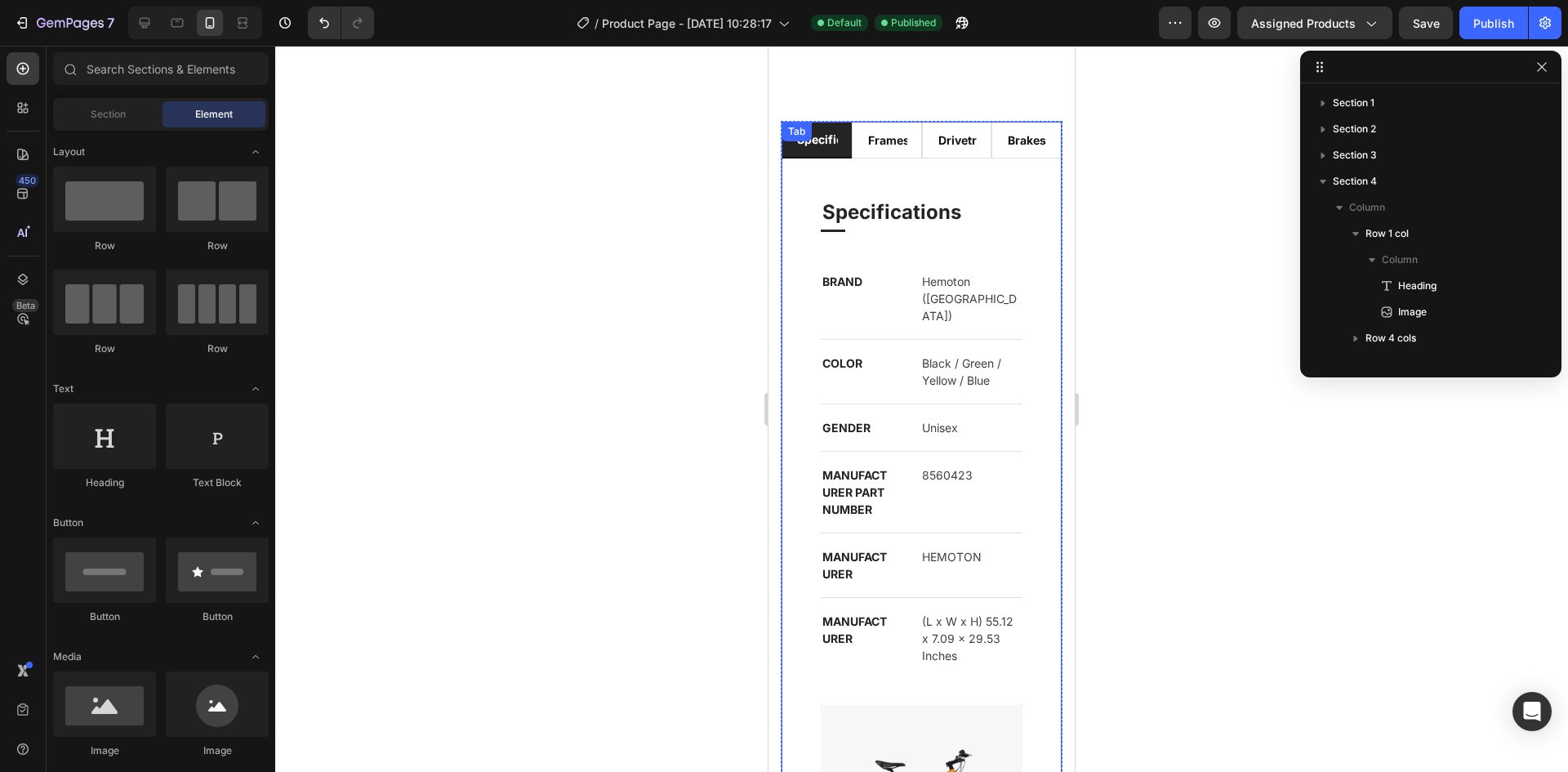
scroll to position [0, 0]
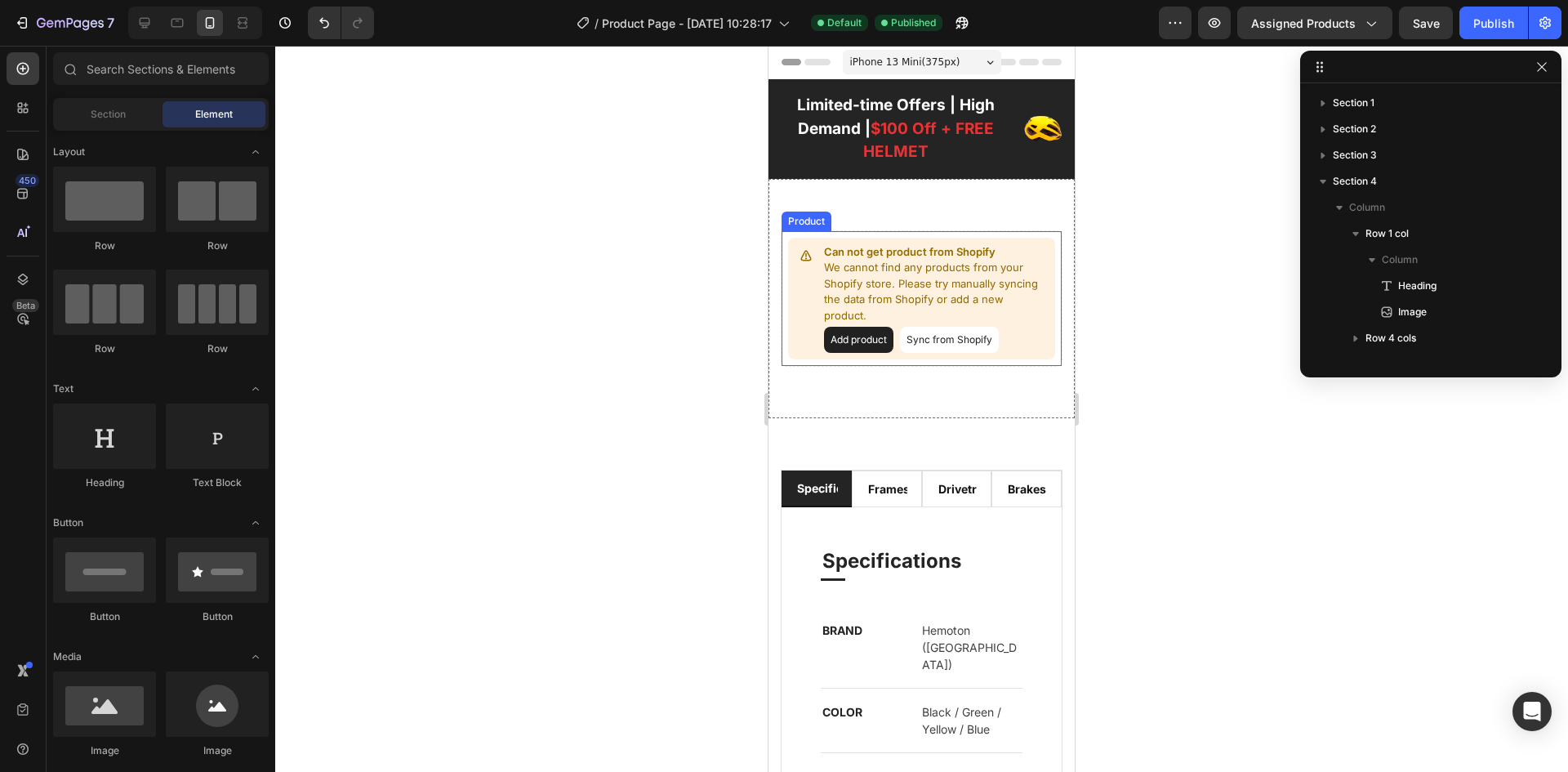
click at [865, 336] on button "Add product" at bounding box center [859, 340] width 70 height 26
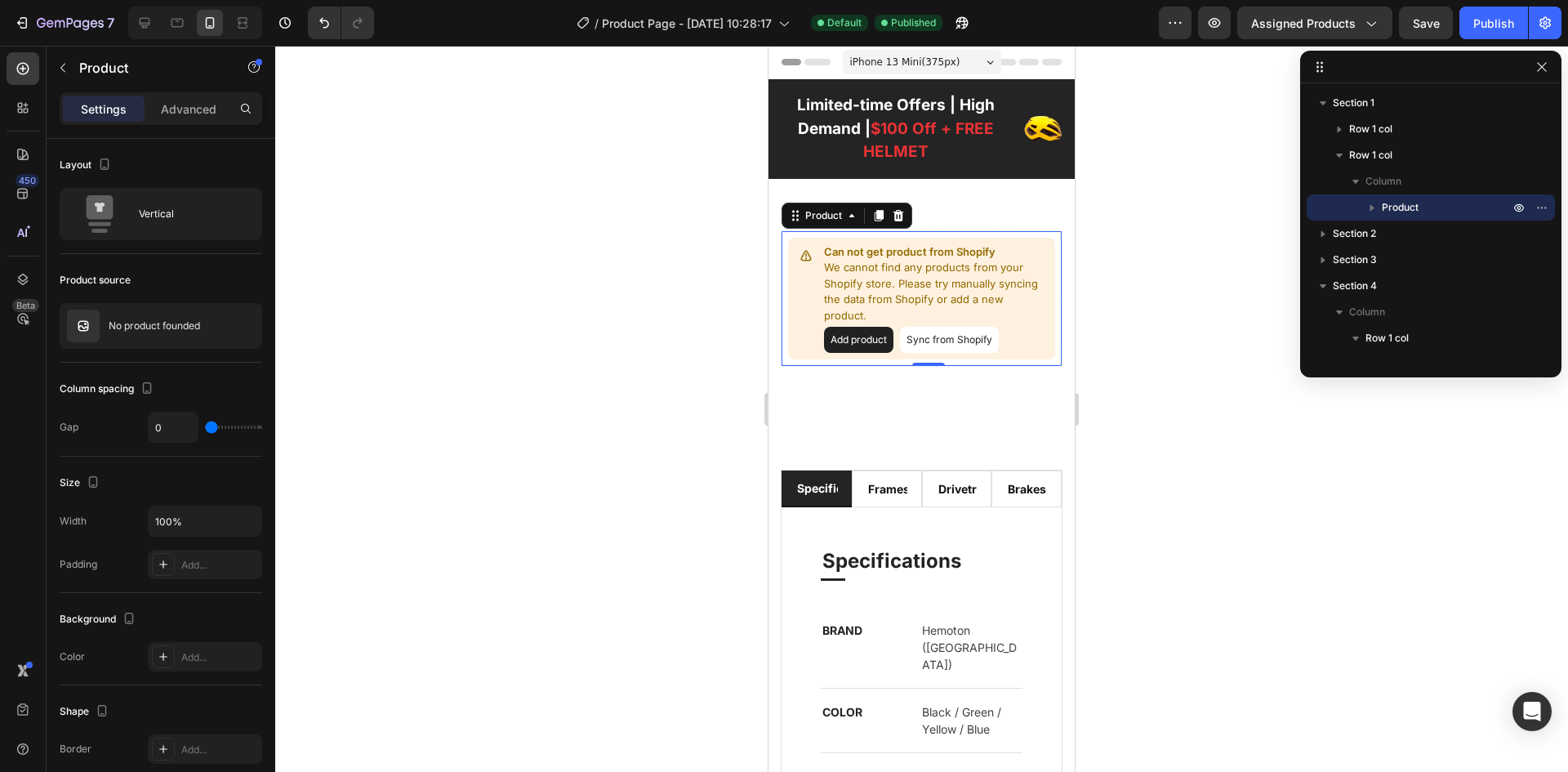
click at [958, 336] on button "Sync from Shopify" at bounding box center [949, 340] width 98 height 26
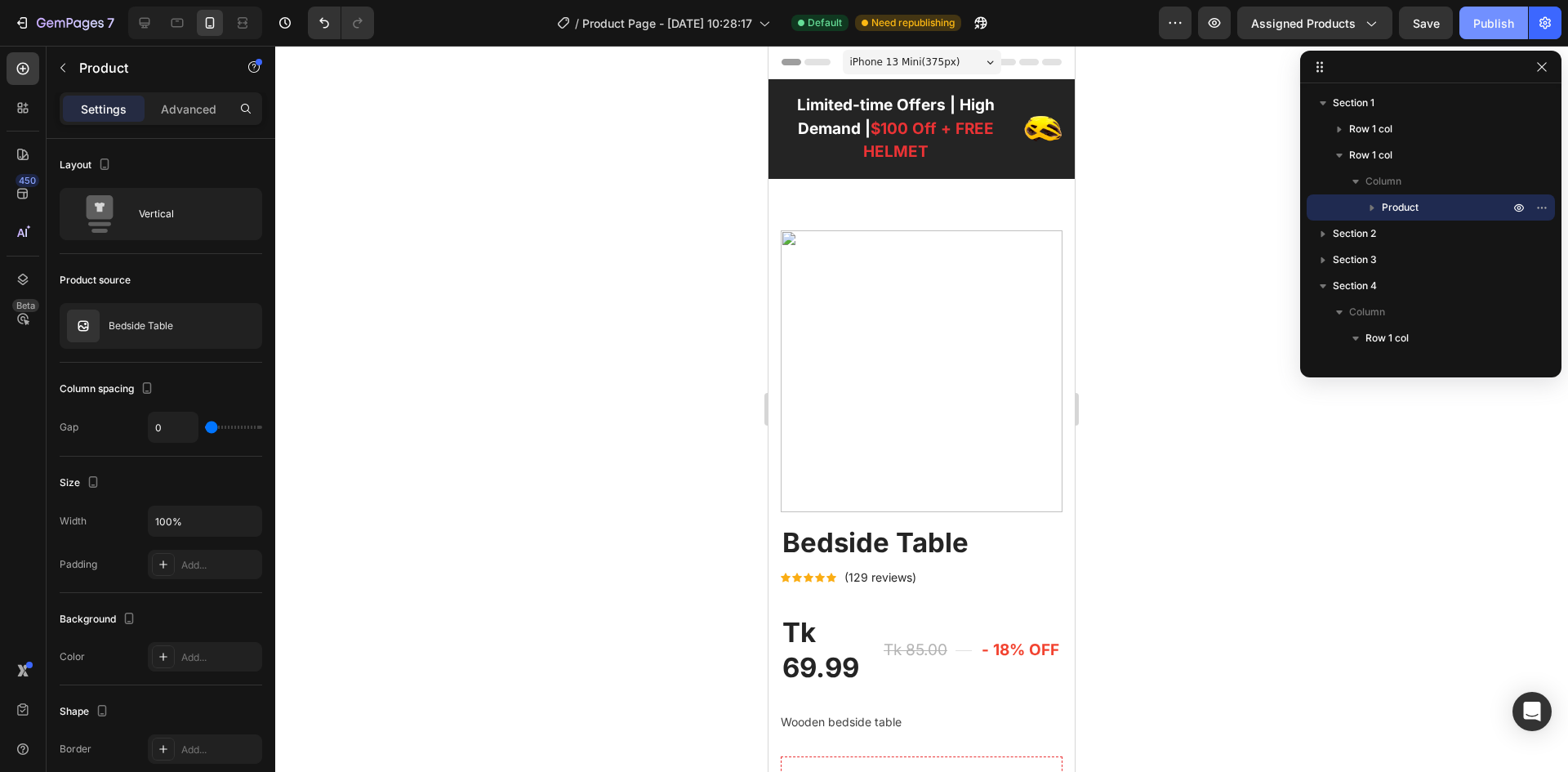
click at [1504, 19] on div "Publish" at bounding box center [1493, 24] width 41 height 17
click at [1370, 201] on icon "button" at bounding box center [1371, 207] width 17 height 17
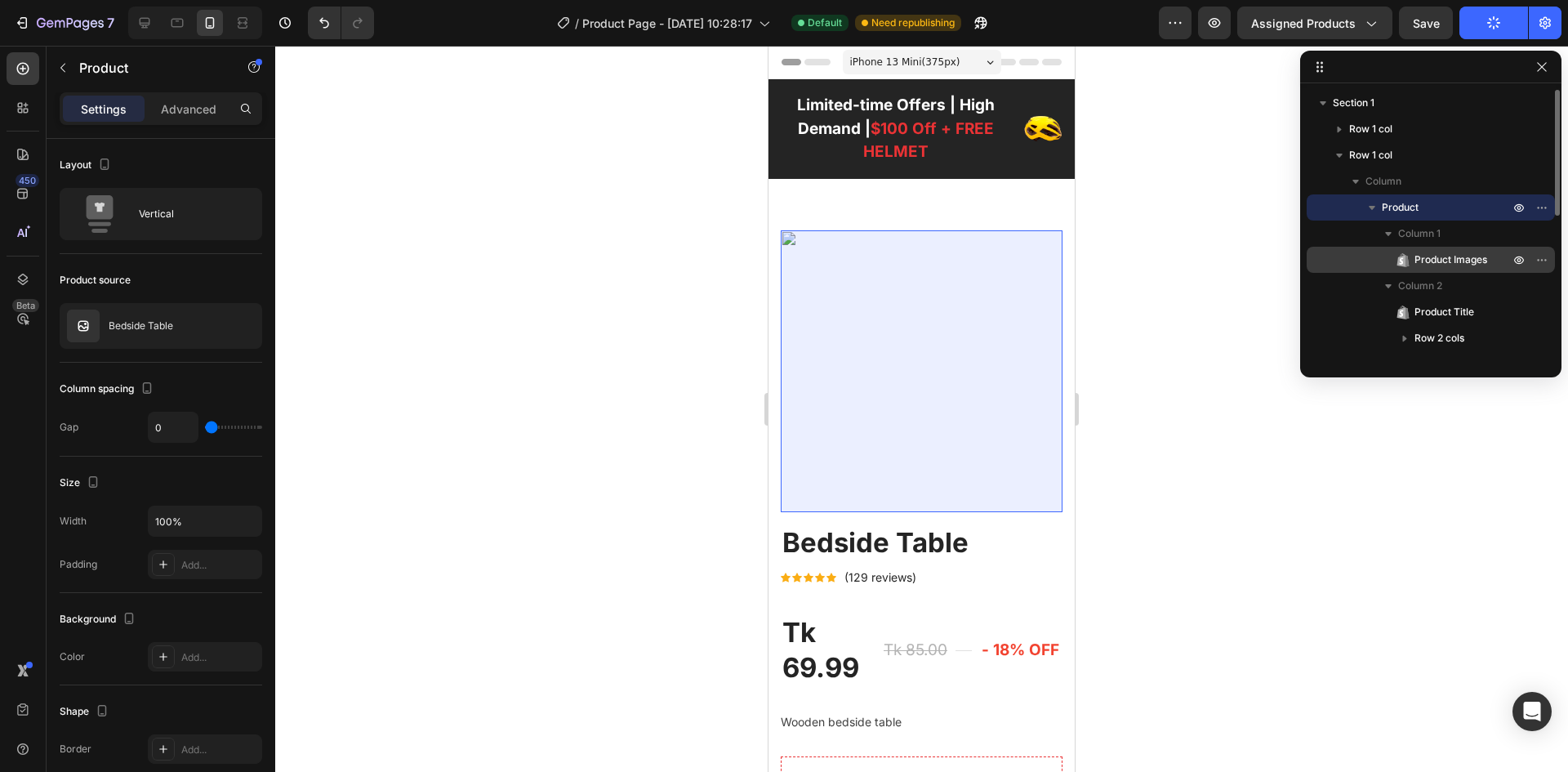
click at [1421, 252] on span "Product Images" at bounding box center [1450, 260] width 72 height 17
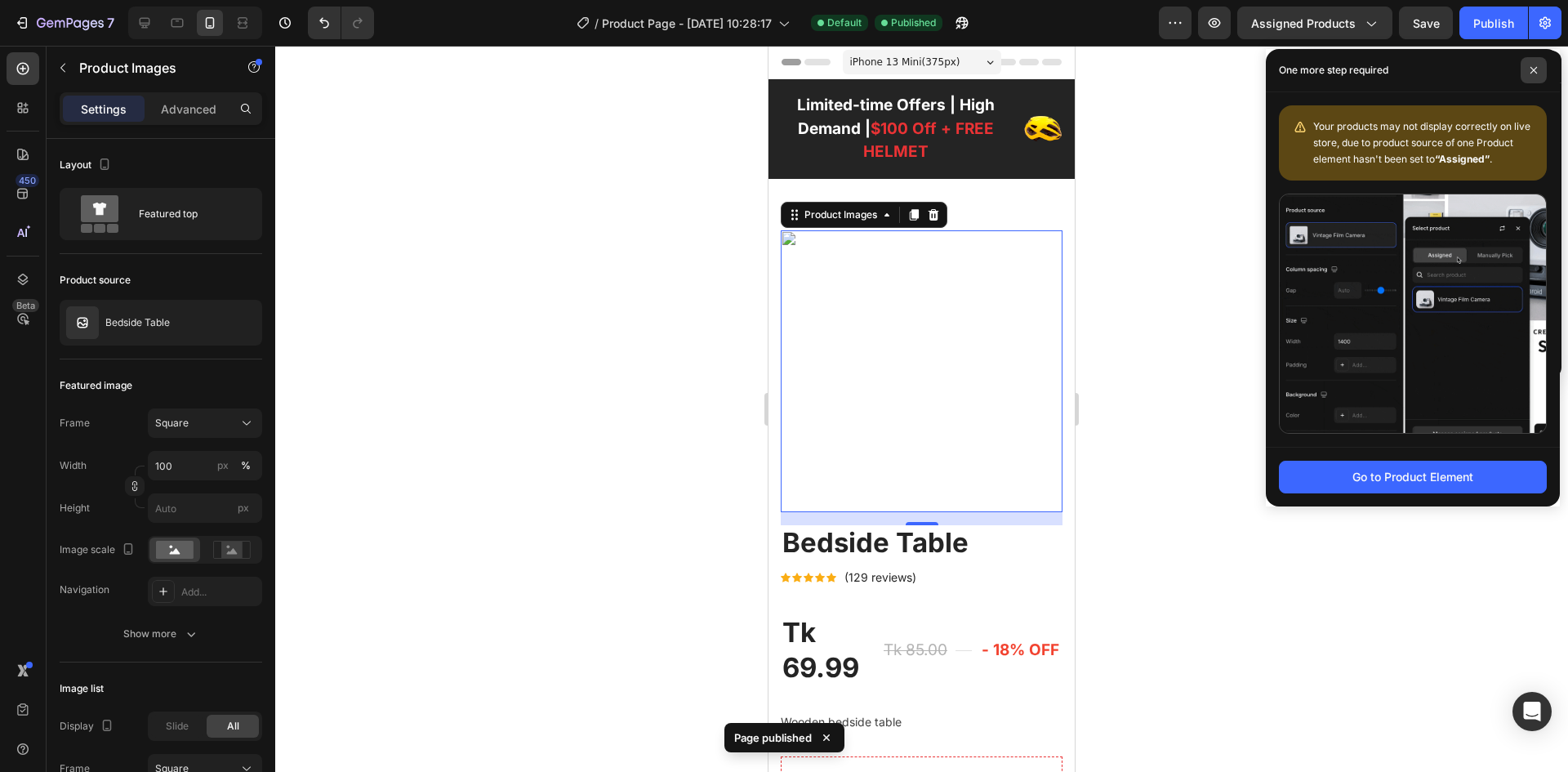
click at [1531, 72] on icon at bounding box center [1533, 70] width 8 height 8
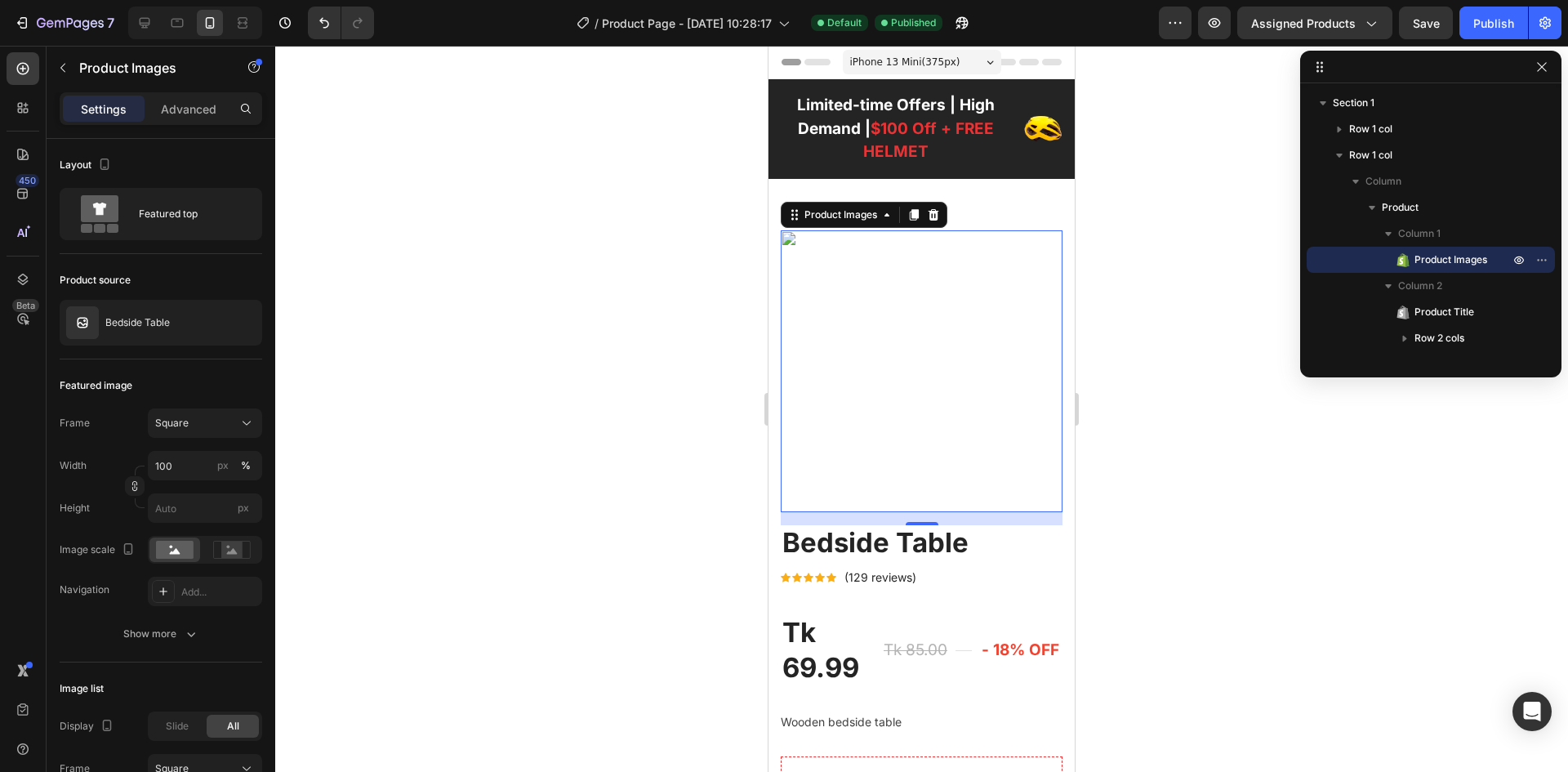
click at [945, 374] on img at bounding box center [921, 370] width 281 height 281
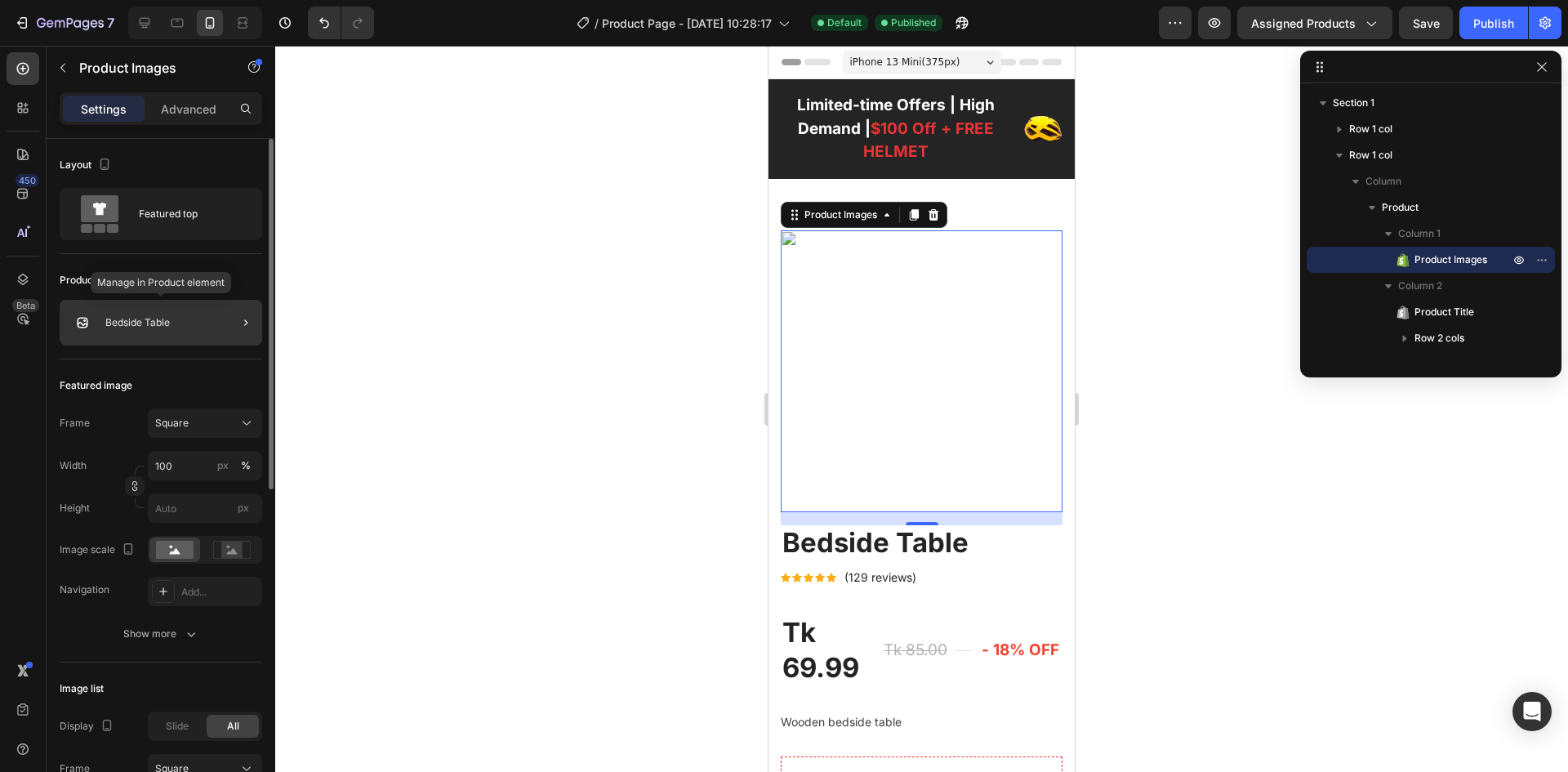
click at [164, 324] on p "Bedside Table" at bounding box center [138, 322] width 64 height 11
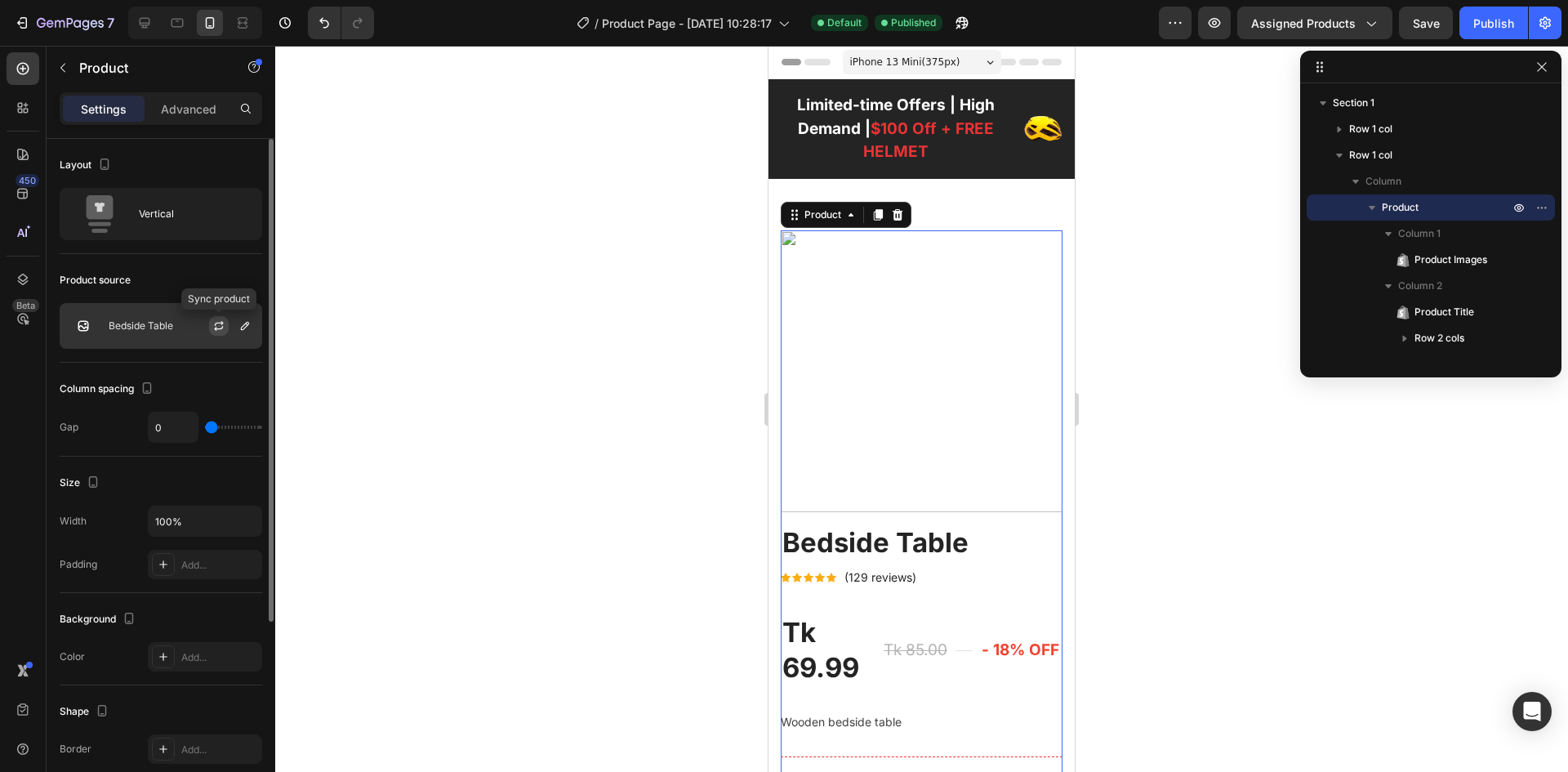
click at [219, 326] on icon "button" at bounding box center [219, 326] width 13 height 13
click at [1538, 69] on icon "button" at bounding box center [1541, 66] width 13 height 13
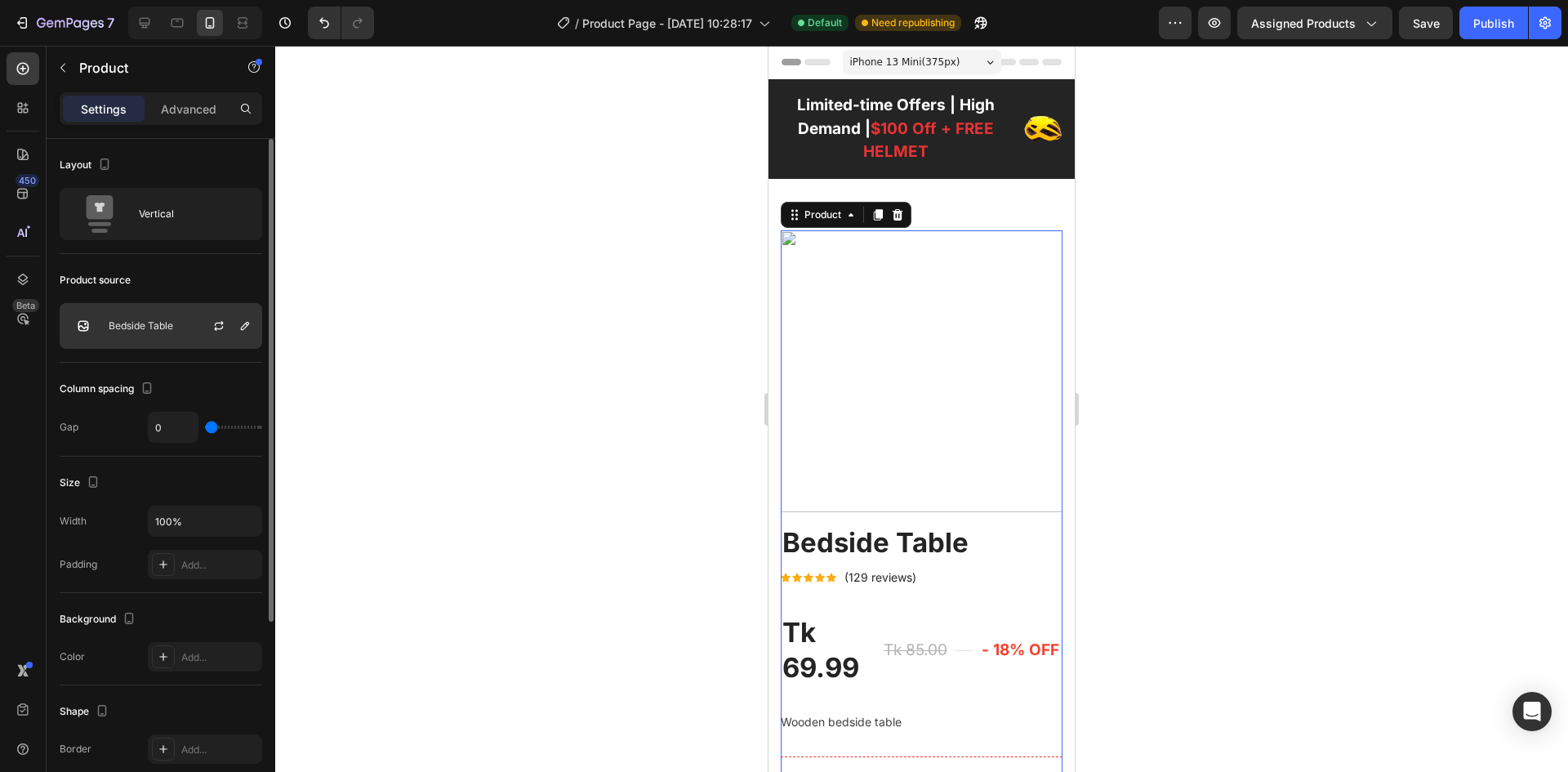
click at [132, 316] on div "Bedside Table" at bounding box center [160, 326] width 202 height 45
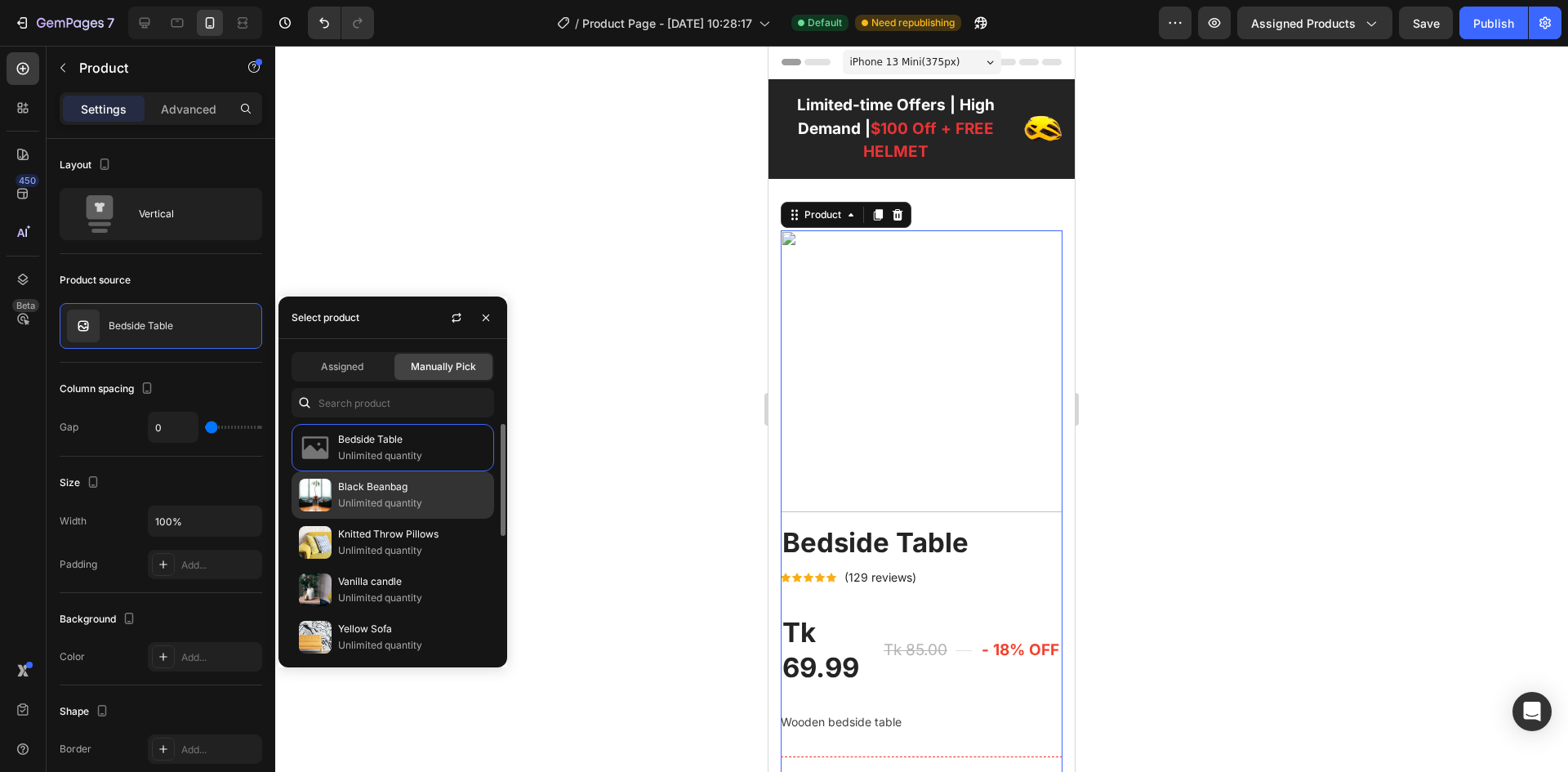
click at [357, 480] on p "Black Beanbag" at bounding box center [412, 486] width 149 height 17
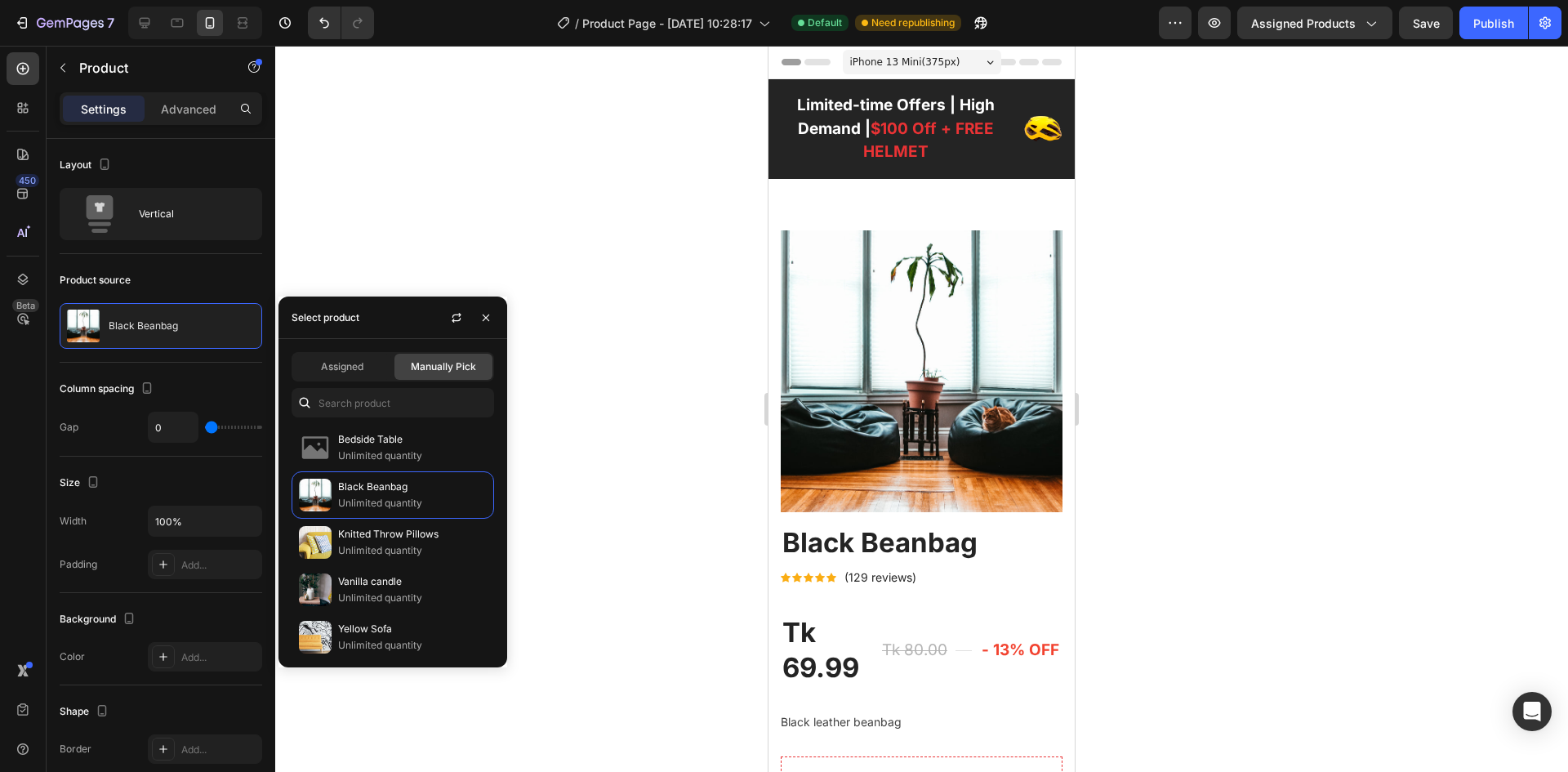
click at [705, 514] on div at bounding box center [922, 408] width 1293 height 726
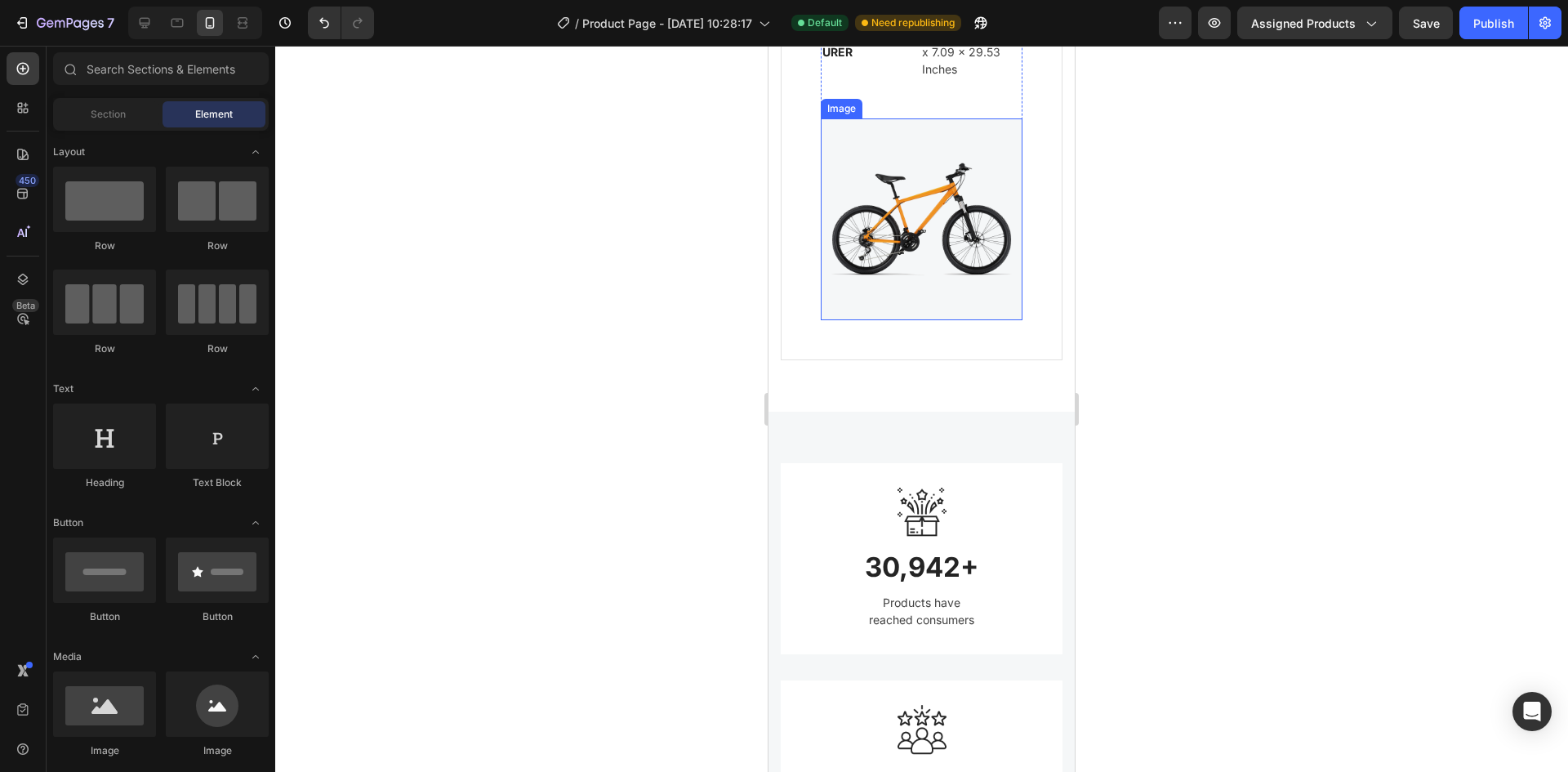
scroll to position [2109, 0]
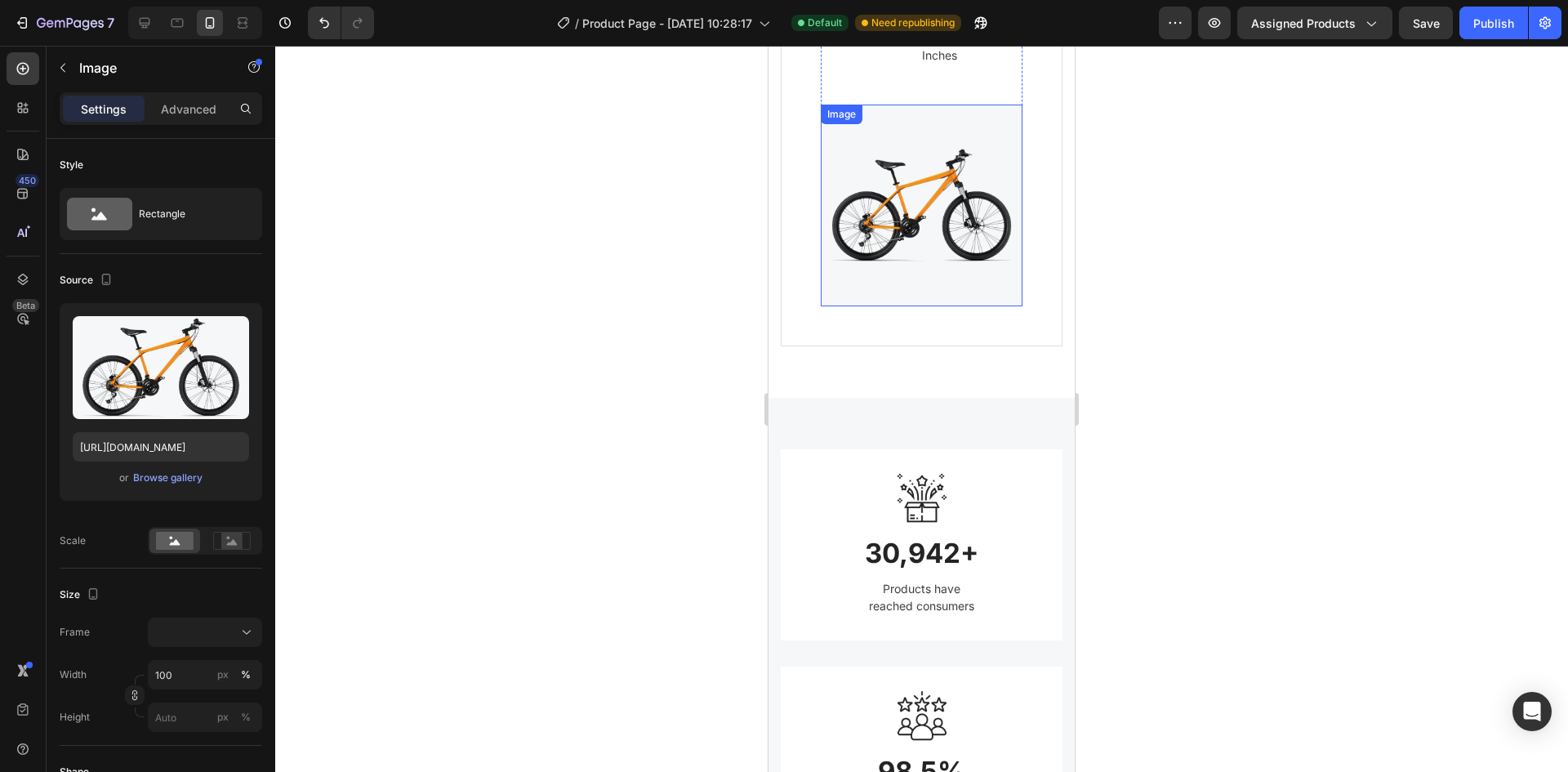
click at [924, 198] on img at bounding box center [922, 206] width 202 height 202
click at [1497, 3] on div "7 Version history / Product Page - Aug 28, 10:28:17 Default Need republishing P…" at bounding box center [784, 23] width 1568 height 46
click at [1493, 16] on div "Publish" at bounding box center [1493, 24] width 41 height 17
